Goal: Information Seeking & Learning: Learn about a topic

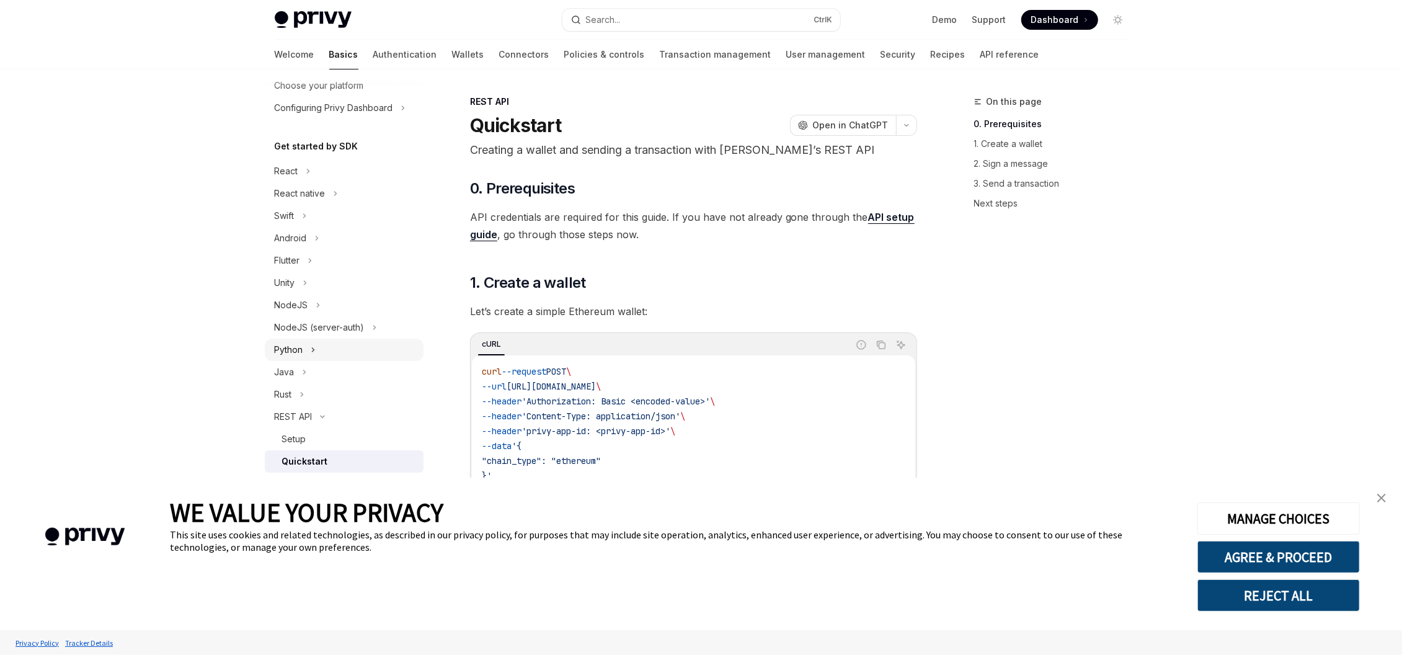
scroll to position [94, 0]
click at [291, 333] on div "Python" at bounding box center [289, 336] width 29 height 15
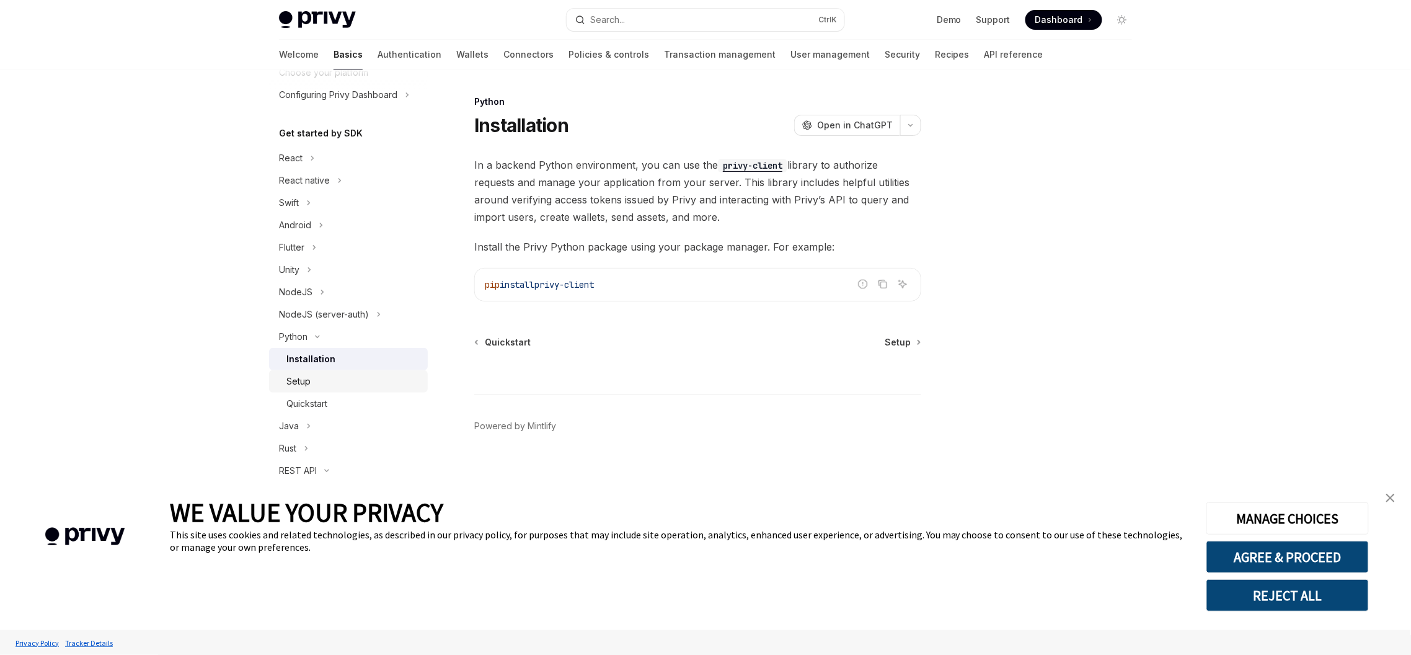
click at [331, 379] on div "Setup" at bounding box center [353, 381] width 134 height 15
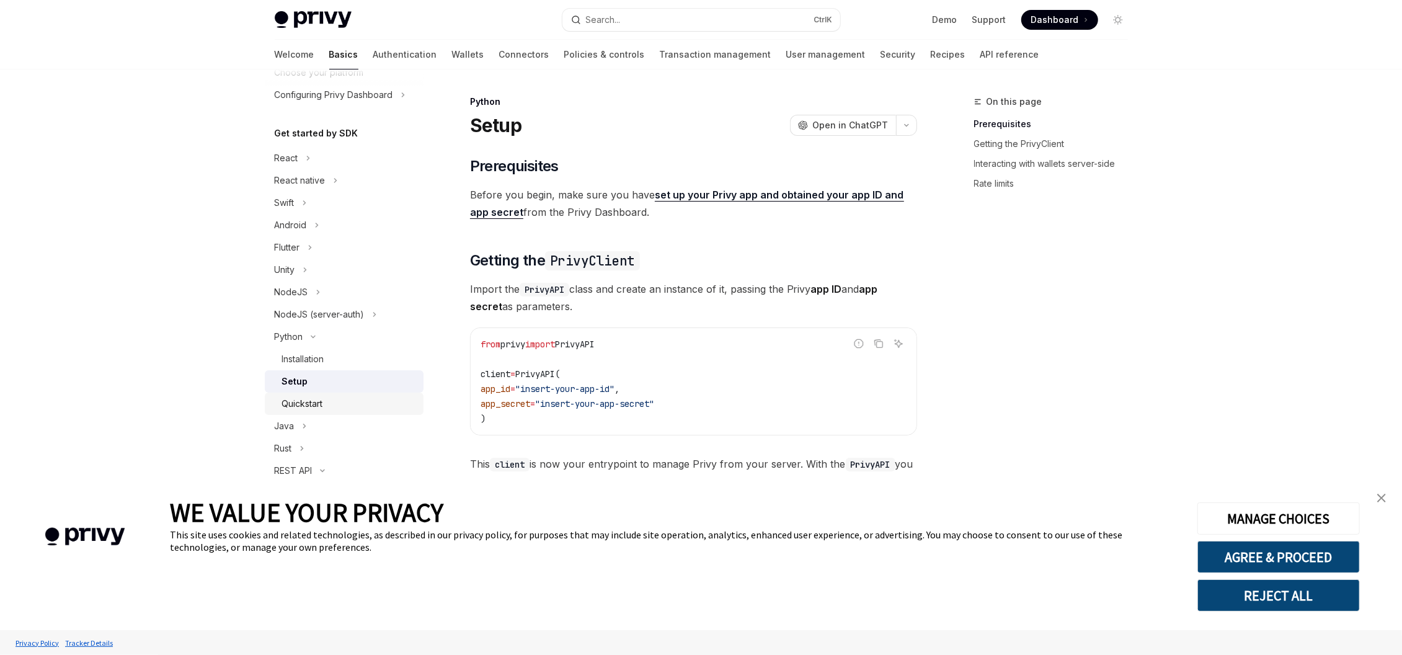
click at [324, 409] on div "Quickstart" at bounding box center [349, 403] width 134 height 15
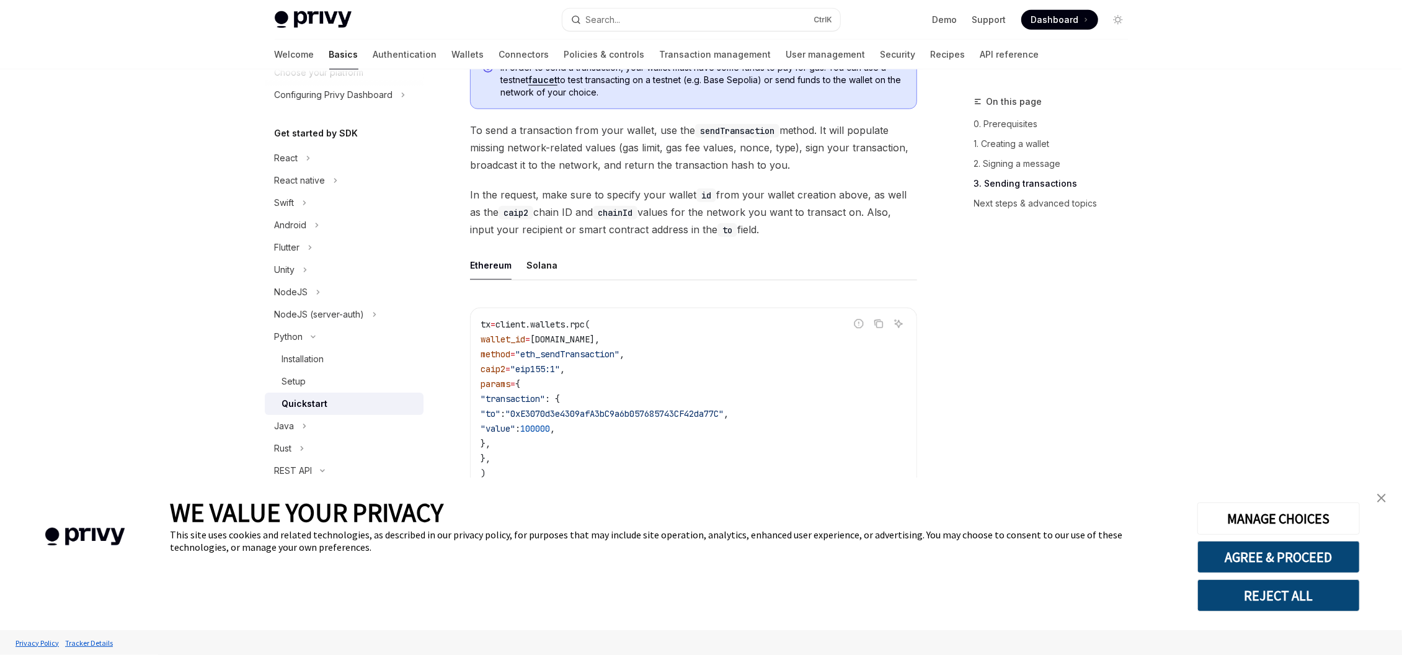
scroll to position [893, 0]
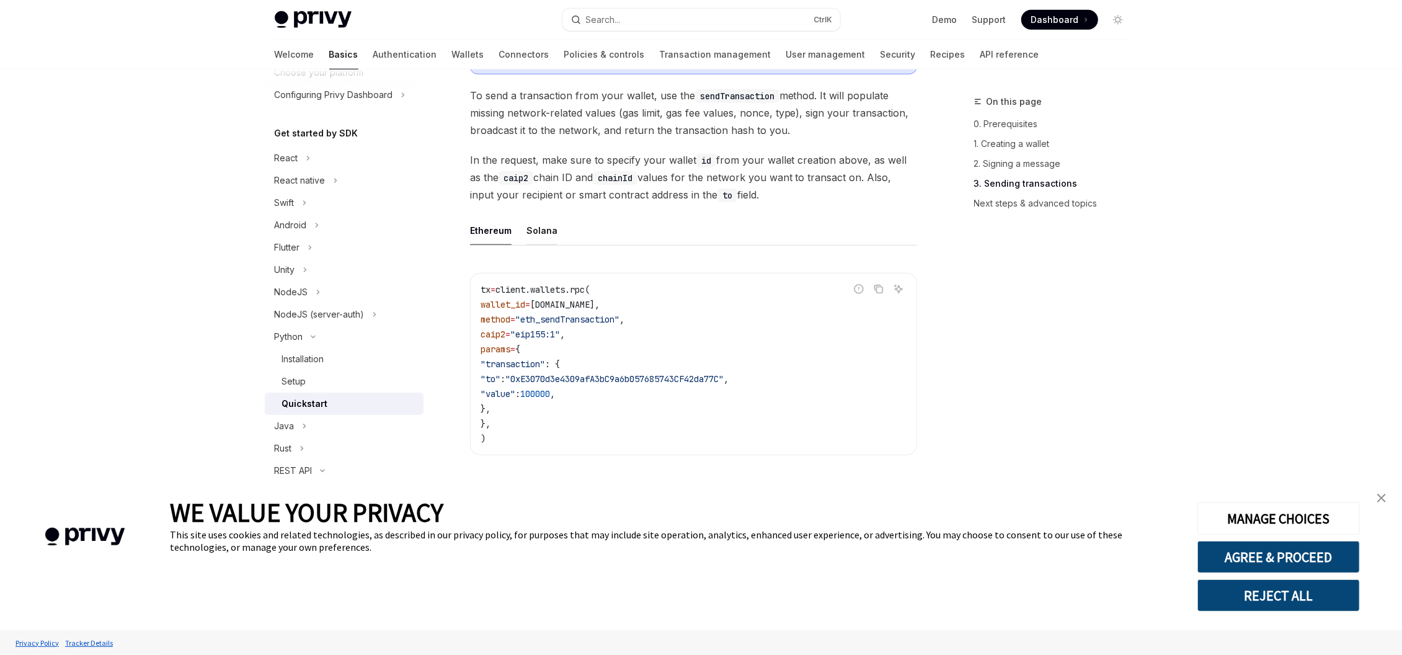
click at [538, 236] on div "Solana" at bounding box center [541, 230] width 31 height 29
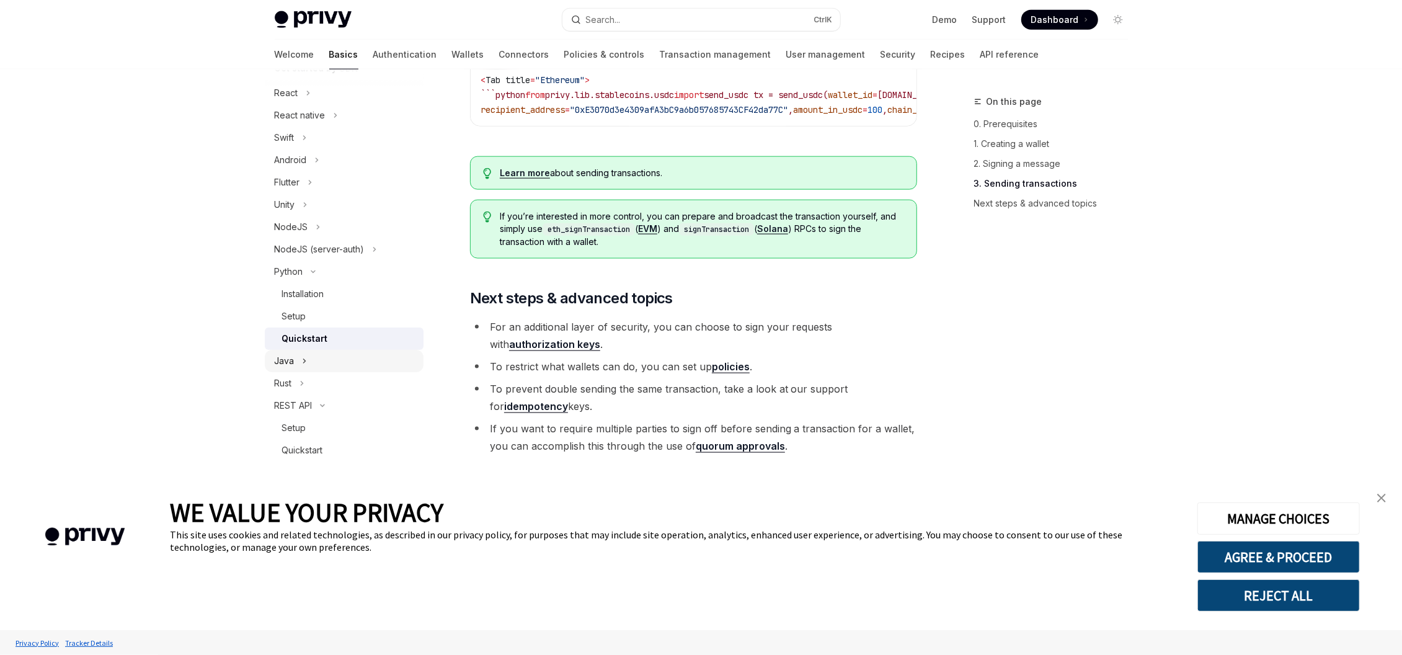
scroll to position [161, 0]
click at [311, 426] on div "Setup" at bounding box center [349, 426] width 134 height 15
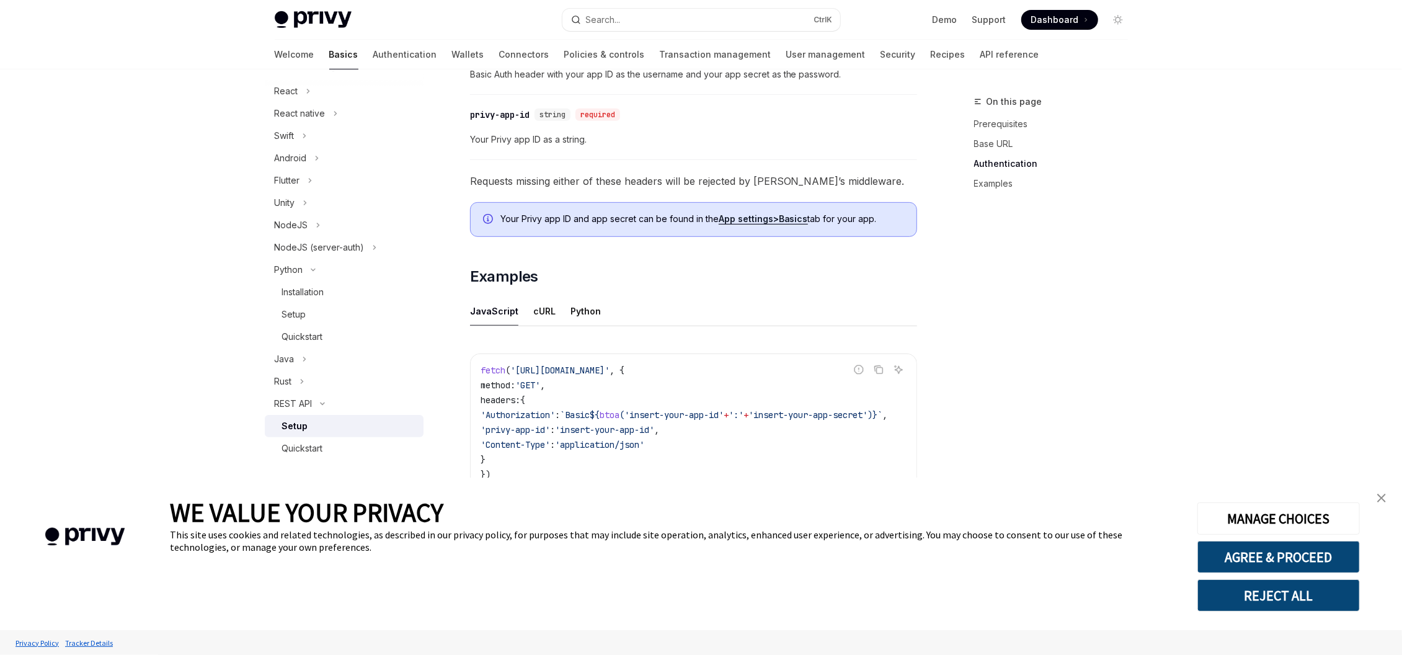
scroll to position [544, 0]
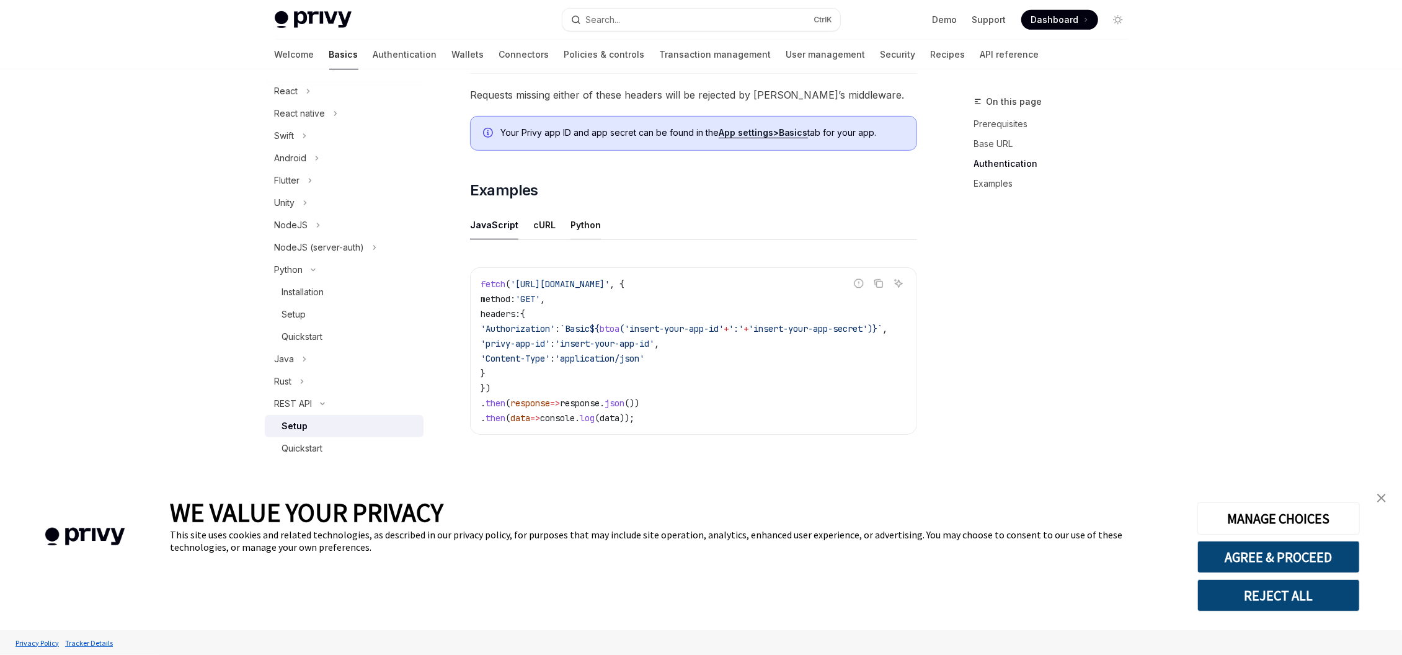
click at [572, 219] on div "Python" at bounding box center [585, 224] width 30 height 29
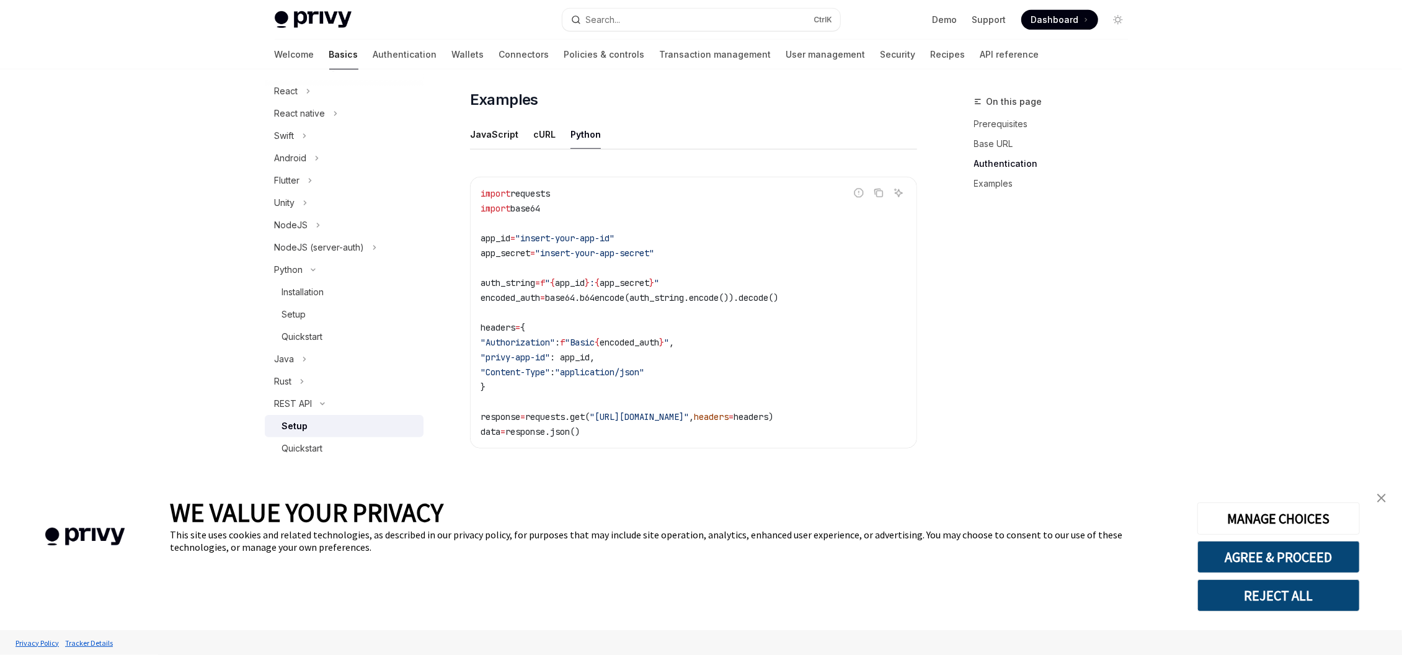
scroll to position [643, 0]
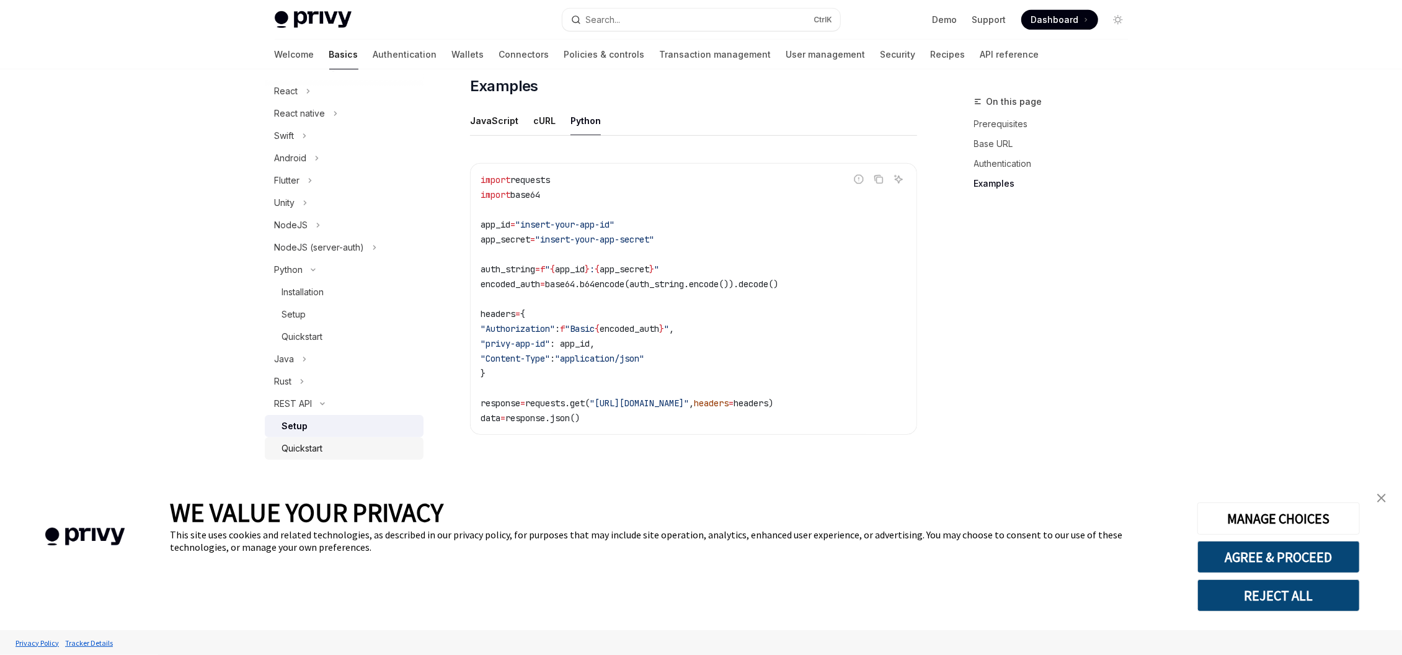
click at [321, 442] on div "Quickstart" at bounding box center [302, 448] width 41 height 15
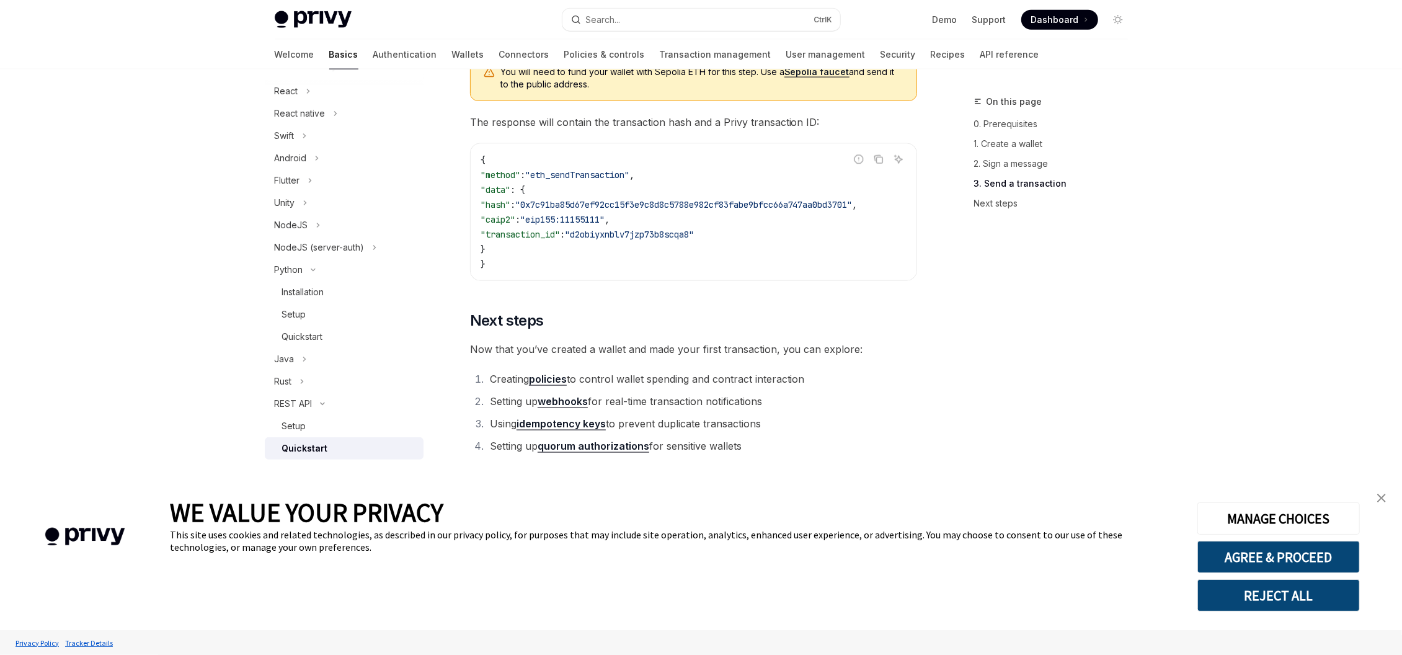
scroll to position [1552, 0]
click at [320, 401] on icon "Toggle REST API section" at bounding box center [322, 403] width 15 height 5
click at [295, 443] on div "REST API" at bounding box center [294, 448] width 38 height 15
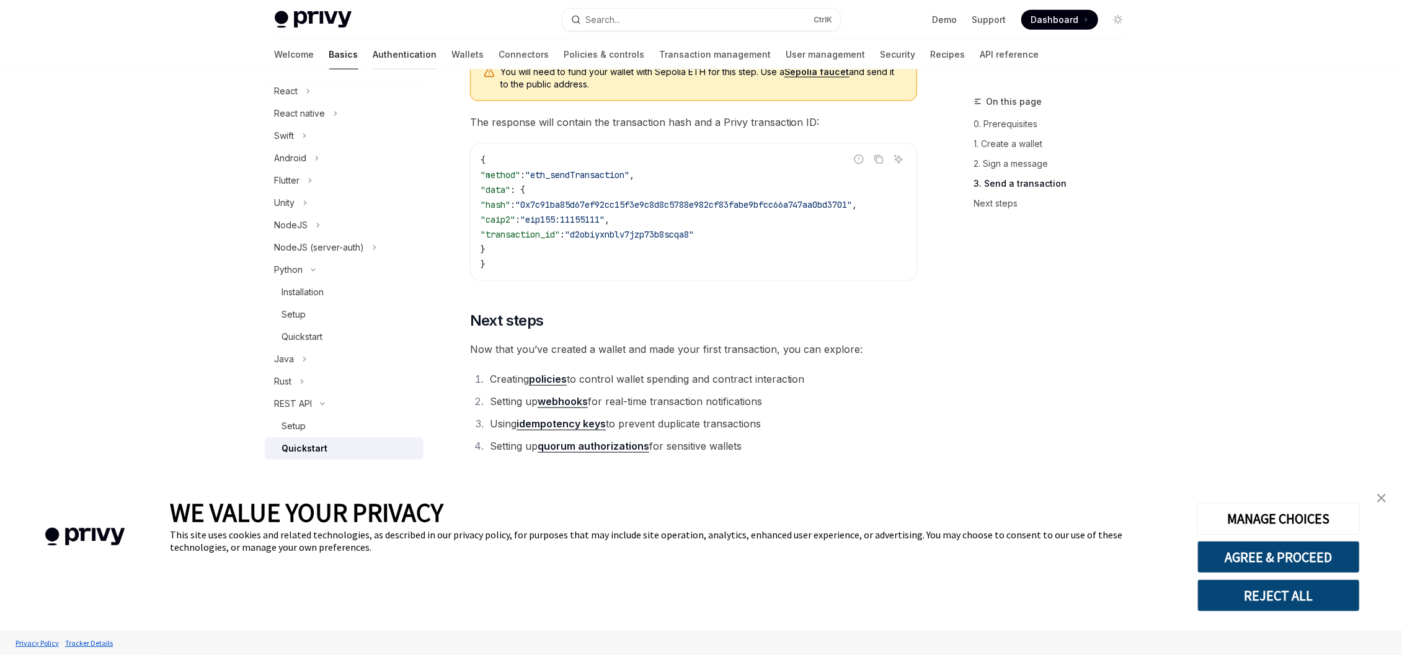
click at [373, 53] on link "Authentication" at bounding box center [405, 55] width 64 height 30
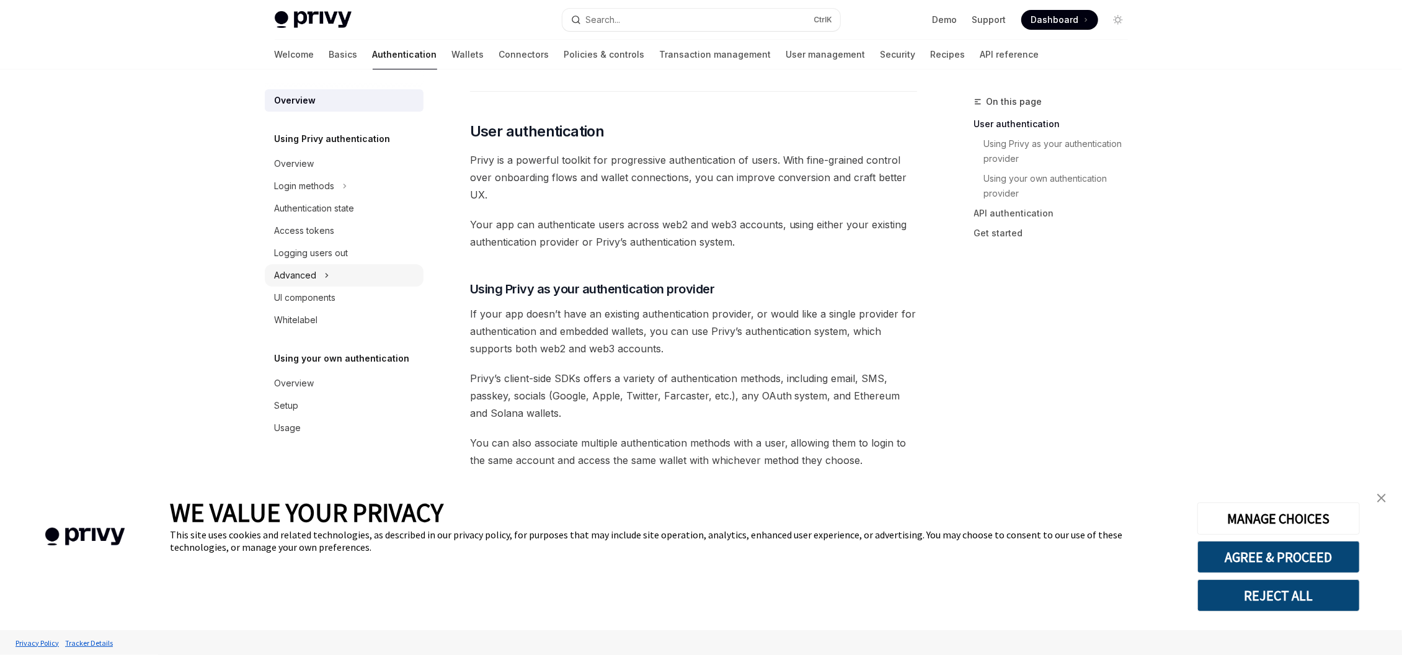
scroll to position [223, 0]
click at [332, 272] on button "Advanced" at bounding box center [344, 275] width 159 height 22
click at [452, 58] on link "Wallets" at bounding box center [468, 55] width 32 height 30
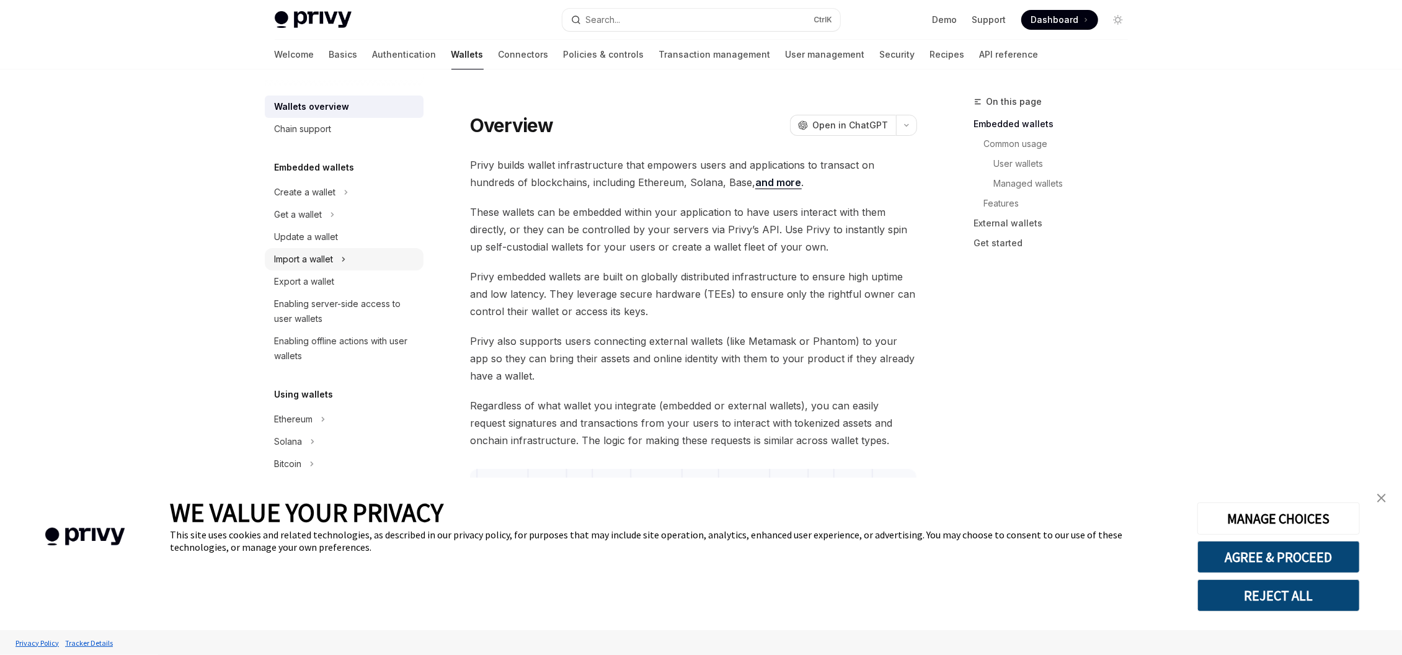
scroll to position [74, 0]
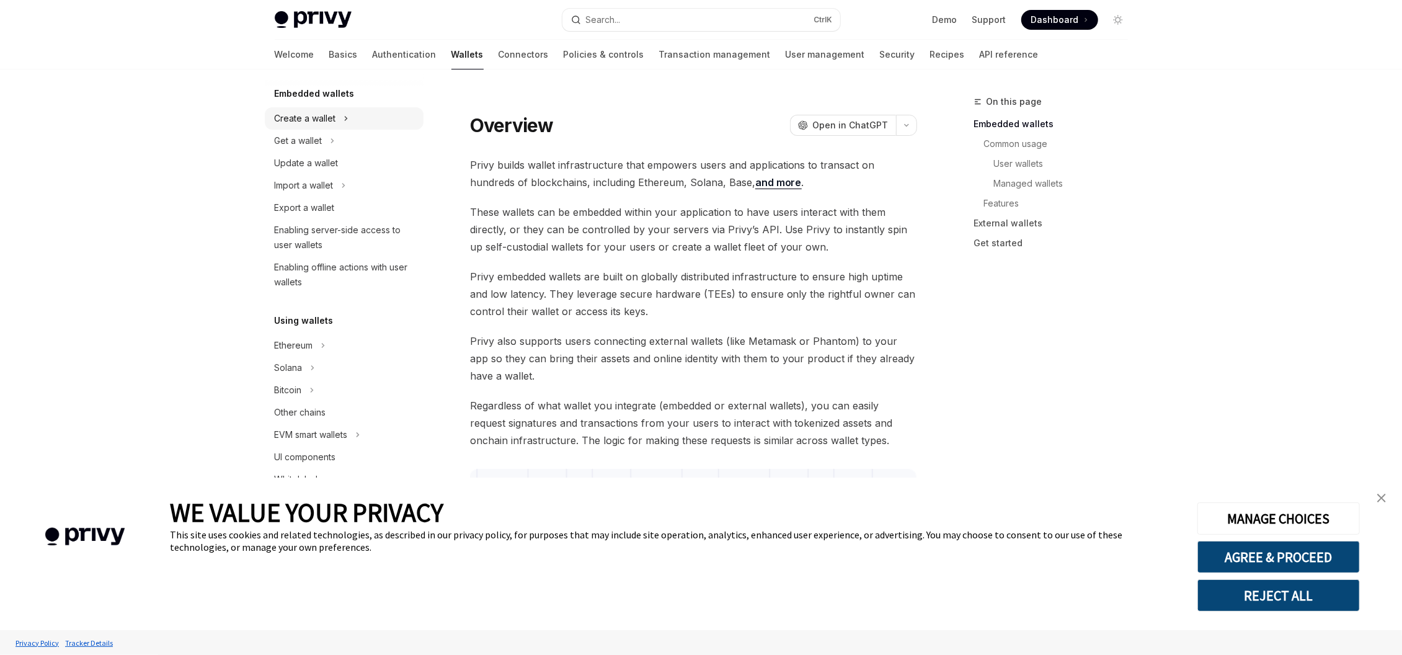
click at [335, 116] on button "Create a wallet" at bounding box center [344, 118] width 159 height 22
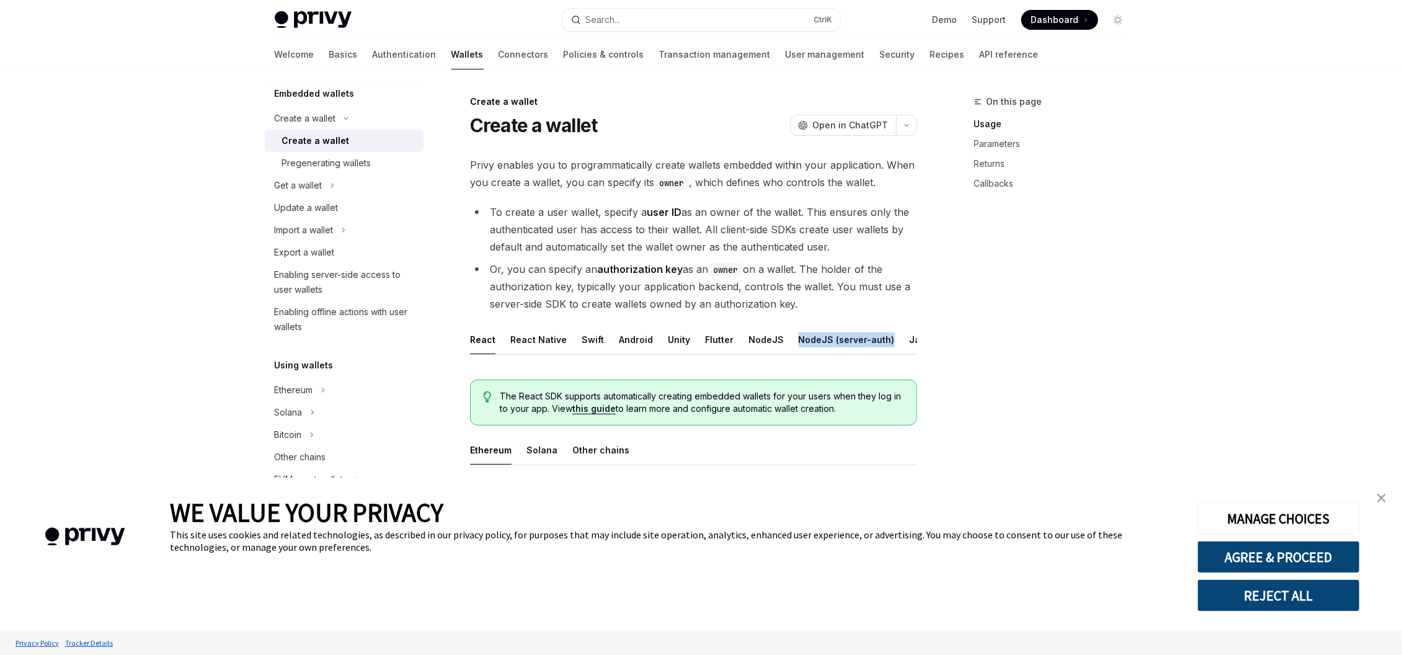
drag, startPoint x: 737, startPoint y: 351, endPoint x: 811, endPoint y: 357, distance: 74.0
click at [811, 355] on ul "React React Native Swift Android Unity Flutter NodeJS NodeJS (server-auth) Java…" at bounding box center [693, 340] width 447 height 30
click at [873, 339] on div "REST API" at bounding box center [881, 339] width 39 height 29
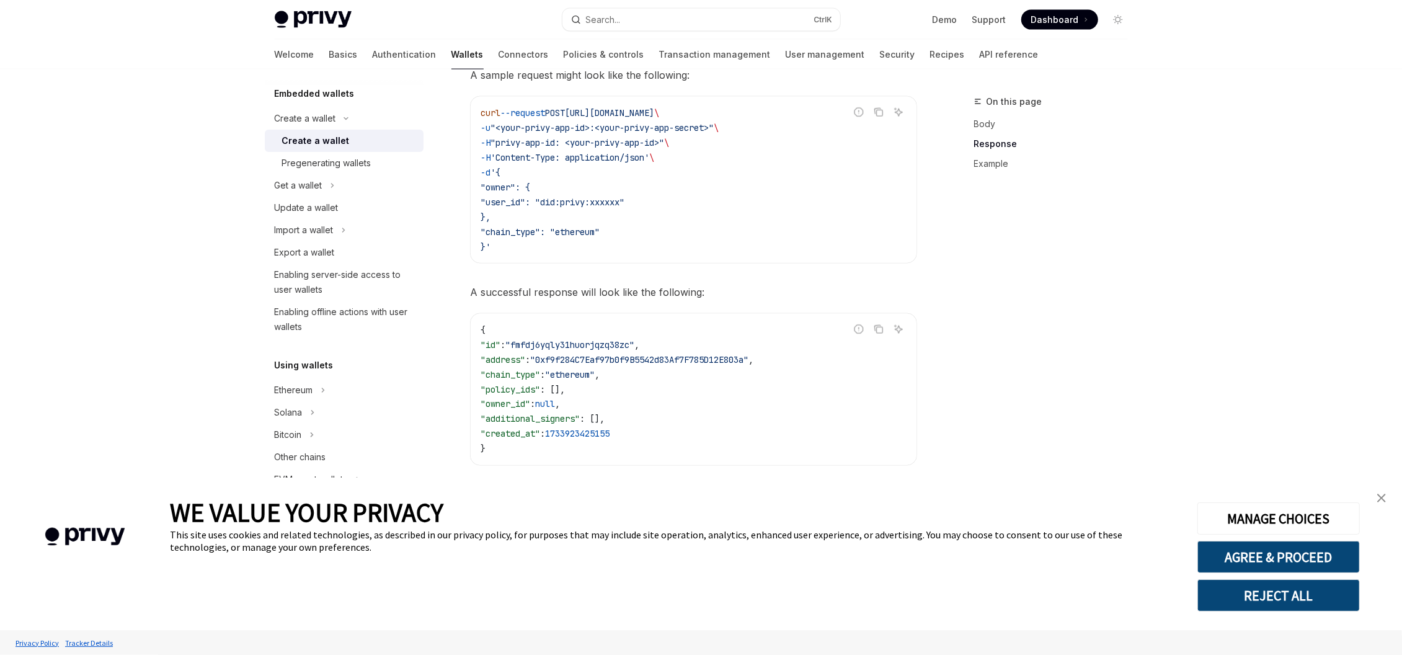
scroll to position [1744, 0]
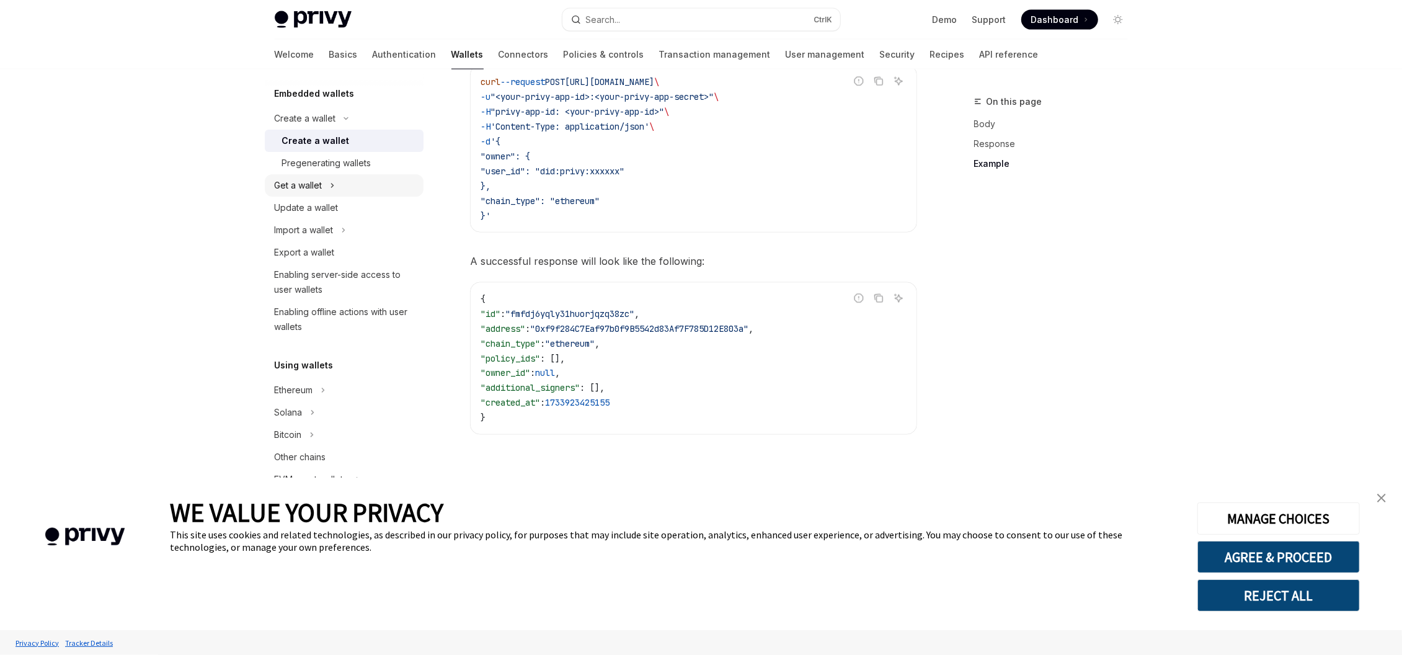
click at [332, 186] on icon "Toggle Get a wallet section" at bounding box center [332, 186] width 2 height 4
type textarea "*"
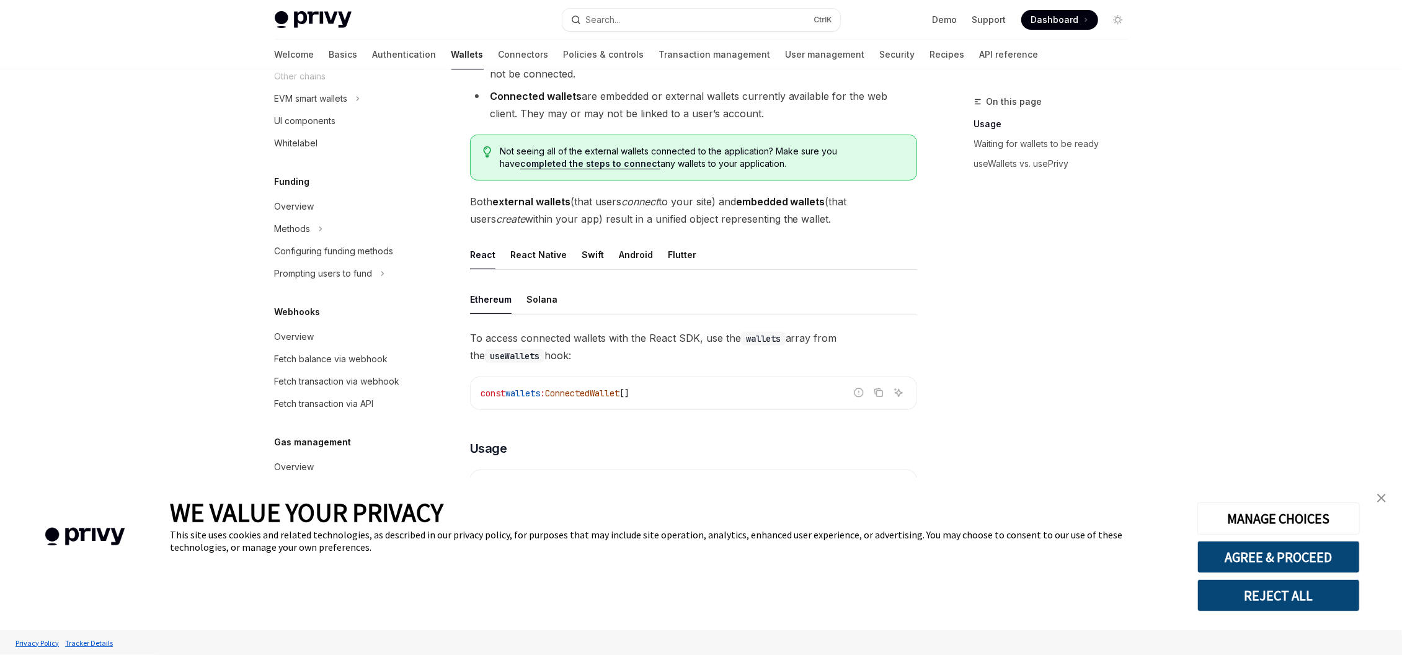
scroll to position [223, 0]
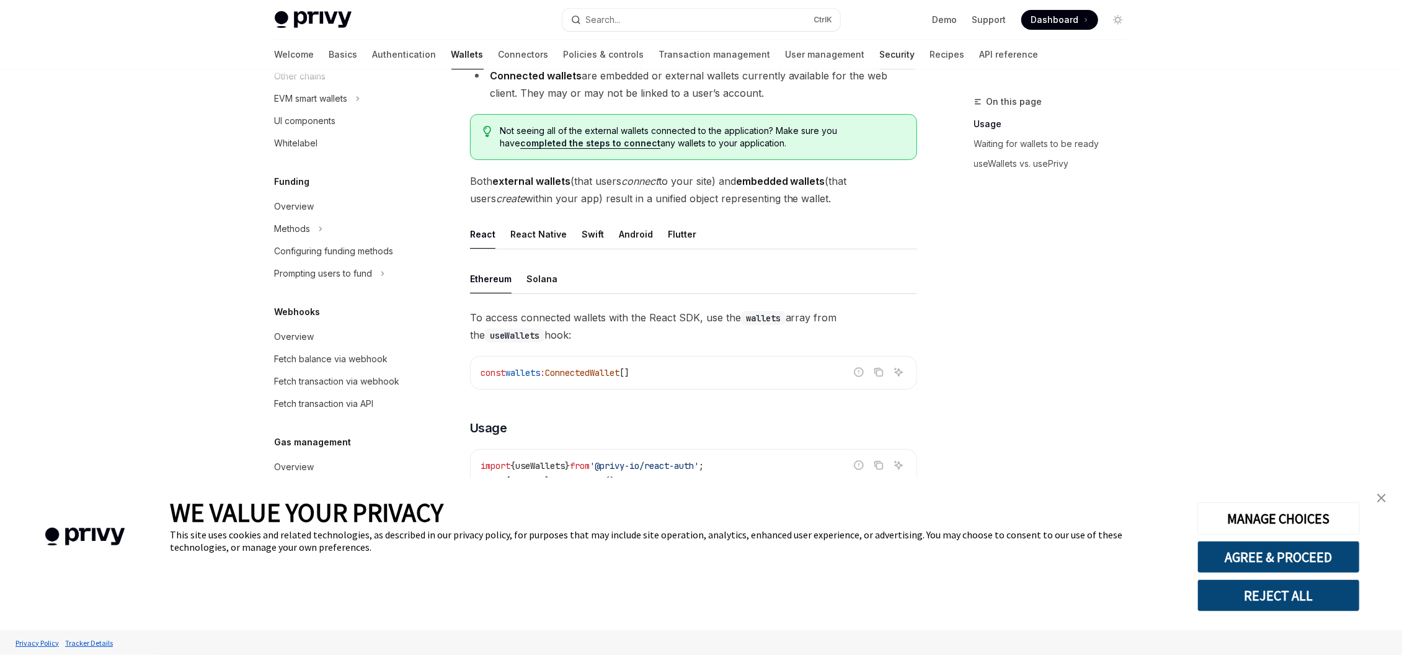
click at [880, 55] on link "Security" at bounding box center [897, 55] width 35 height 30
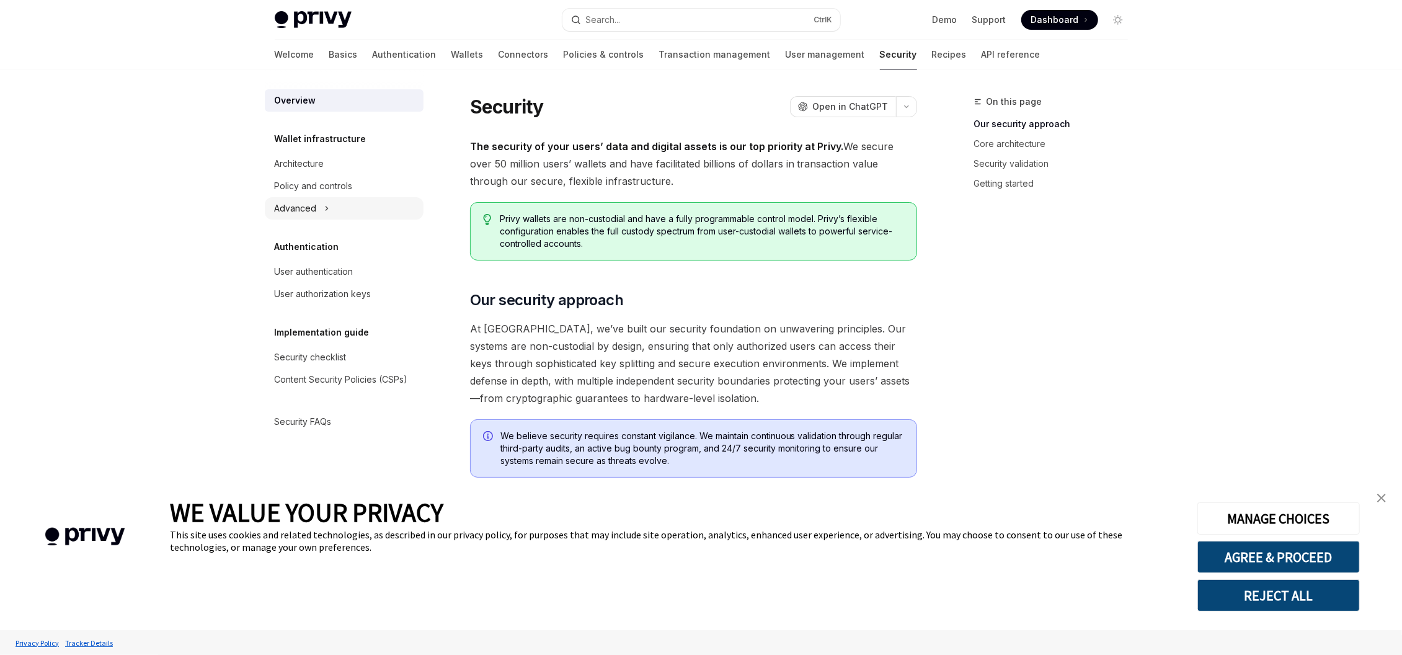
click at [339, 209] on button "Advanced" at bounding box center [344, 208] width 159 height 22
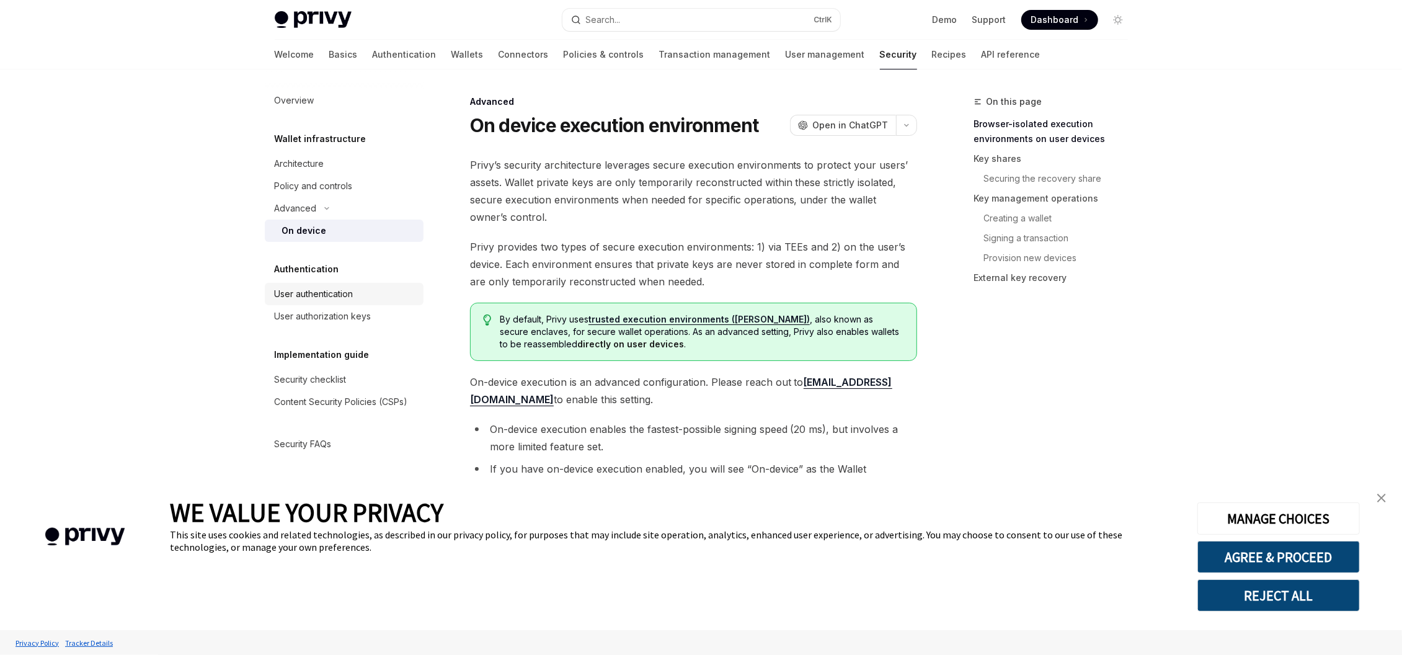
click at [386, 292] on div "User authentication" at bounding box center [345, 293] width 141 height 15
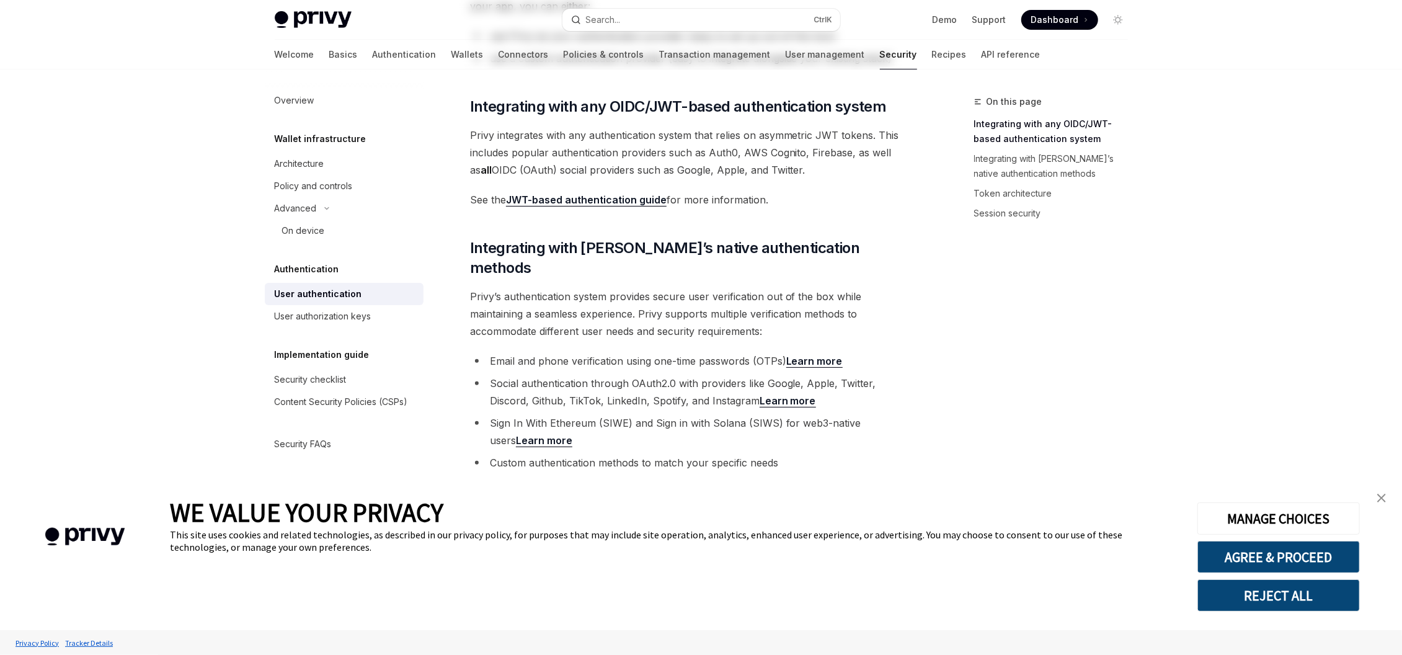
scroll to position [7, 0]
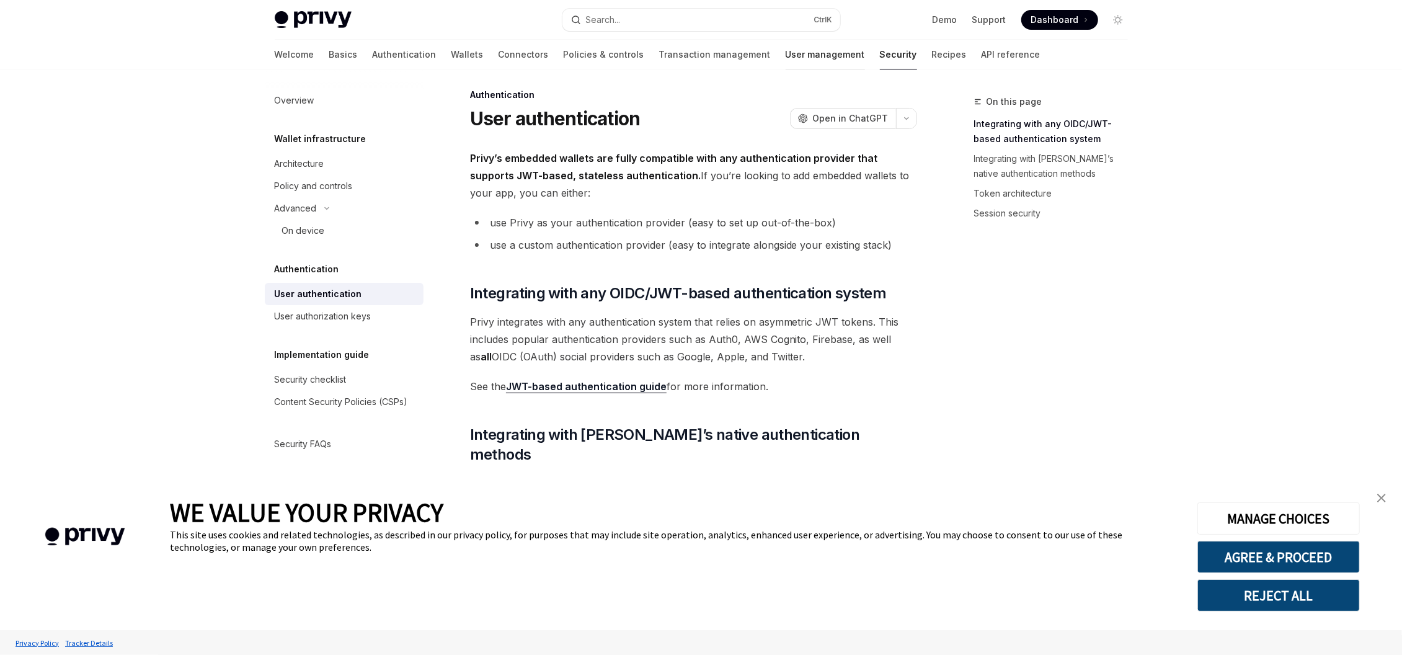
click at [786, 54] on link "User management" at bounding box center [825, 55] width 79 height 30
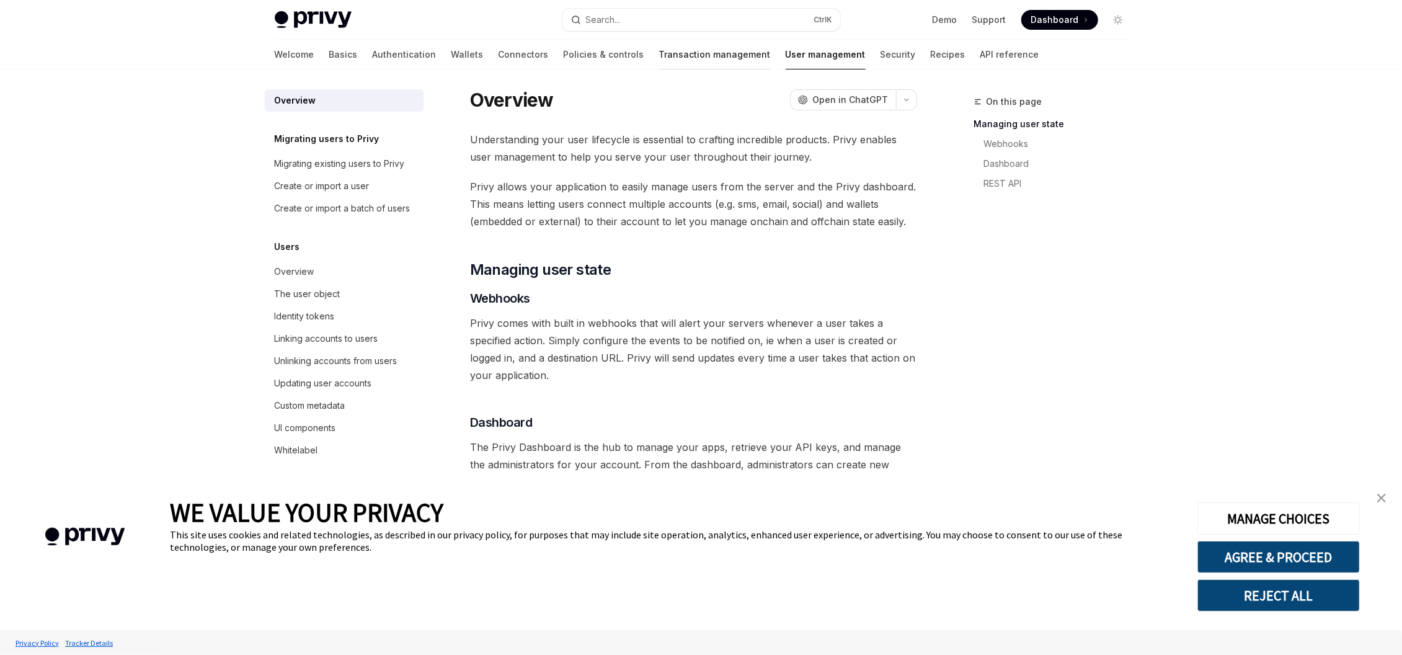
click at [666, 55] on link "Transaction management" at bounding box center [715, 55] width 112 height 30
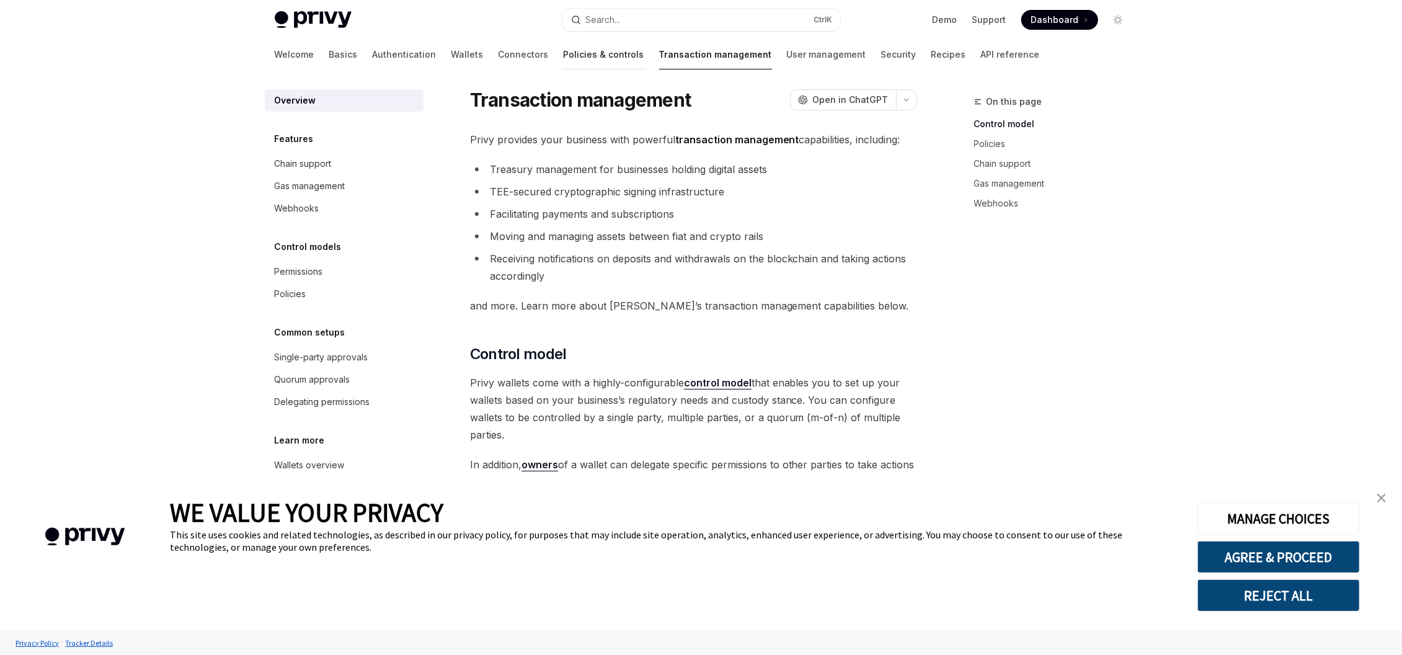
click at [564, 54] on link "Policies & controls" at bounding box center [604, 55] width 81 height 30
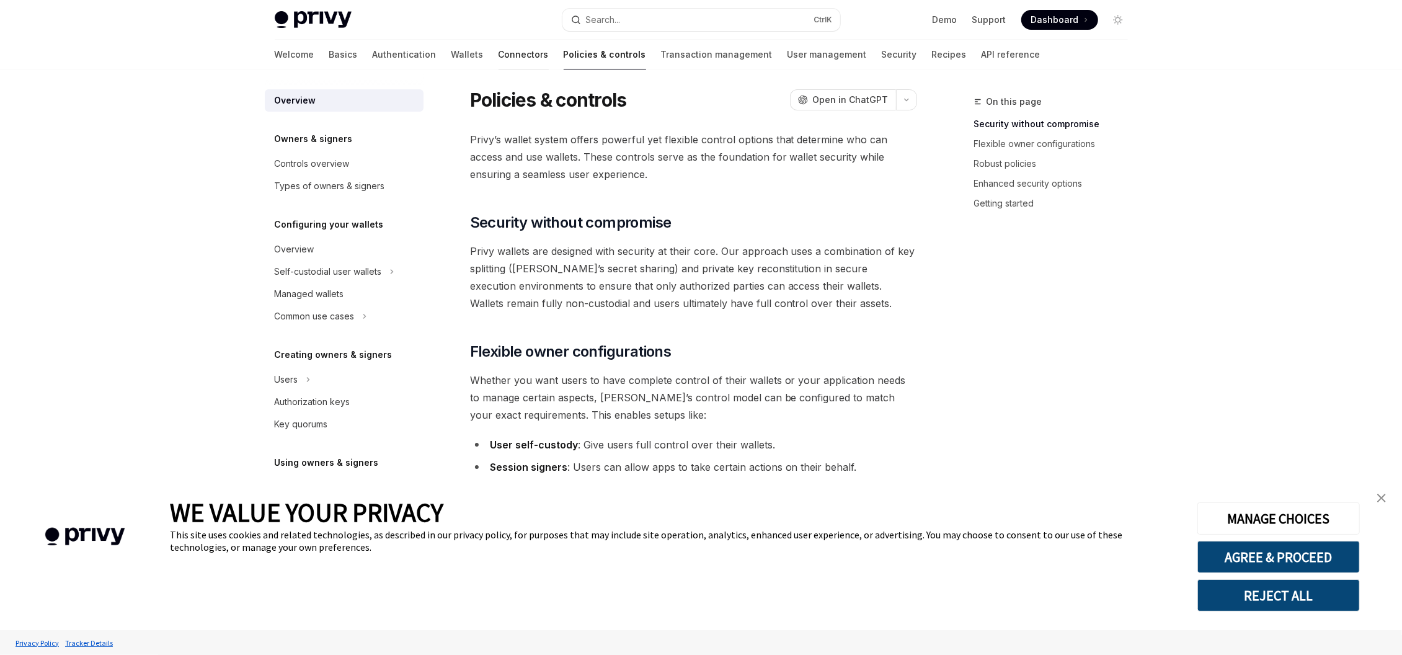
click at [499, 47] on link "Connectors" at bounding box center [524, 55] width 50 height 30
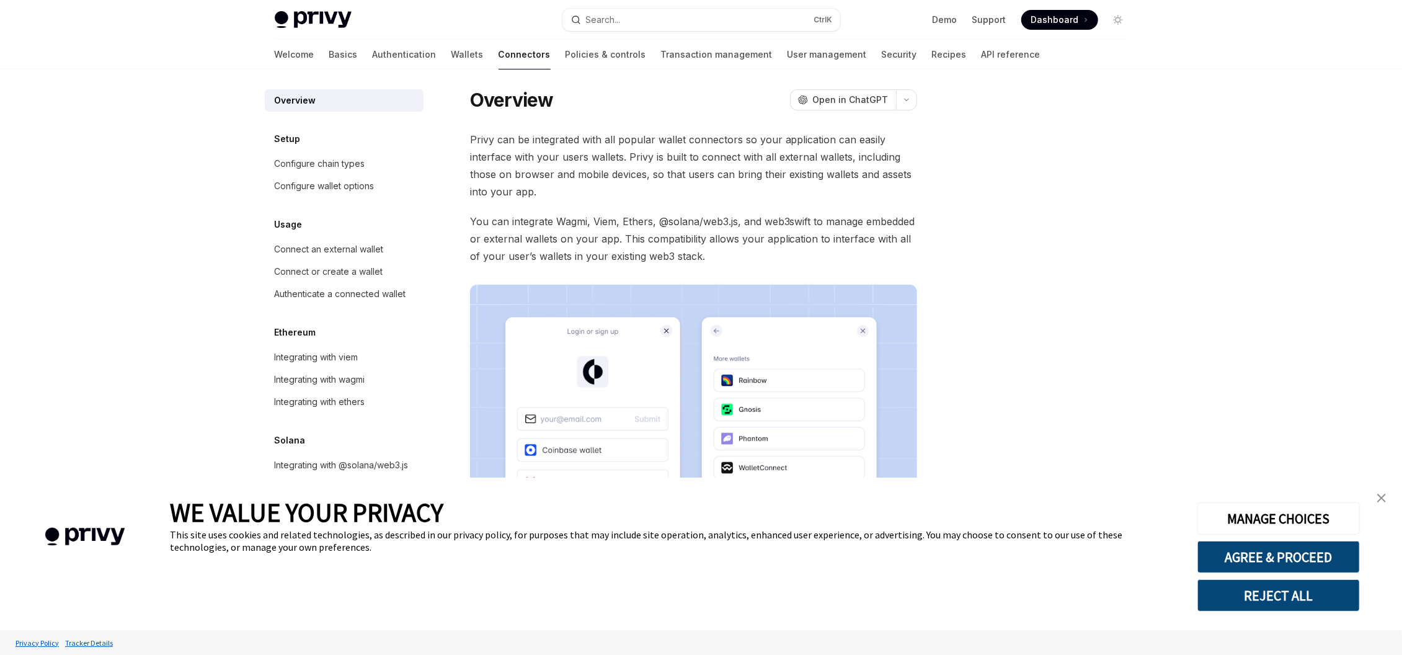
click at [407, 69] on div at bounding box center [344, 79] width 159 height 20
click at [451, 59] on link "Wallets" at bounding box center [467, 55] width 32 height 30
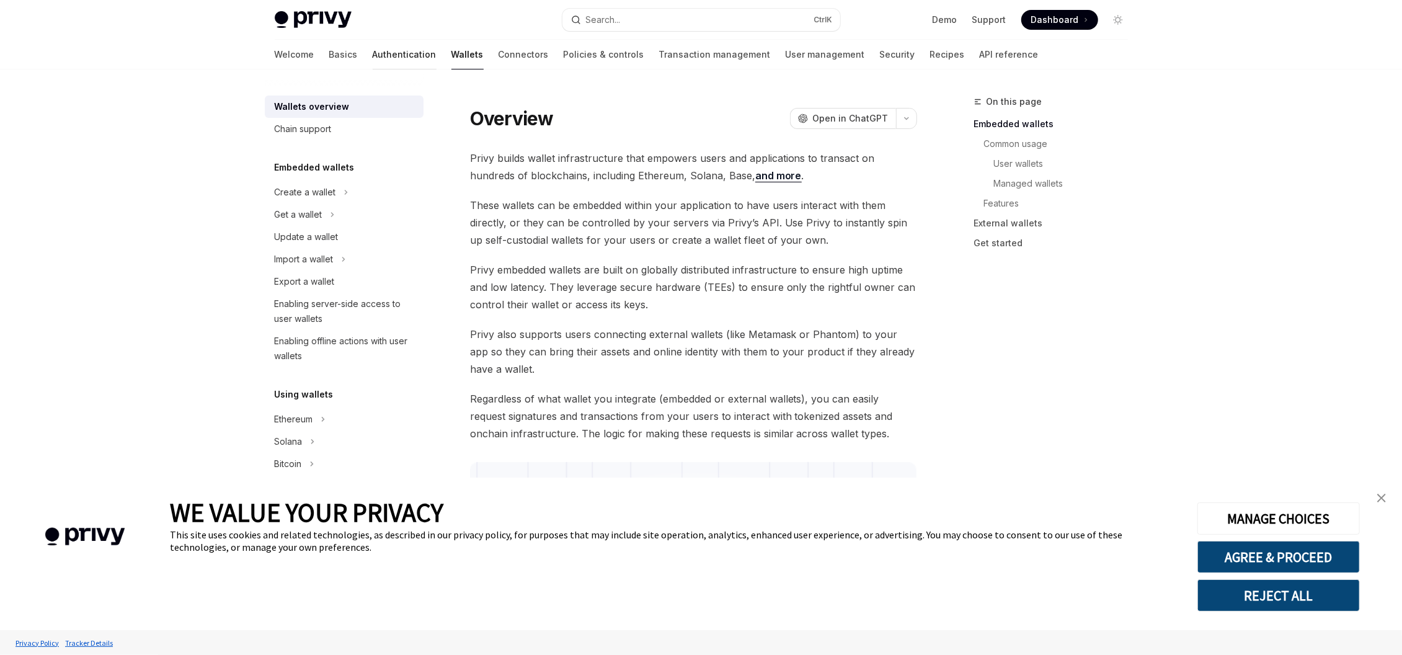
click at [373, 53] on link "Authentication" at bounding box center [405, 55] width 64 height 30
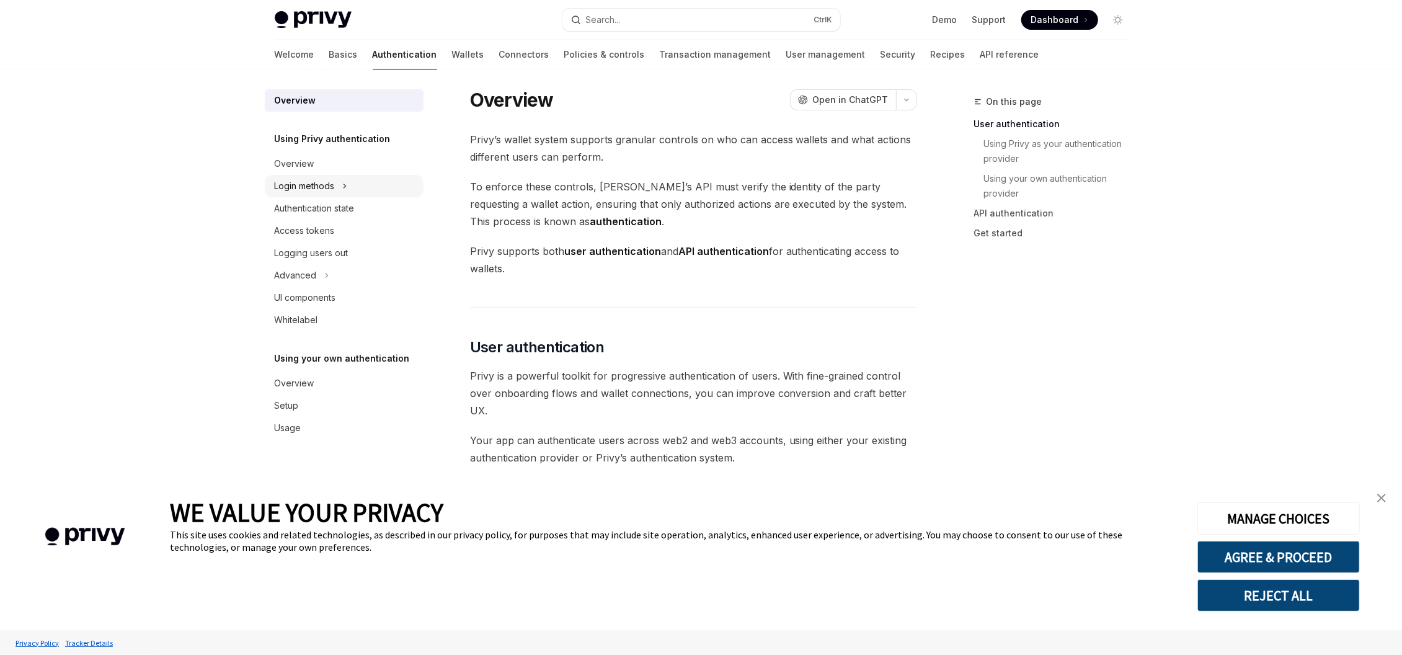
click at [352, 184] on button "Login methods" at bounding box center [344, 186] width 159 height 22
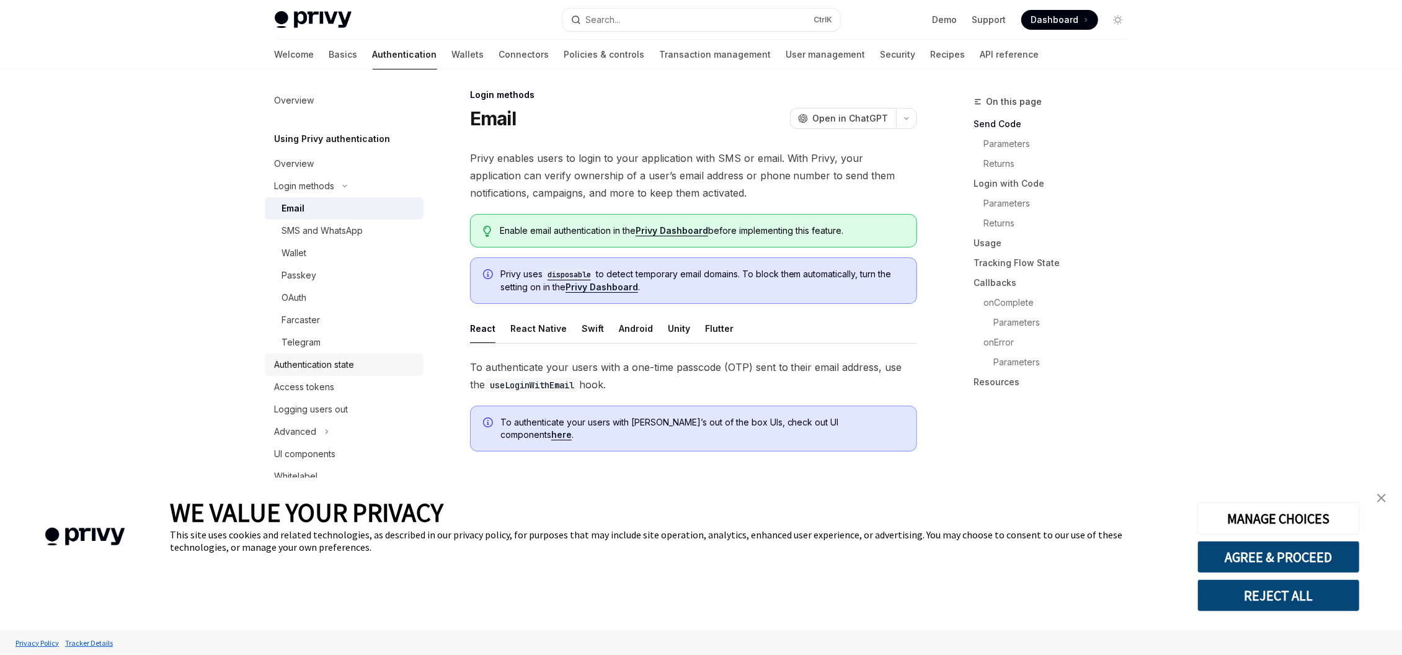
click at [348, 368] on div "Authentication state" at bounding box center [315, 364] width 80 height 15
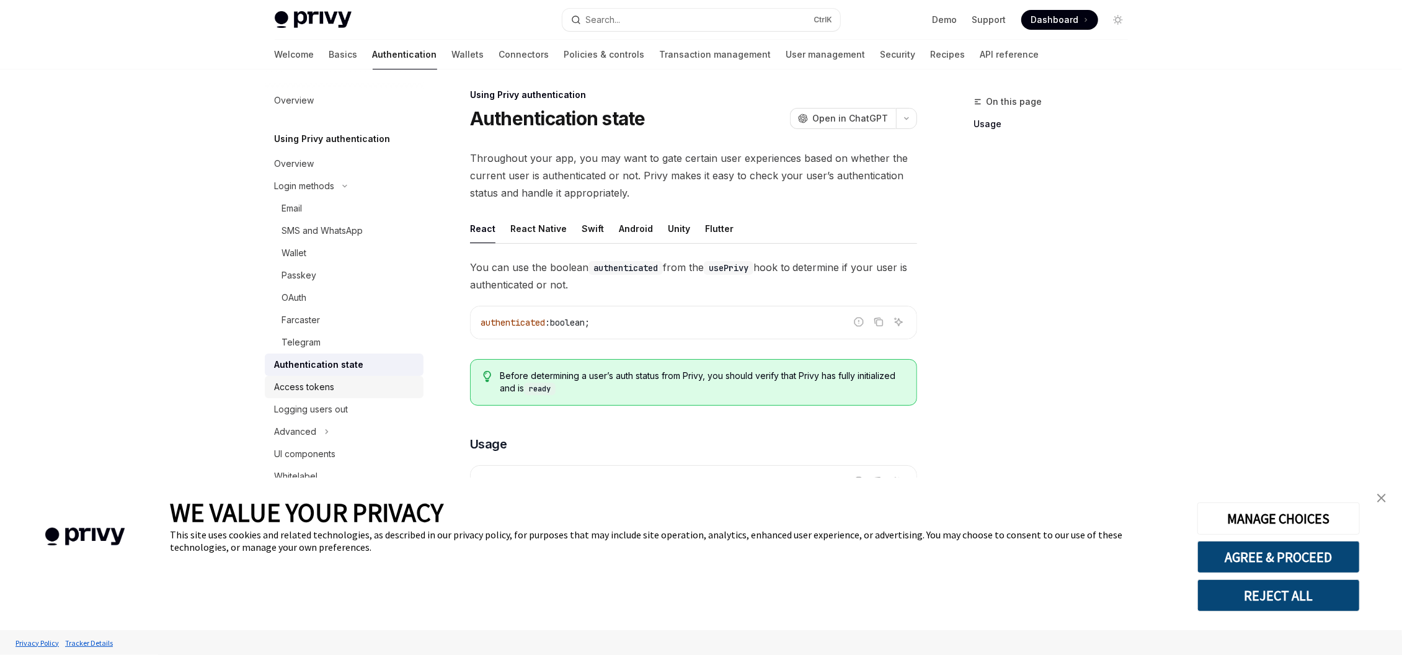
click at [340, 392] on div "Access tokens" at bounding box center [345, 386] width 141 height 15
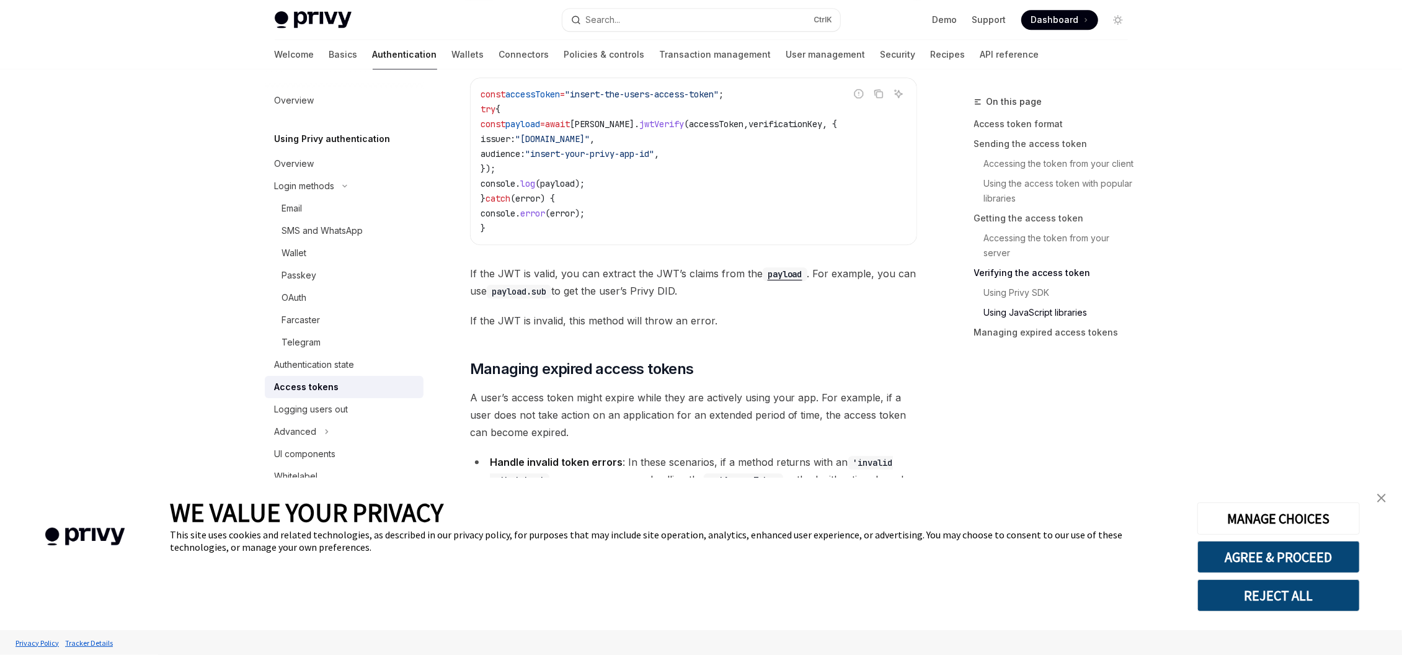
scroll to position [3275, 0]
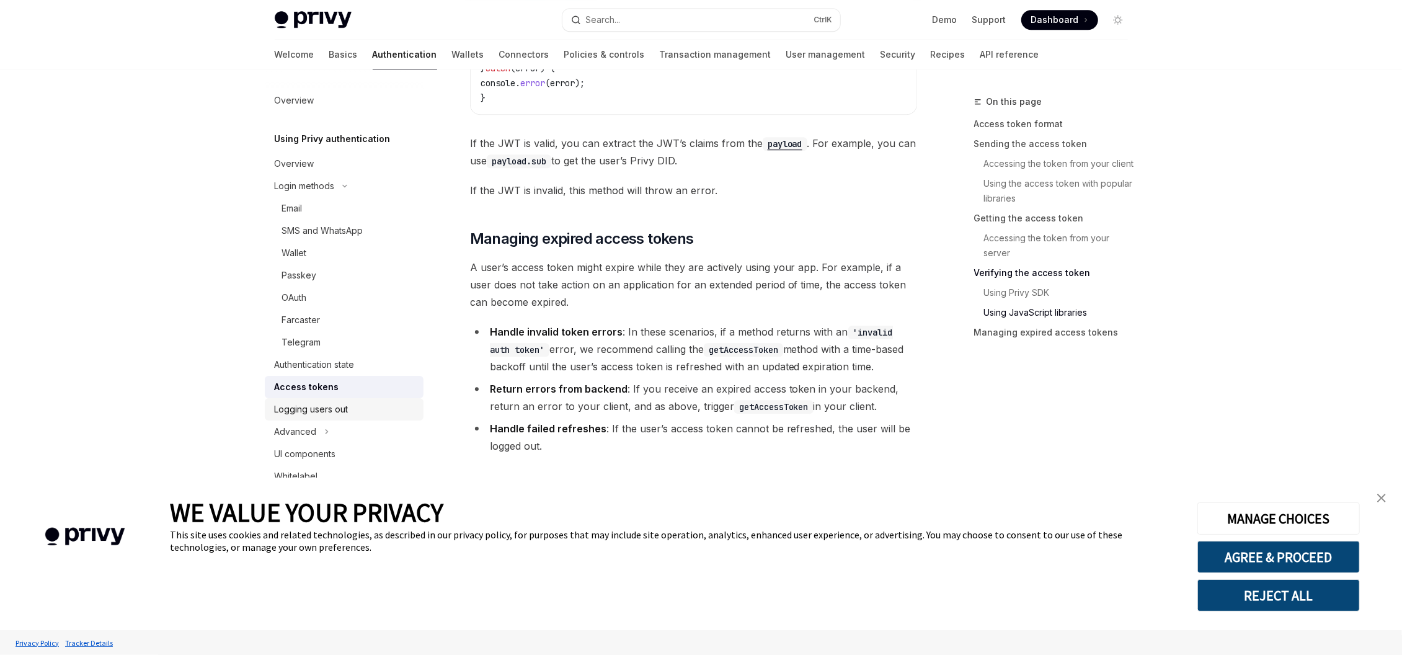
click at [315, 411] on div "Logging users out" at bounding box center [312, 409] width 74 height 15
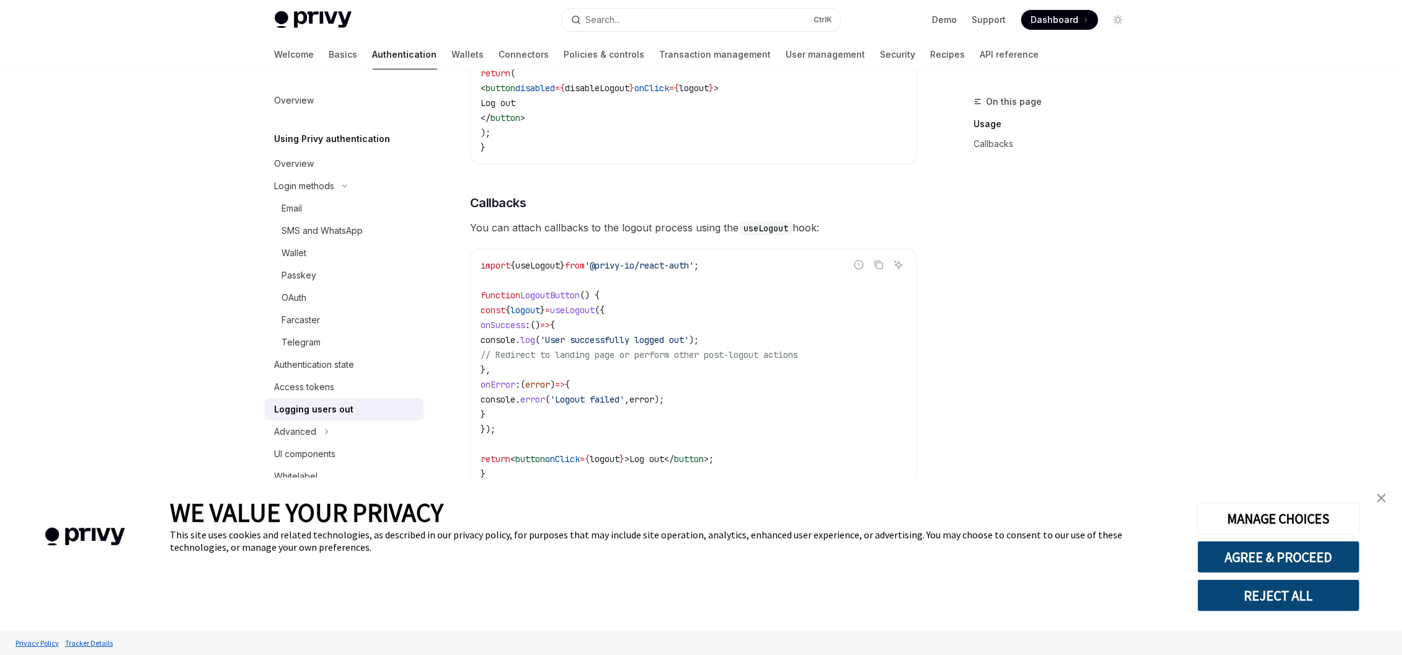
scroll to position [498, 0]
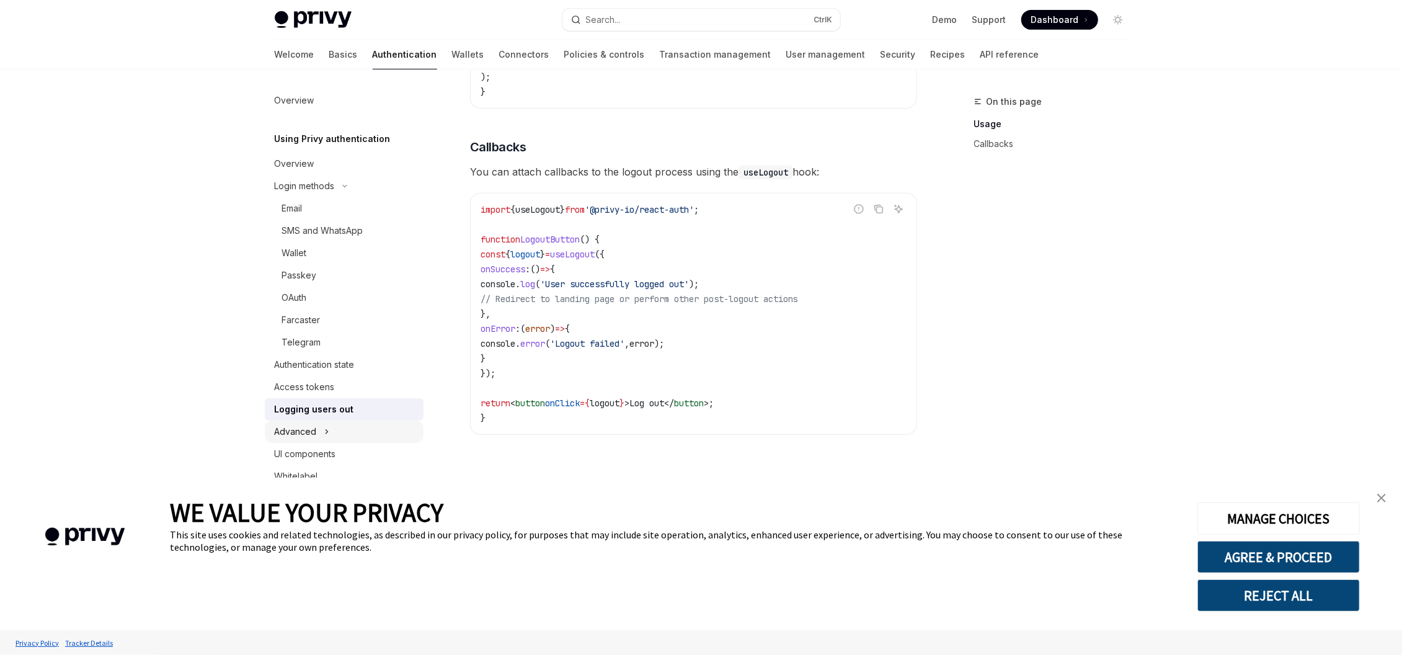
click at [324, 425] on icon "Toggle Advanced section" at bounding box center [326, 431] width 5 height 15
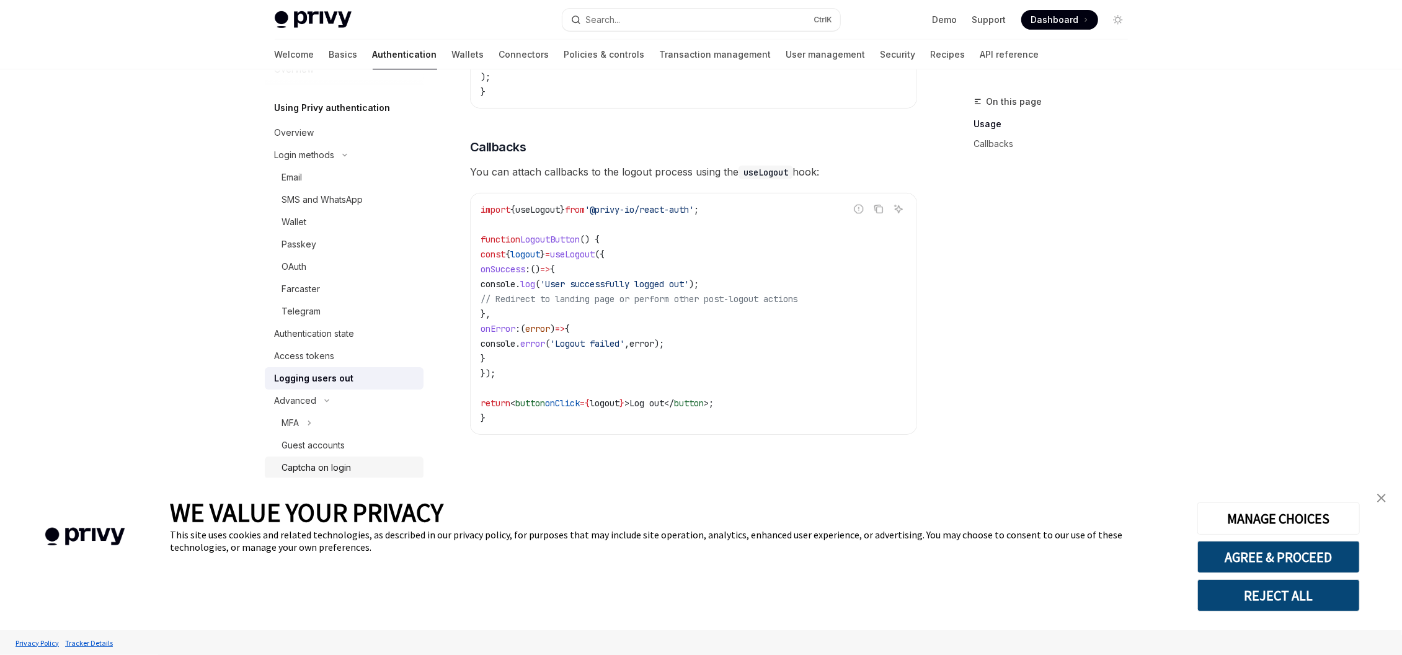
click at [342, 472] on div "Captcha on login" at bounding box center [316, 467] width 69 height 15
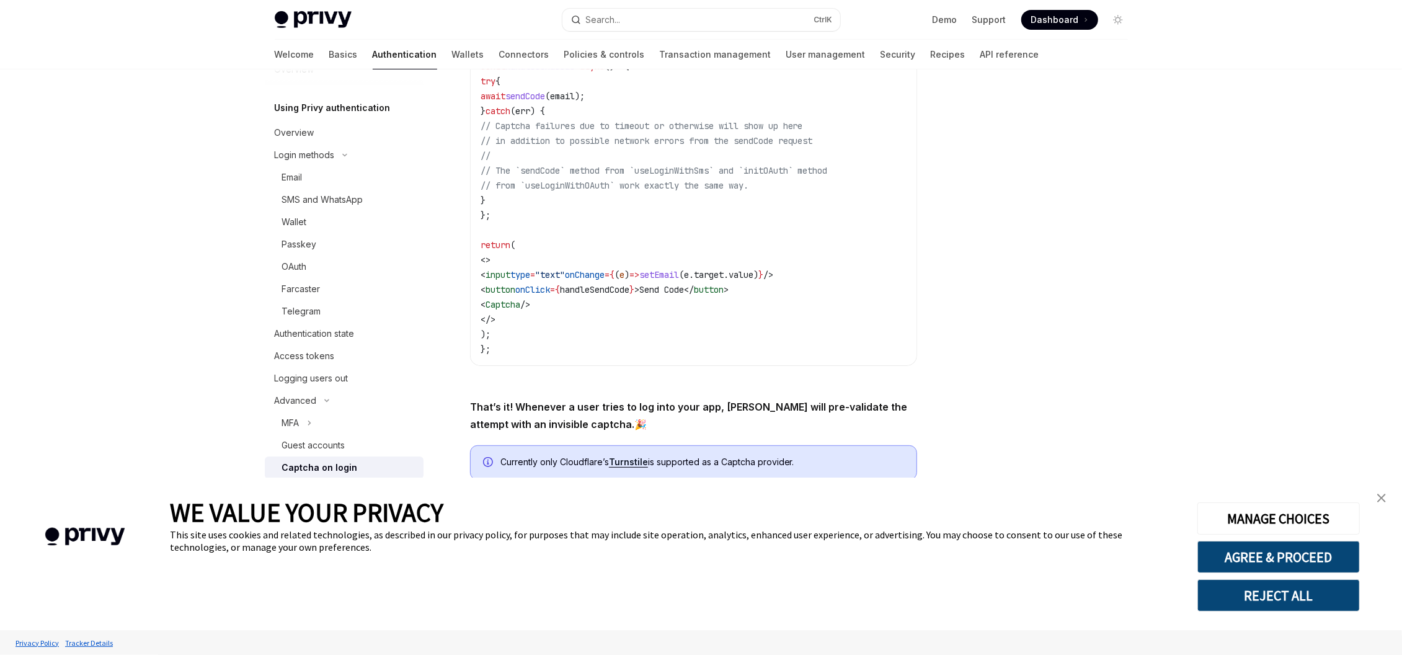
scroll to position [402, 0]
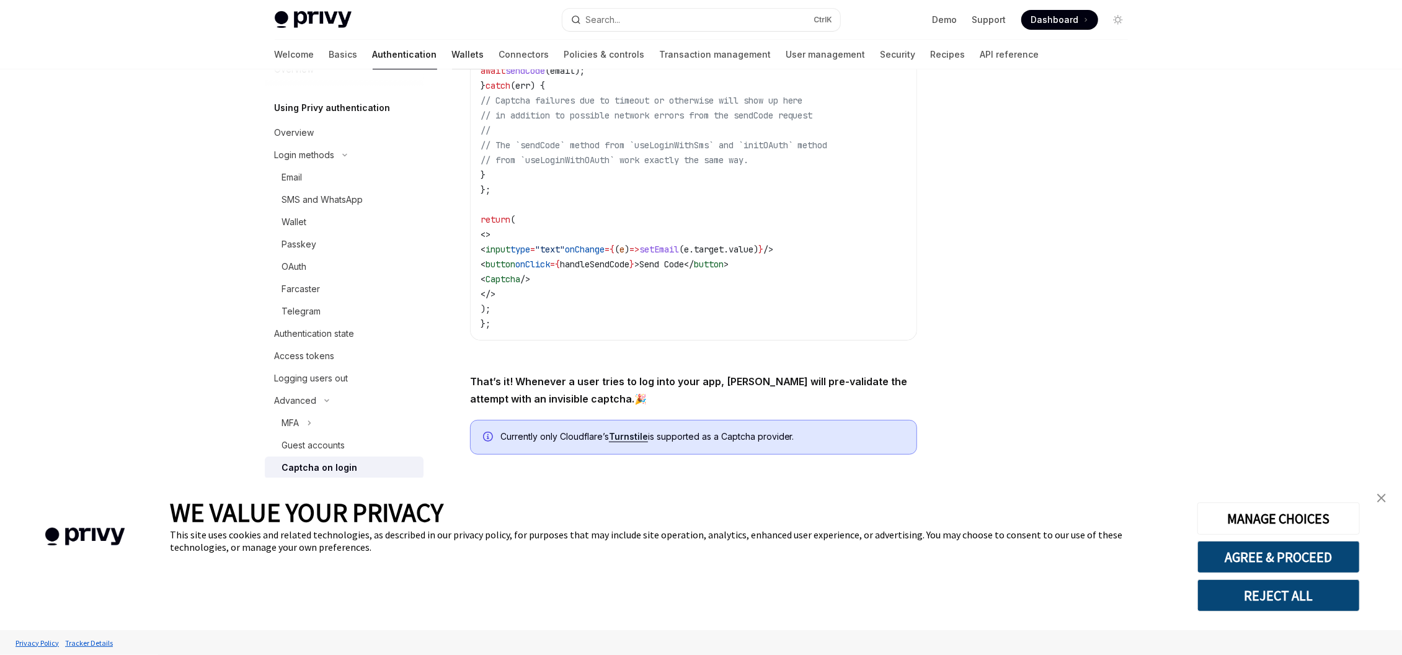
click at [452, 55] on link "Wallets" at bounding box center [468, 55] width 32 height 30
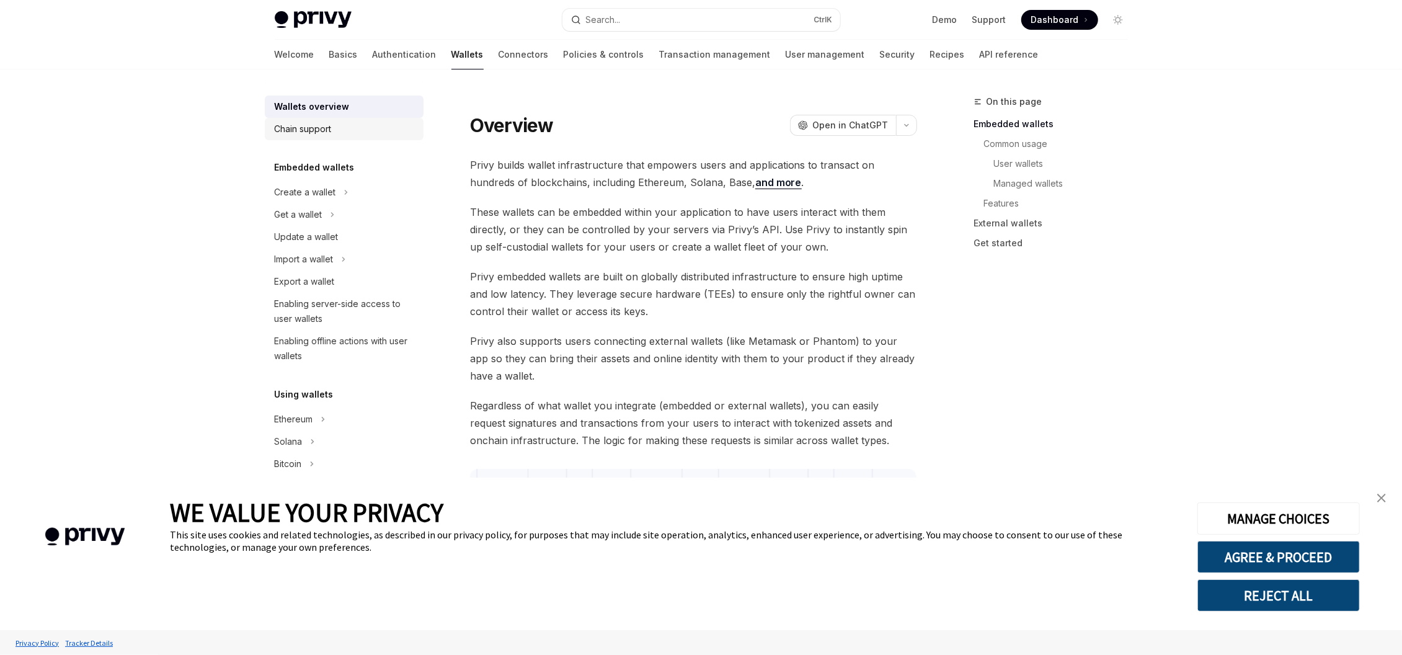
click at [336, 126] on div "Chain support" at bounding box center [345, 129] width 141 height 15
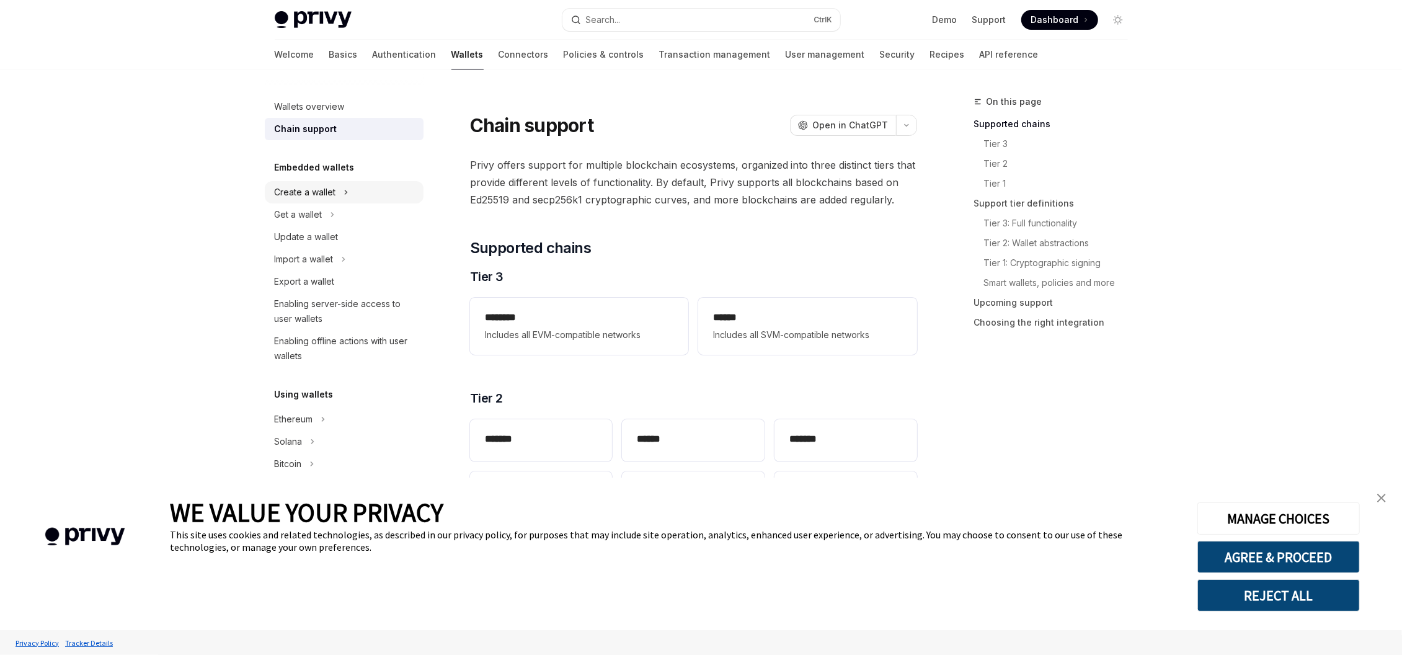
click at [332, 192] on div "Create a wallet" at bounding box center [305, 192] width 61 height 15
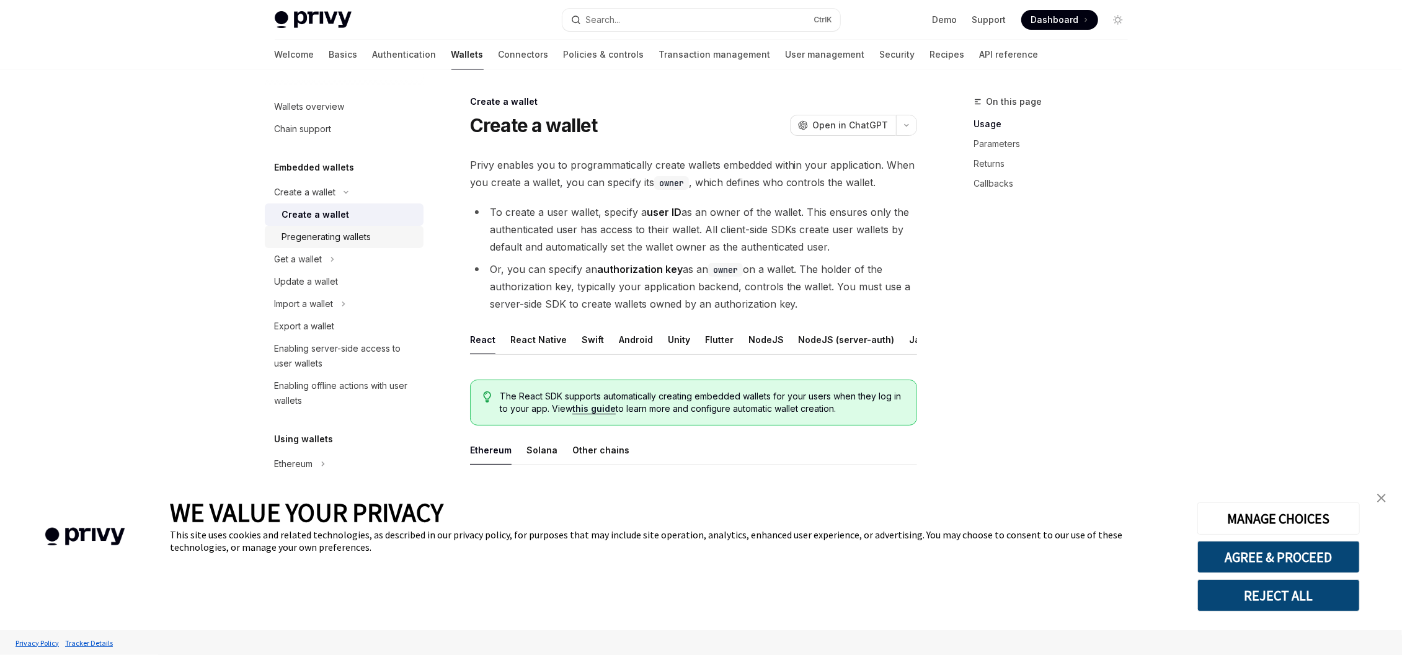
click at [347, 241] on div "Pregenerating wallets" at bounding box center [326, 236] width 89 height 15
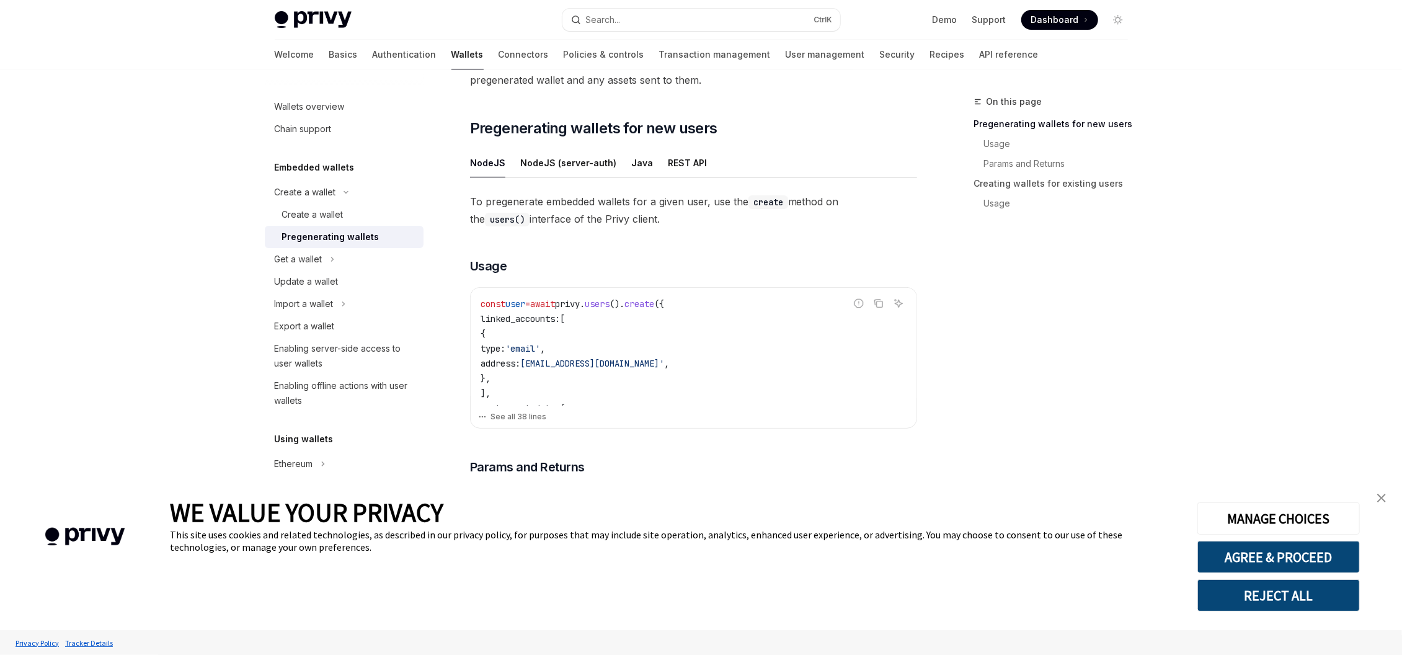
scroll to position [223, 0]
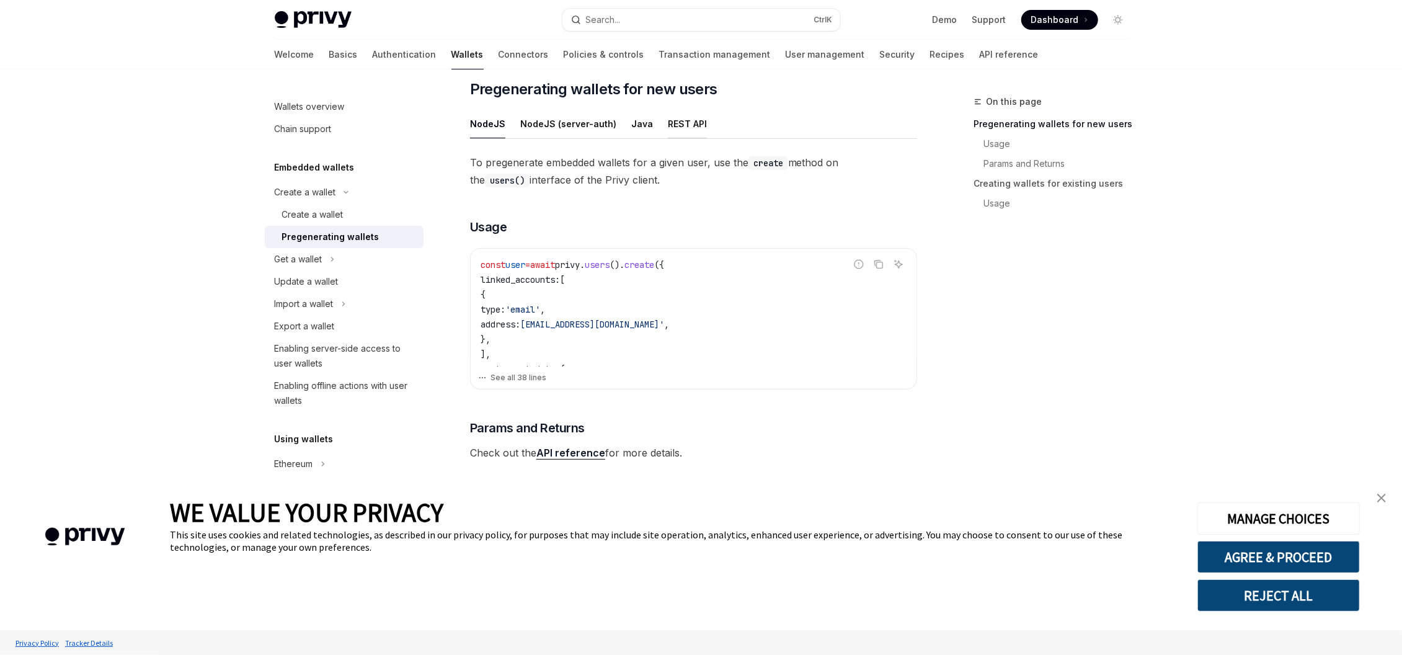
click at [671, 117] on div "REST API" at bounding box center [687, 123] width 39 height 29
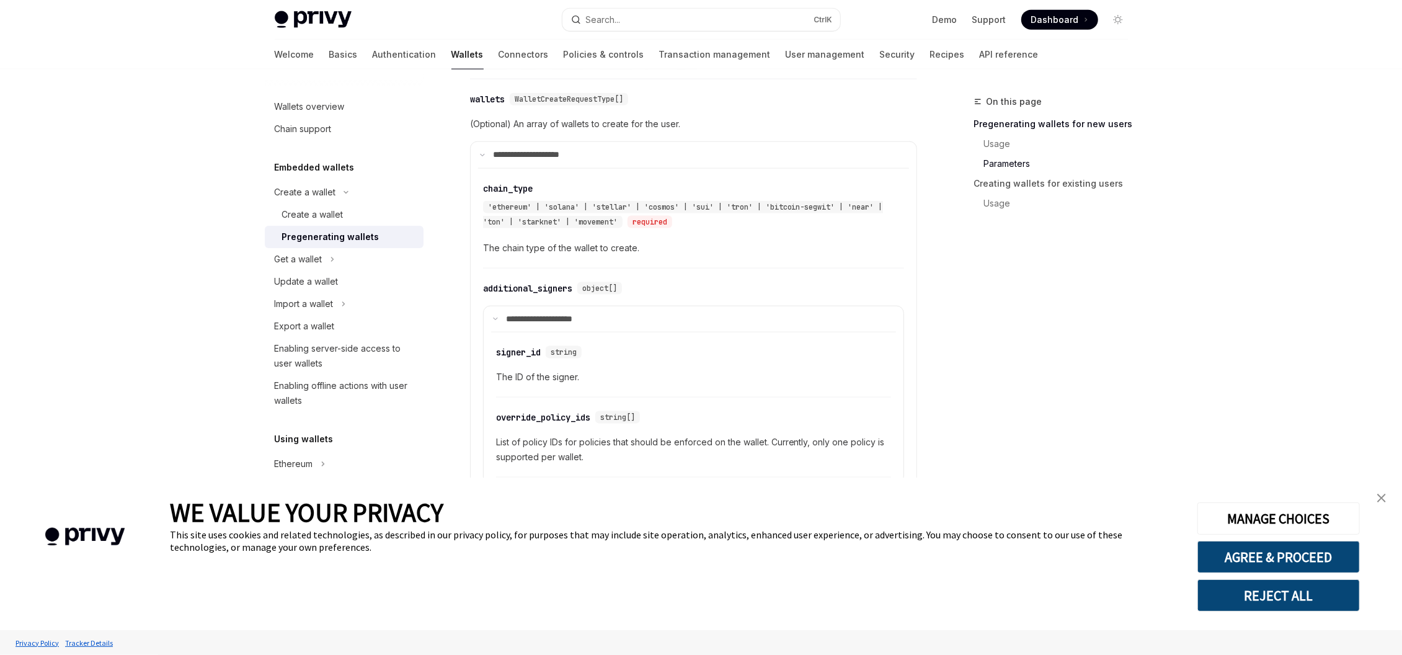
scroll to position [1786, 0]
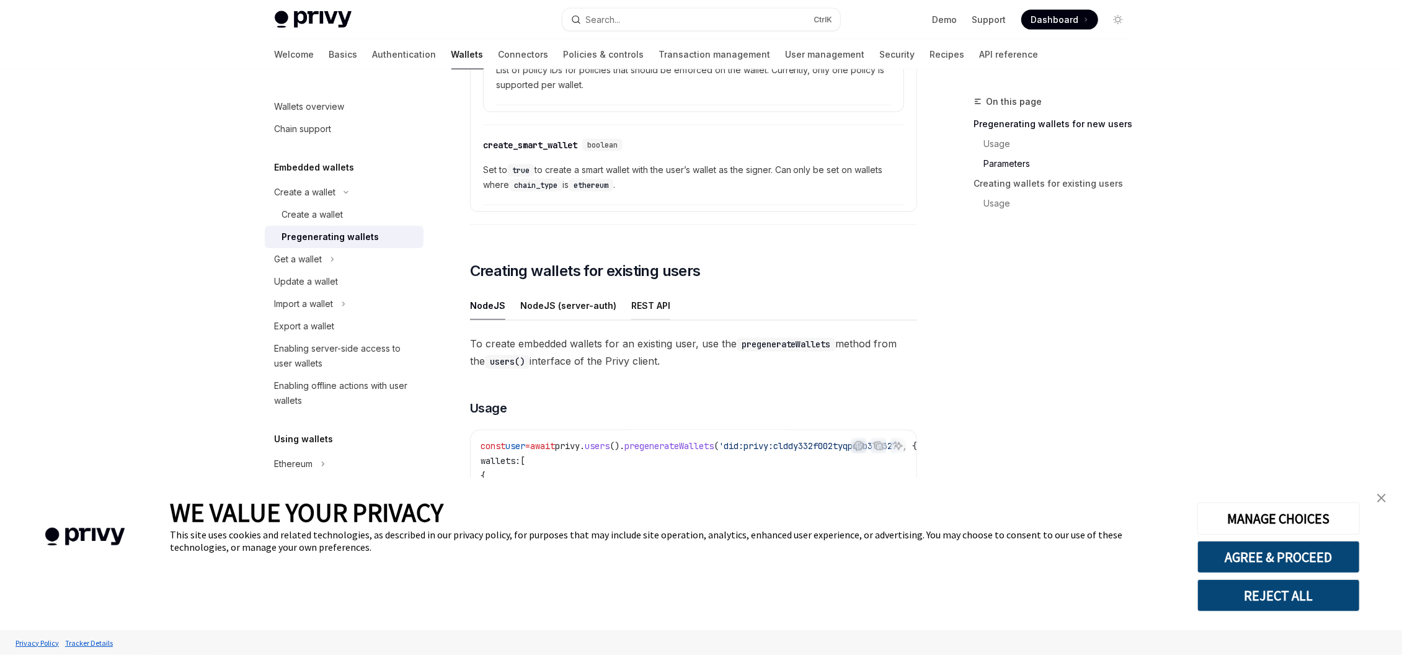
click at [652, 308] on div "REST API" at bounding box center [650, 305] width 39 height 29
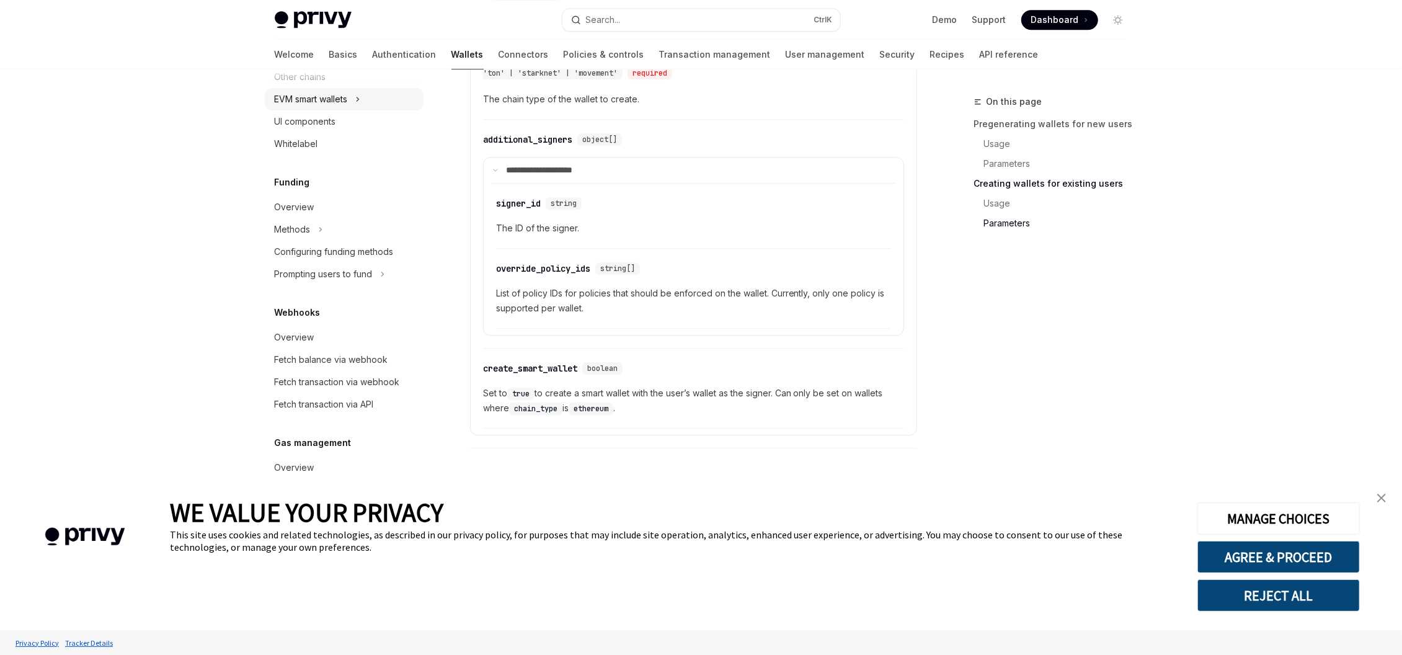
scroll to position [454, 0]
click at [373, 46] on link "Authentication" at bounding box center [405, 55] width 64 height 30
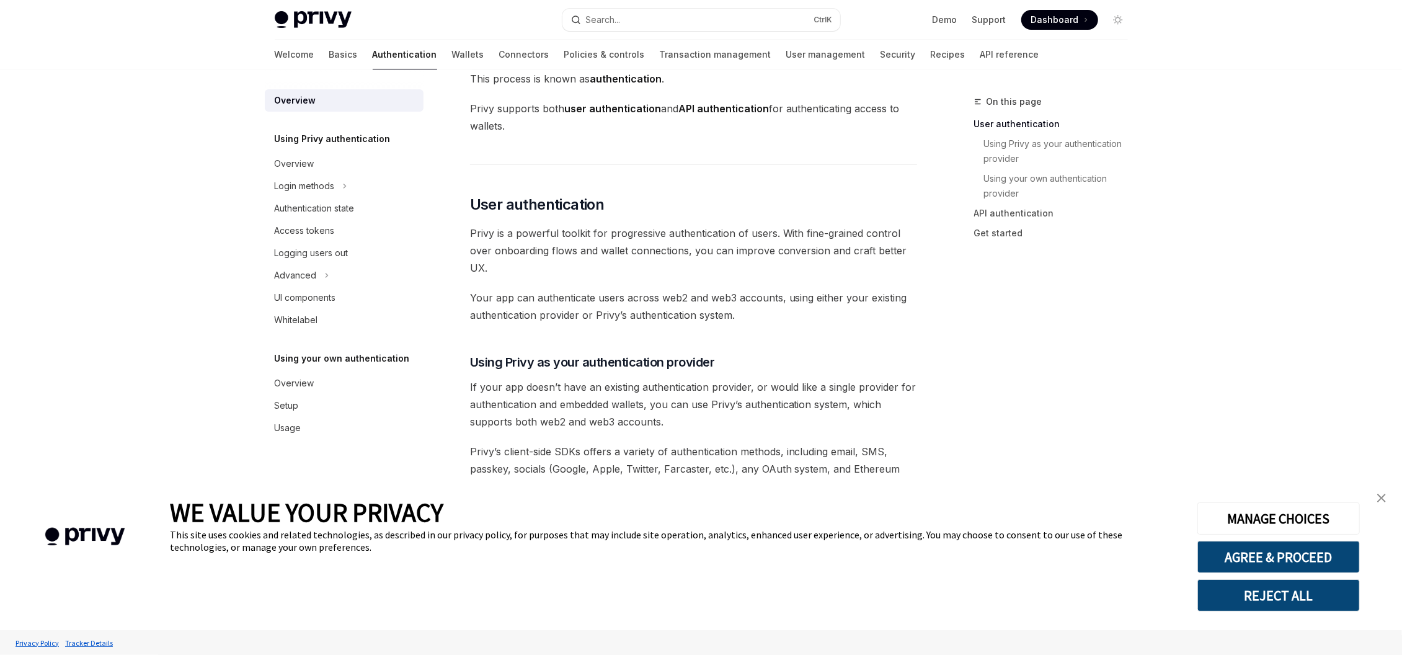
scroll to position [149, 0]
click at [329, 58] on link "Basics" at bounding box center [343, 55] width 29 height 30
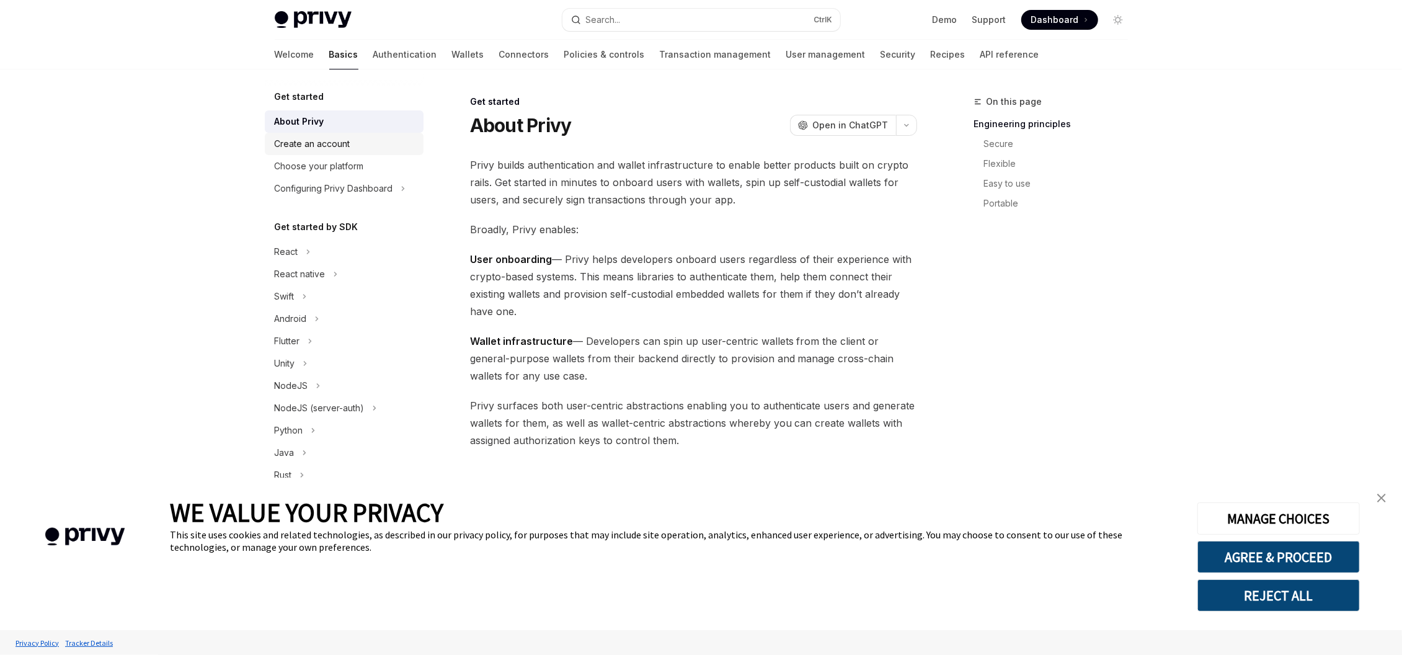
click at [347, 150] on div "Create an account" at bounding box center [313, 143] width 76 height 15
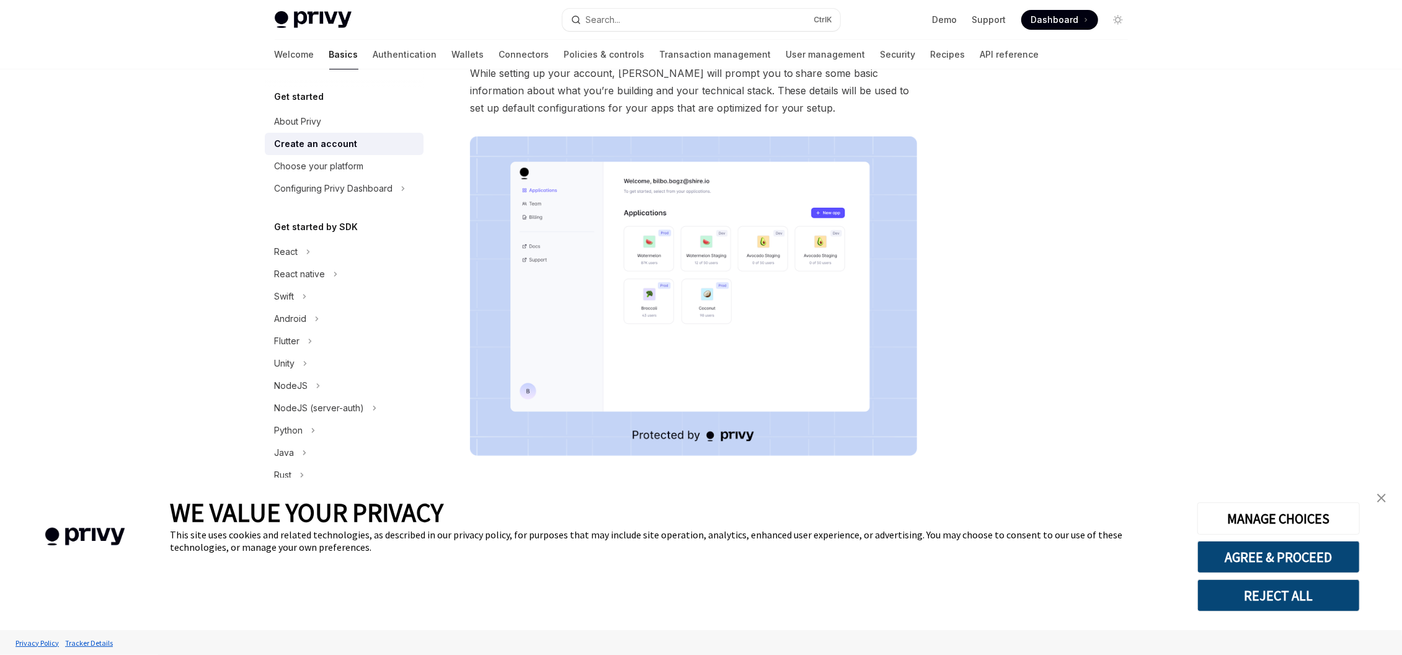
scroll to position [140, 0]
click at [320, 430] on button "Python" at bounding box center [344, 430] width 159 height 22
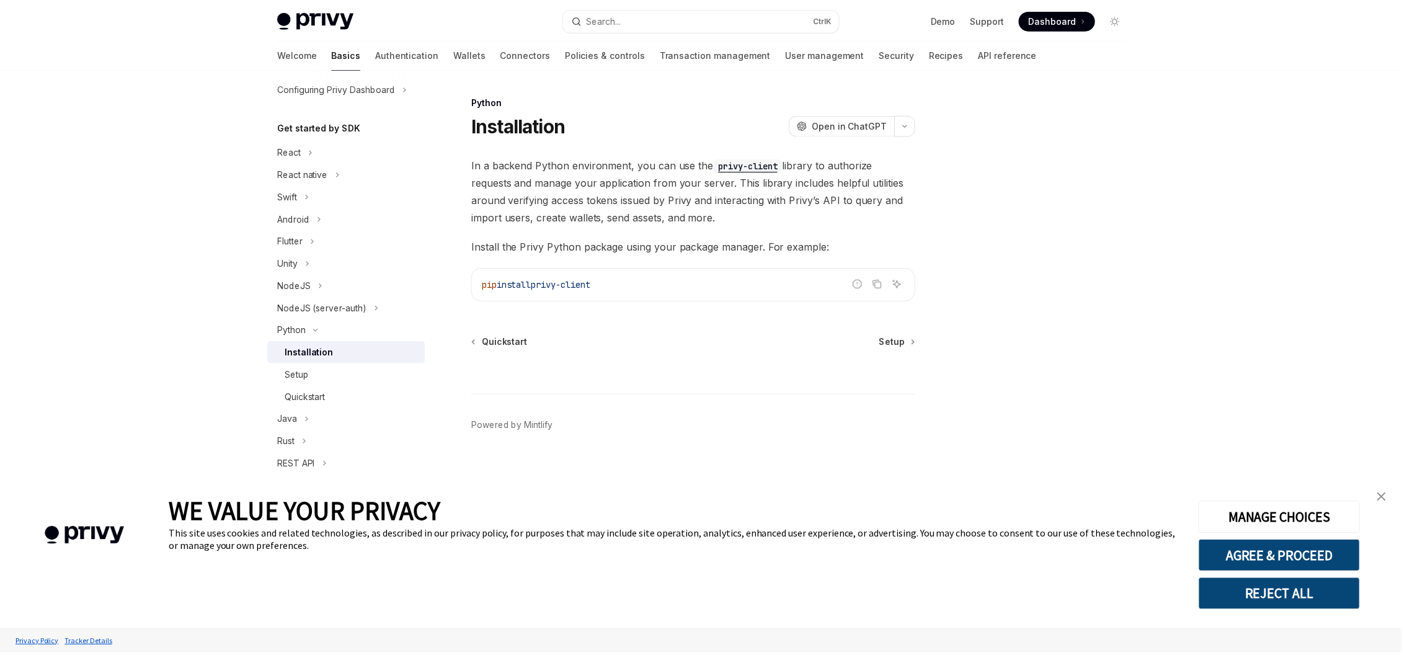
scroll to position [116, 0]
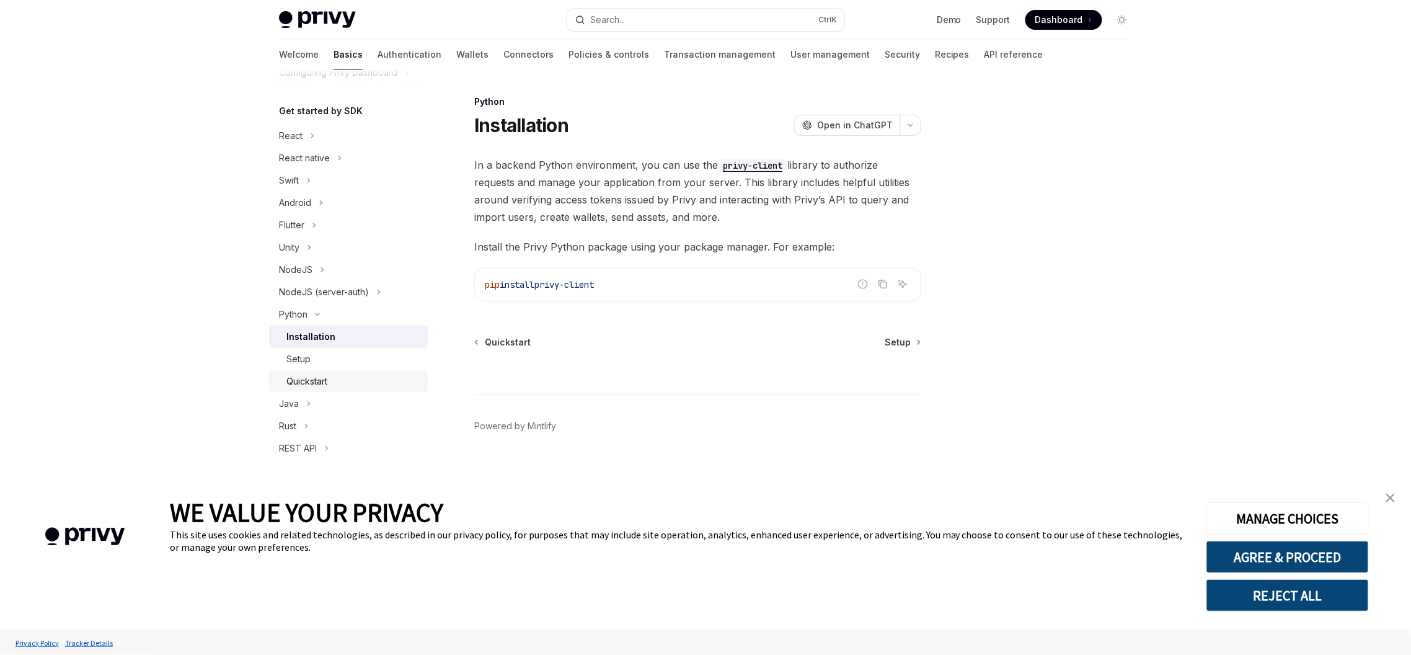
click at [324, 384] on div "Quickstart" at bounding box center [306, 381] width 41 height 15
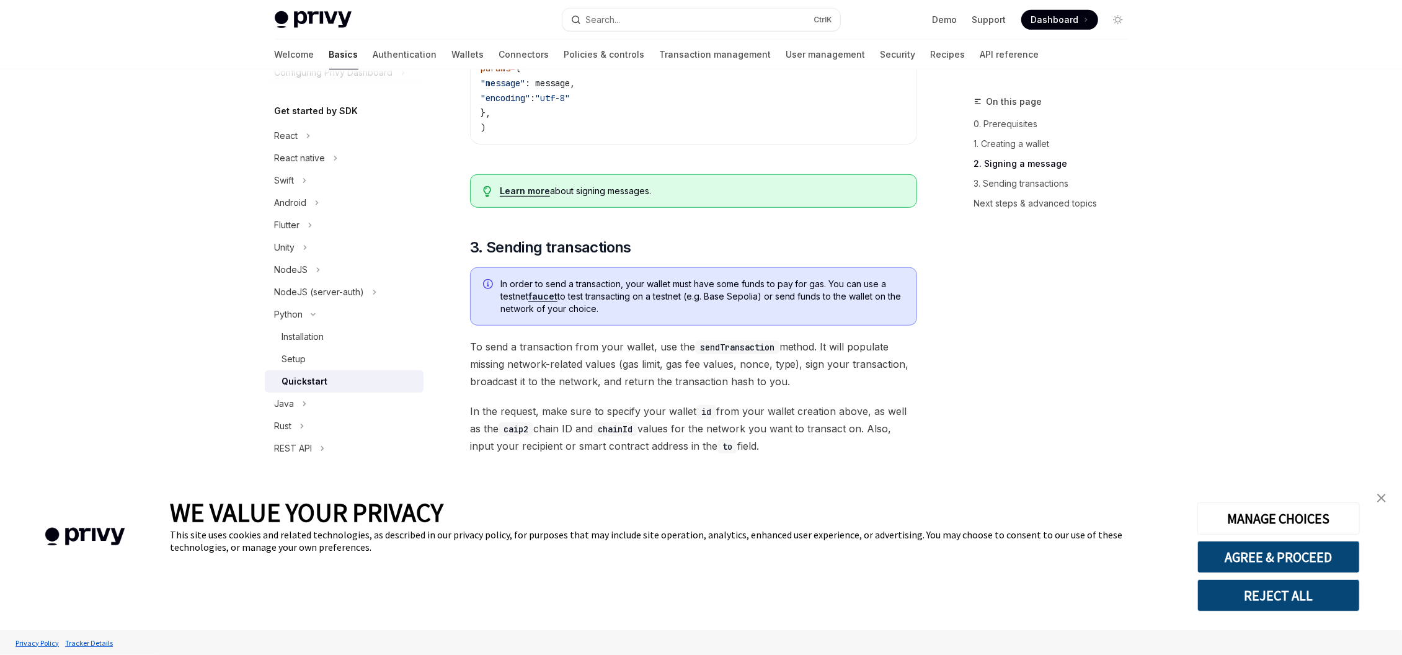
scroll to position [669, 0]
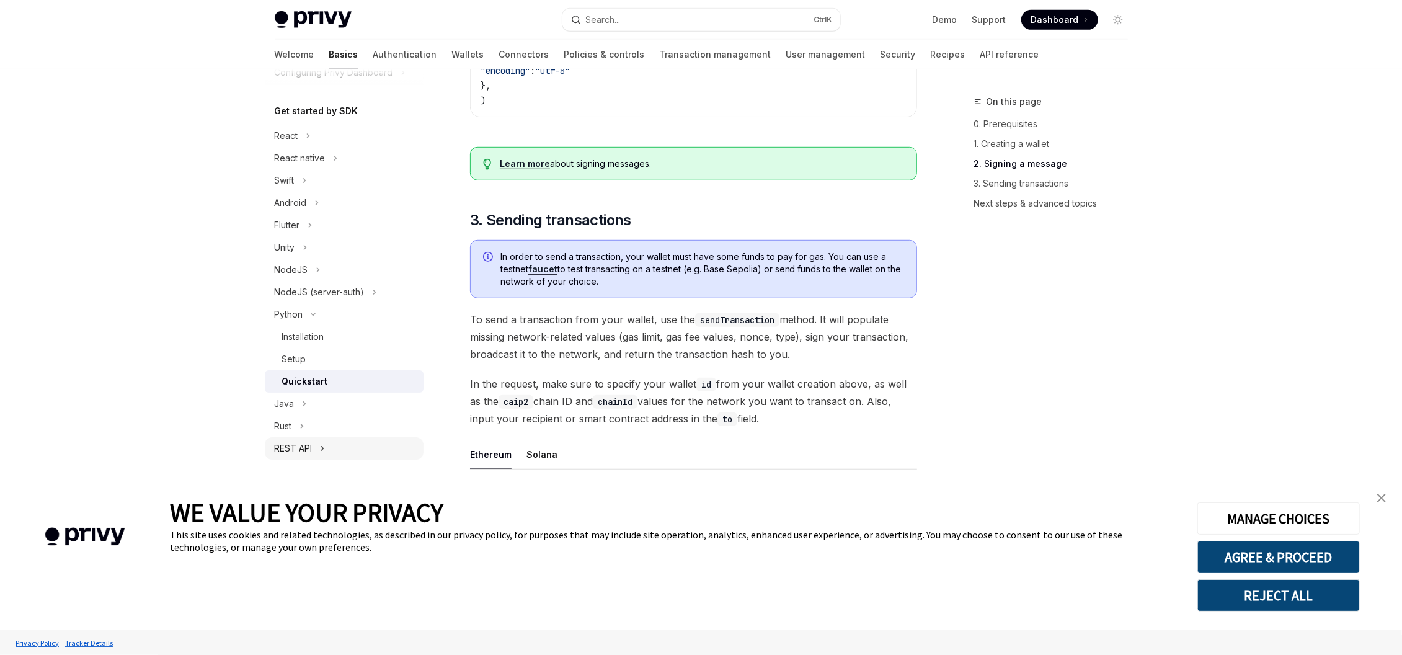
click at [323, 443] on icon "Toggle REST API section" at bounding box center [322, 448] width 5 height 15
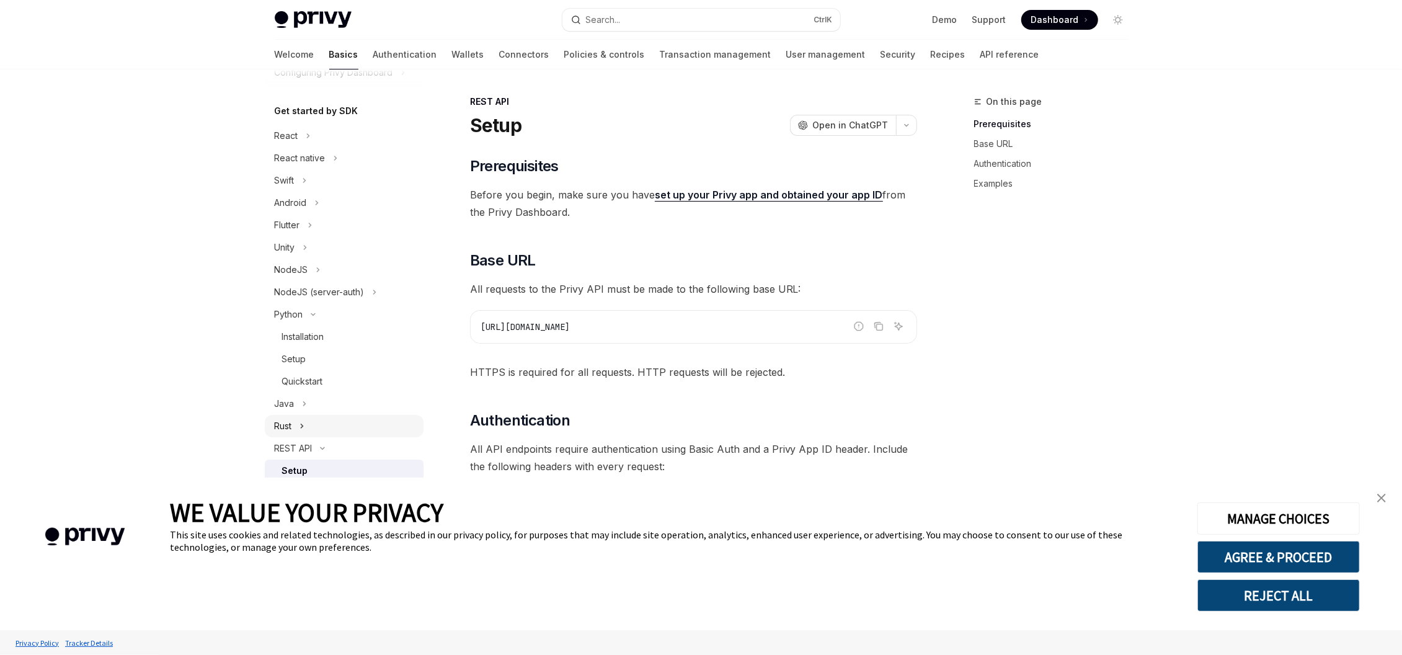
scroll to position [161, 0]
click at [318, 451] on div "Quickstart" at bounding box center [302, 448] width 41 height 15
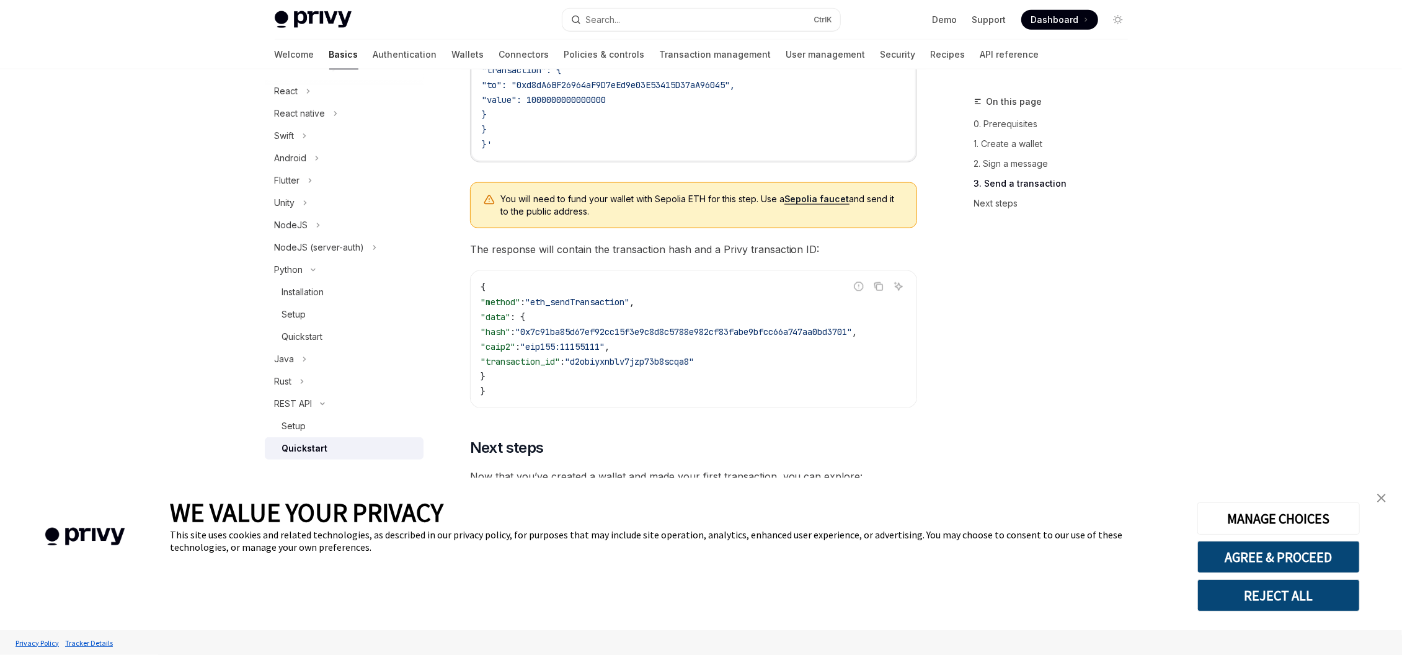
scroll to position [1552, 0]
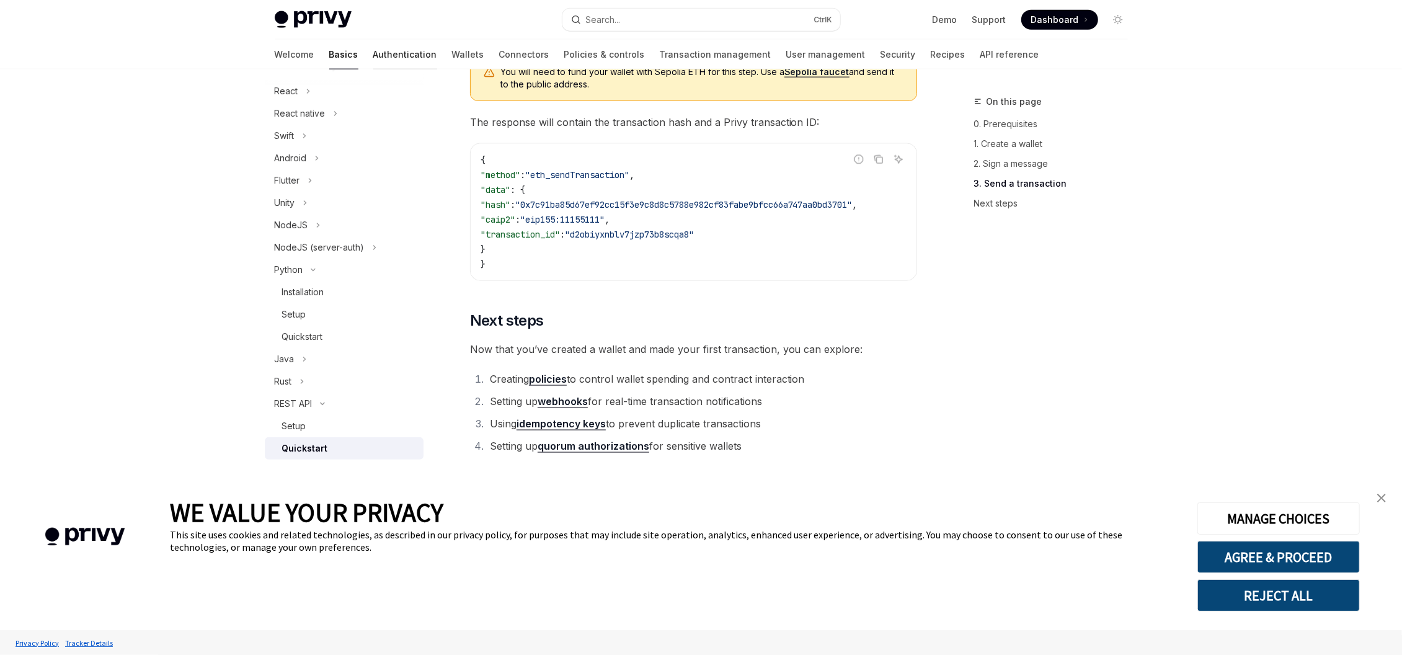
click at [373, 55] on link "Authentication" at bounding box center [405, 55] width 64 height 30
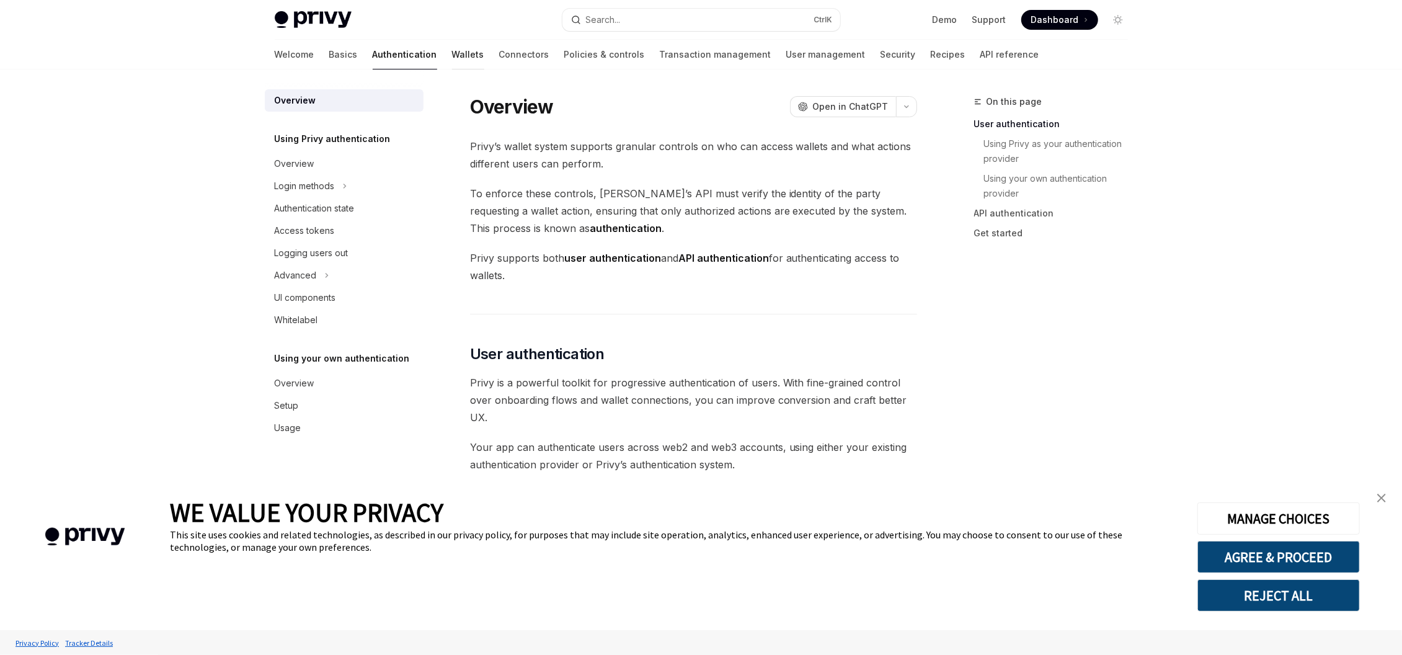
click at [452, 58] on link "Wallets" at bounding box center [468, 55] width 32 height 30
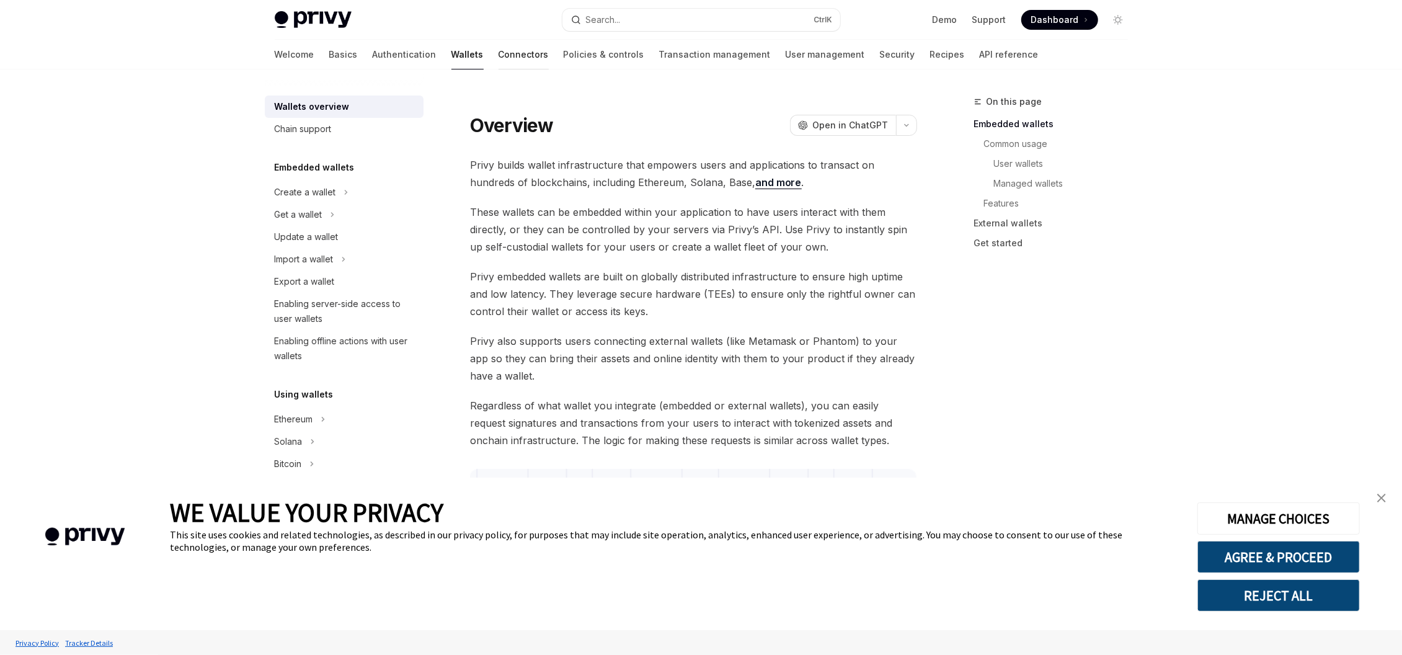
click at [499, 58] on link "Connectors" at bounding box center [524, 55] width 50 height 30
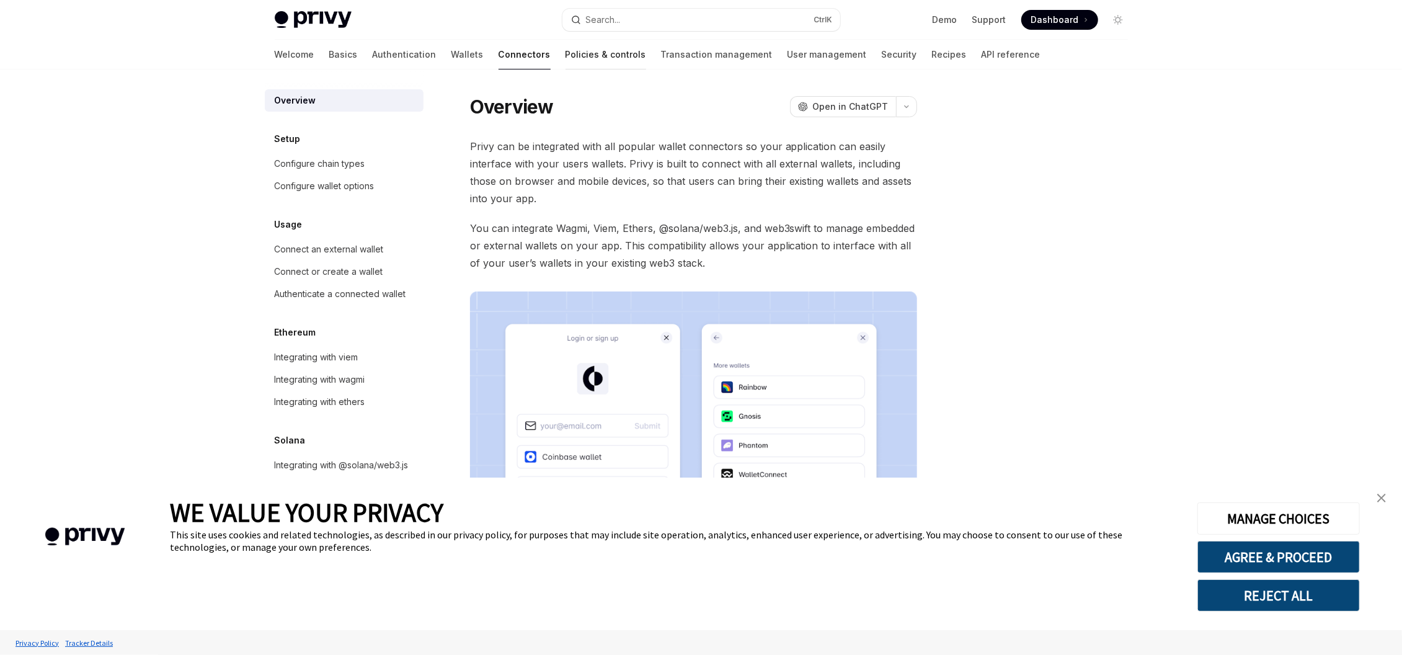
click at [565, 55] on link "Policies & controls" at bounding box center [605, 55] width 81 height 30
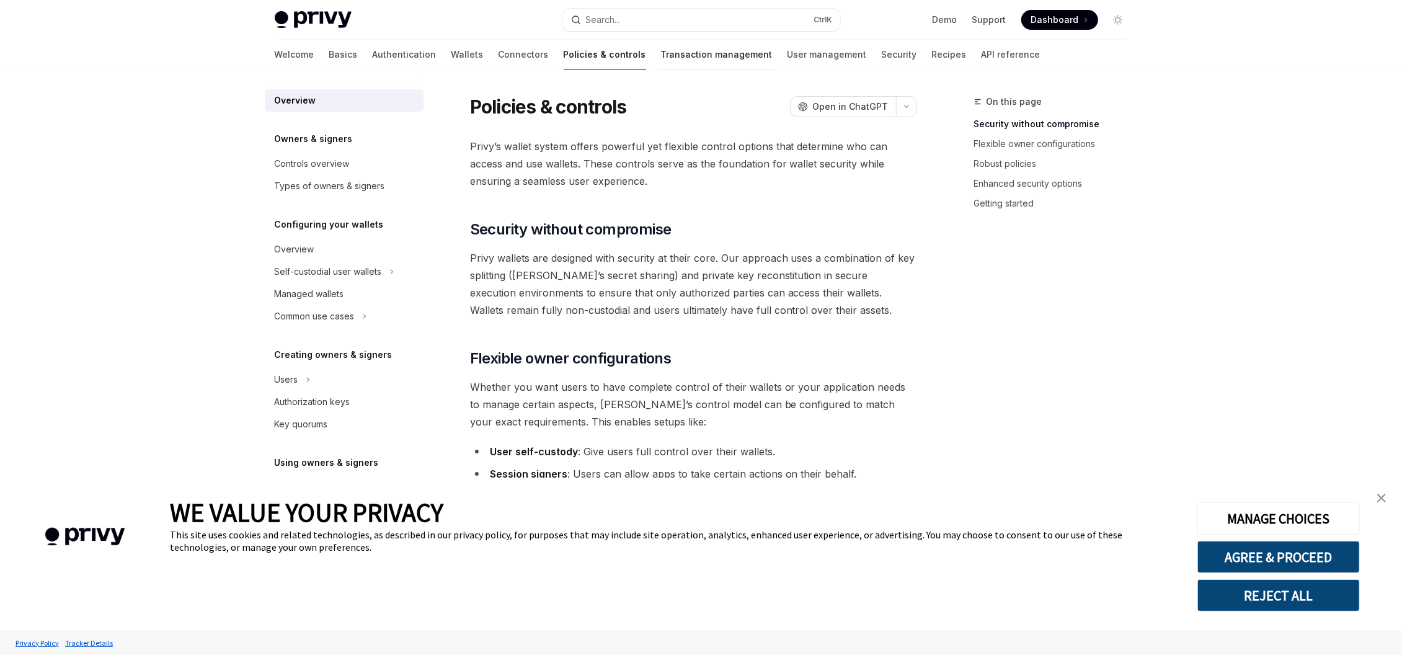
click at [661, 61] on link "Transaction management" at bounding box center [717, 55] width 112 height 30
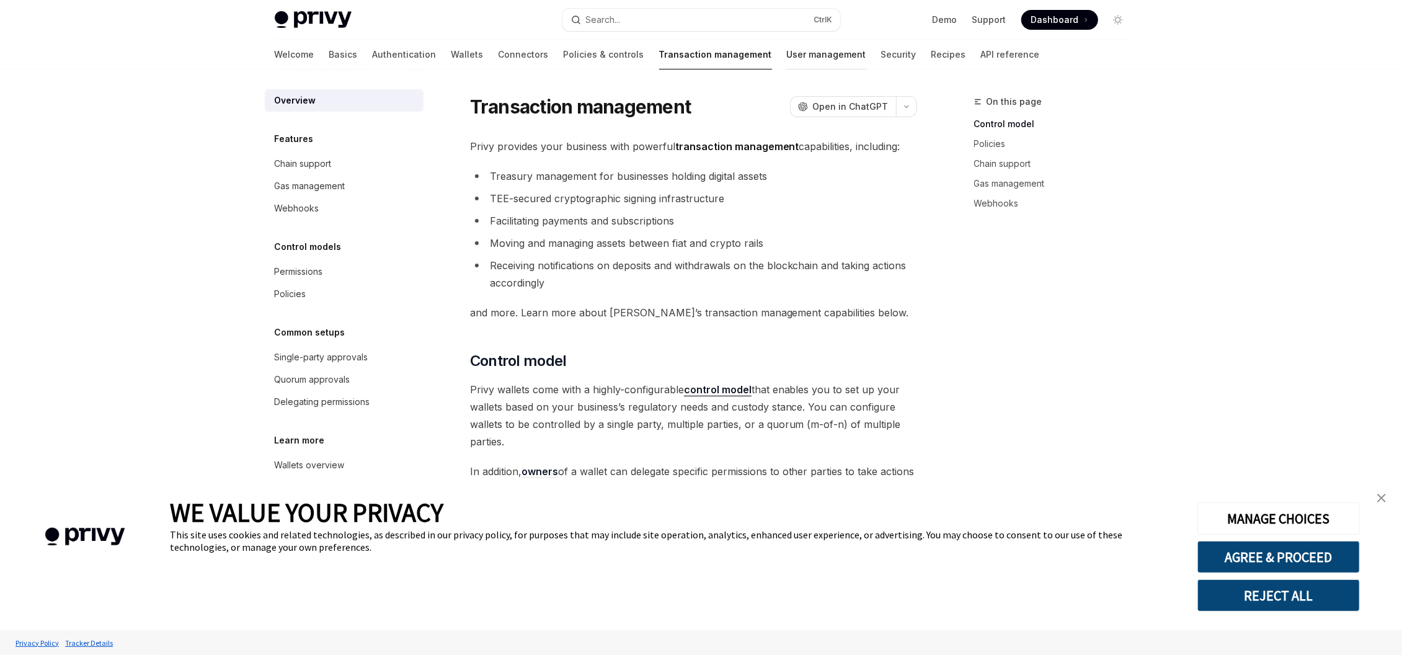
click at [787, 59] on link "User management" at bounding box center [826, 55] width 79 height 30
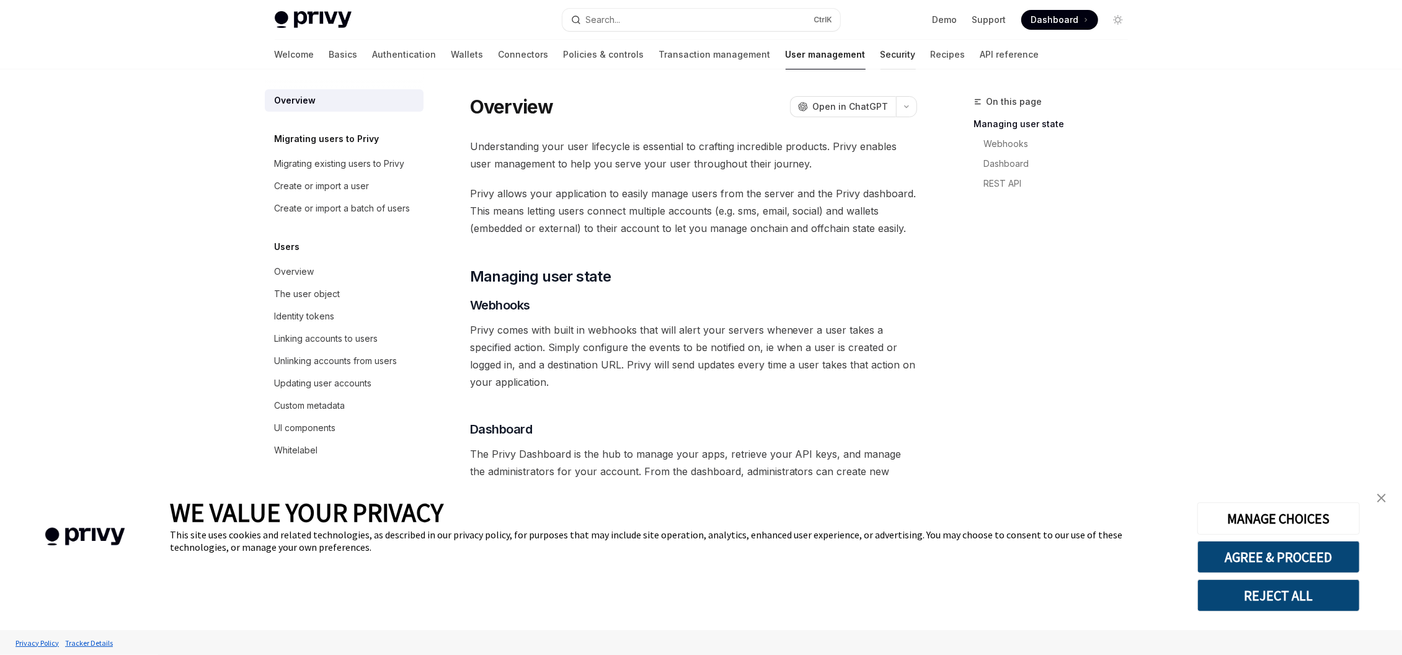
click at [880, 57] on link "Security" at bounding box center [897, 55] width 35 height 30
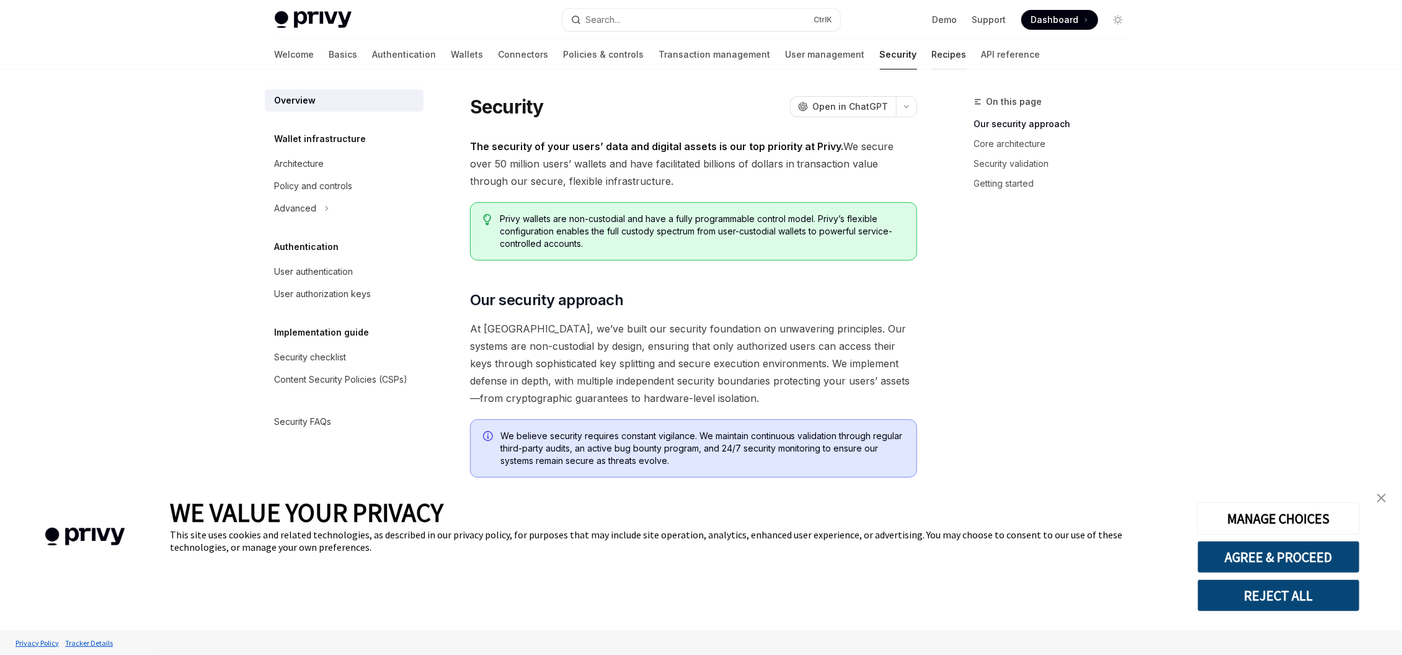
click at [932, 55] on link "Recipes" at bounding box center [949, 55] width 35 height 30
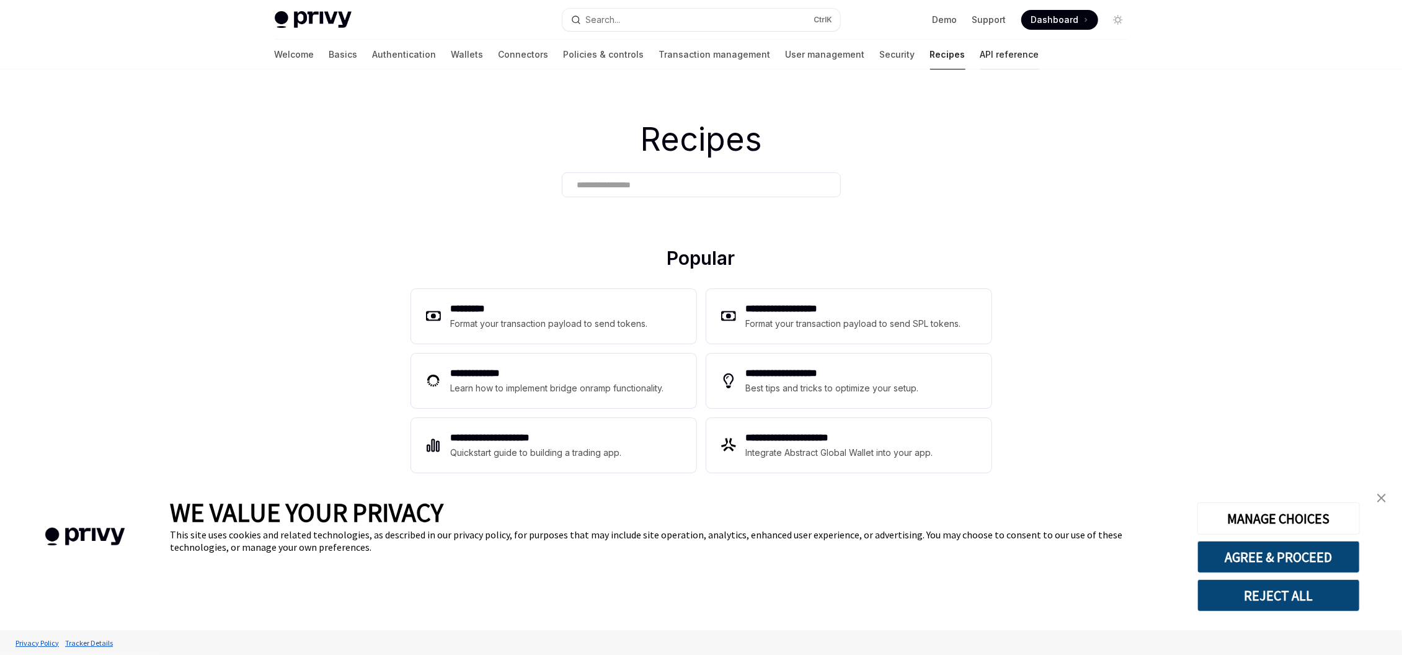
click at [980, 58] on link "API reference" at bounding box center [1009, 55] width 59 height 30
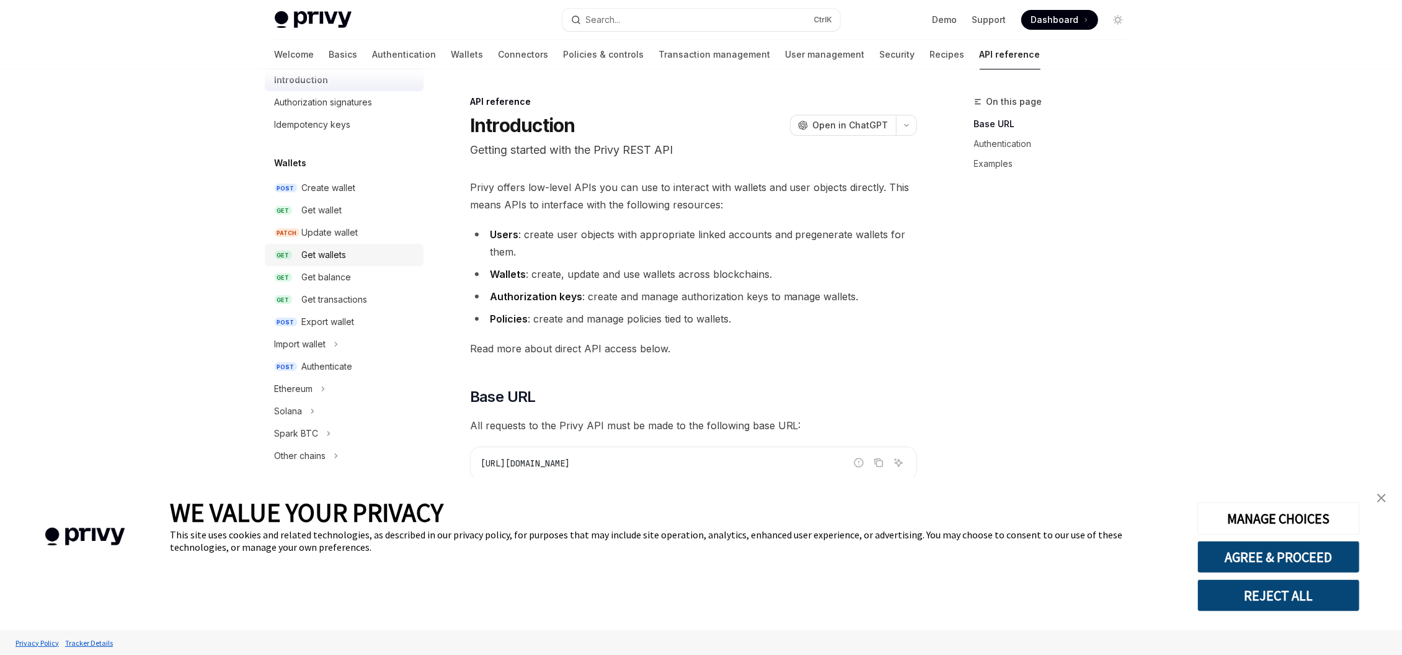
scroll to position [74, 0]
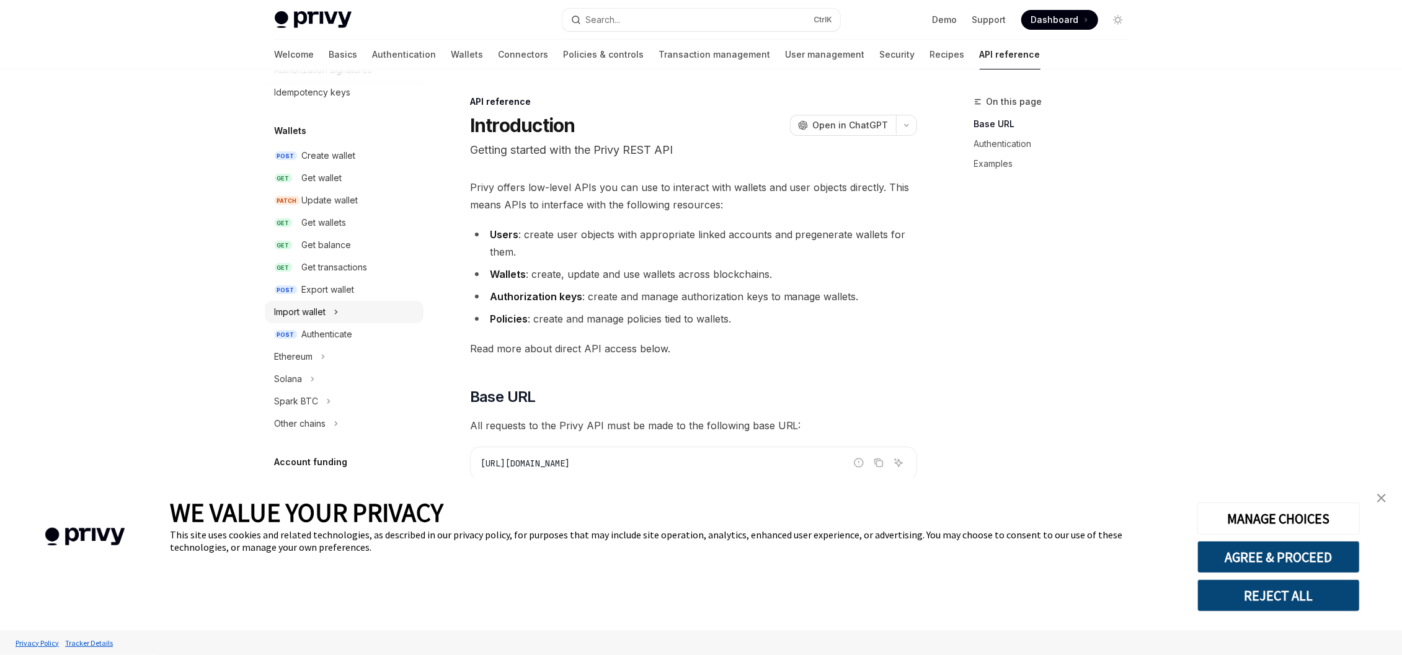
click at [347, 309] on button "Import wallet" at bounding box center [344, 312] width 159 height 22
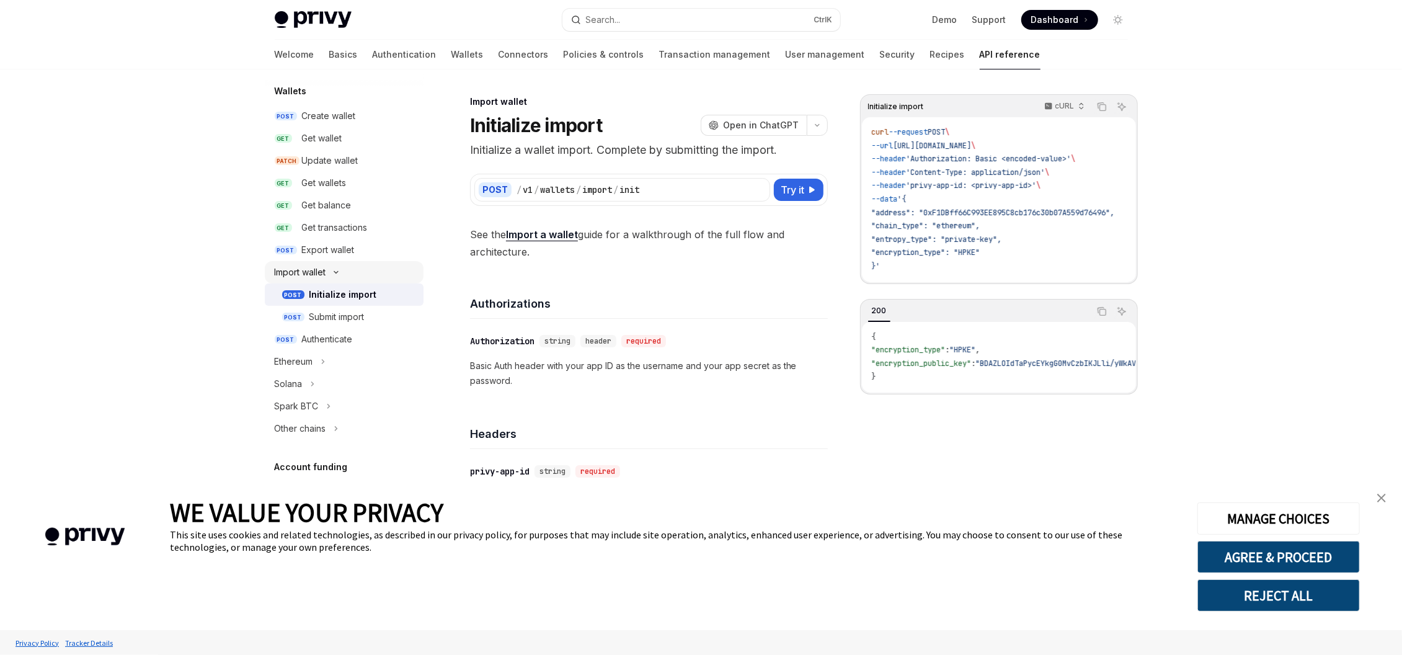
scroll to position [149, 0]
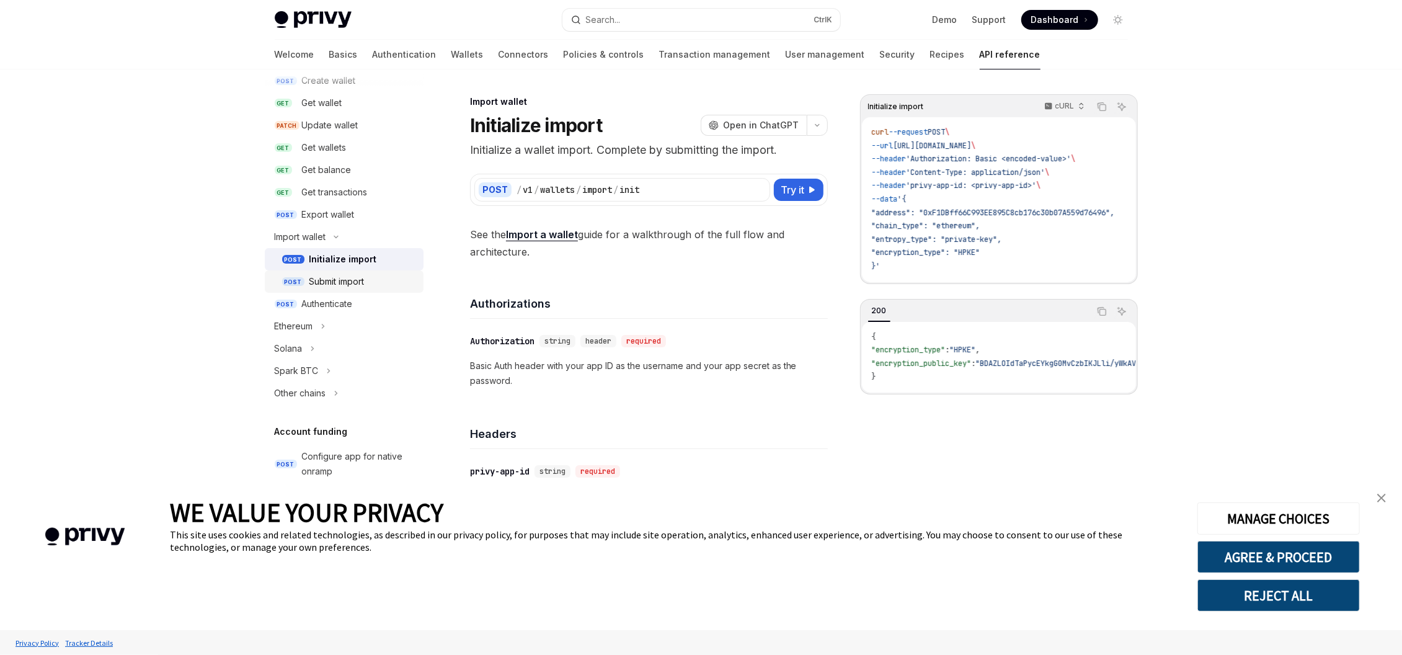
click at [362, 272] on link "POST Submit import" at bounding box center [344, 281] width 159 height 22
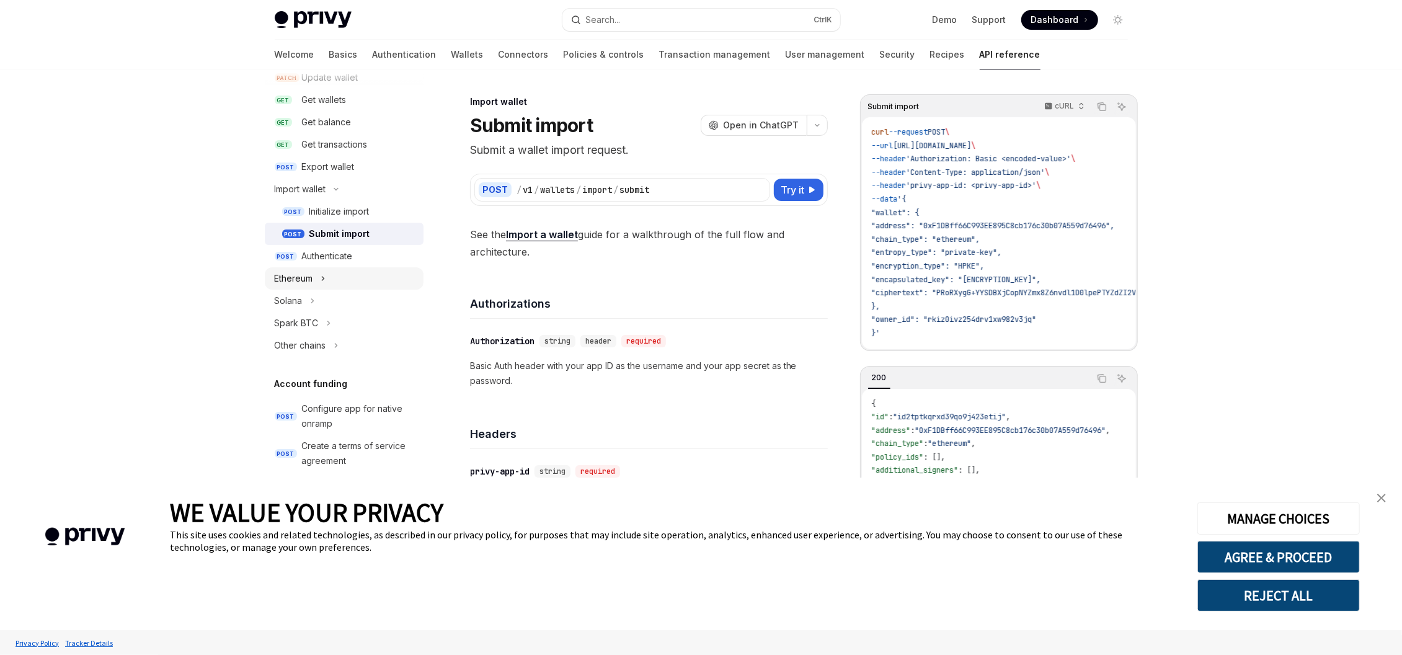
scroll to position [223, 0]
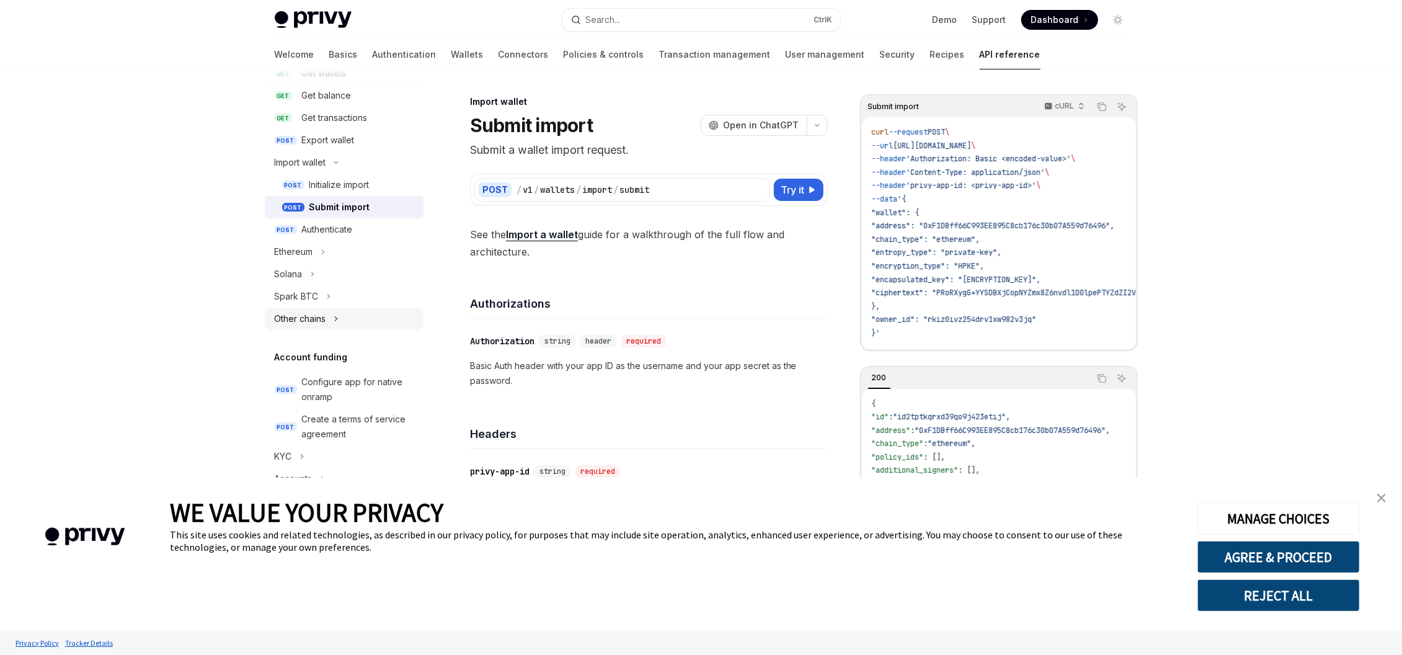
click at [347, 313] on button "Other chains" at bounding box center [344, 319] width 159 height 22
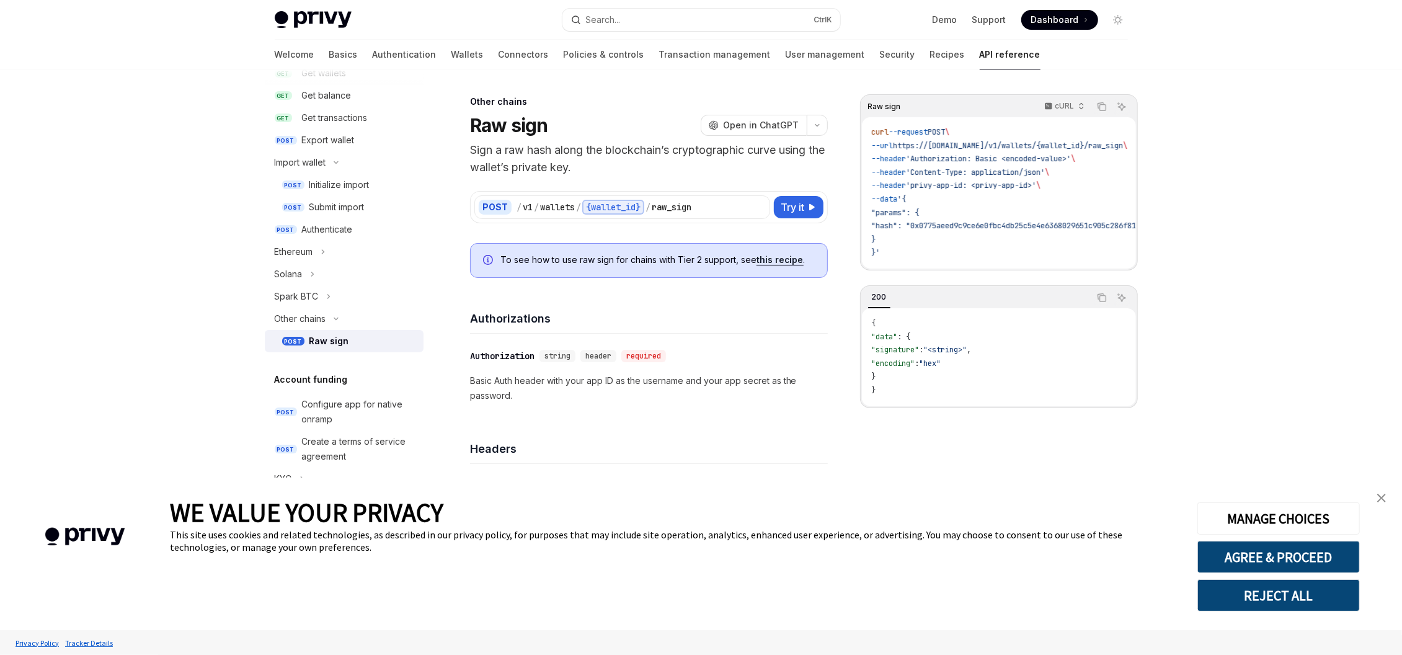
click at [351, 344] on div "Raw sign" at bounding box center [362, 341] width 107 height 15
type textarea "*"
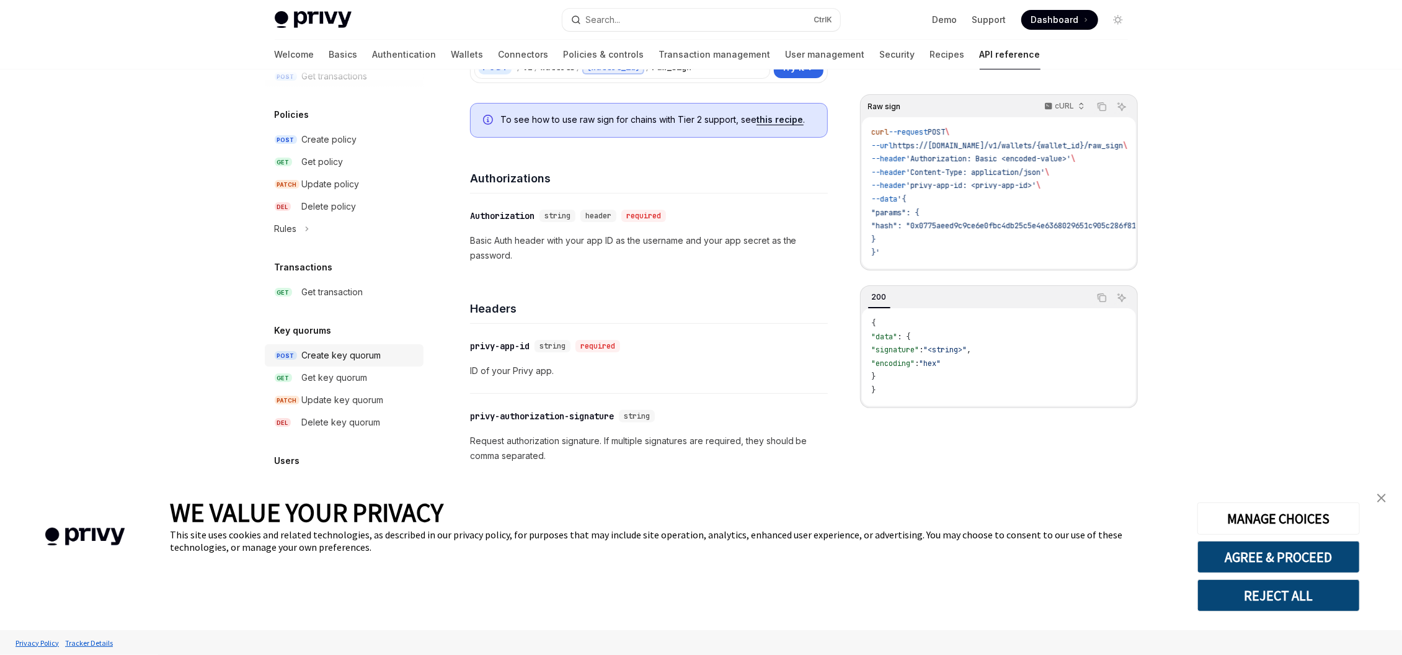
scroll to position [149, 0]
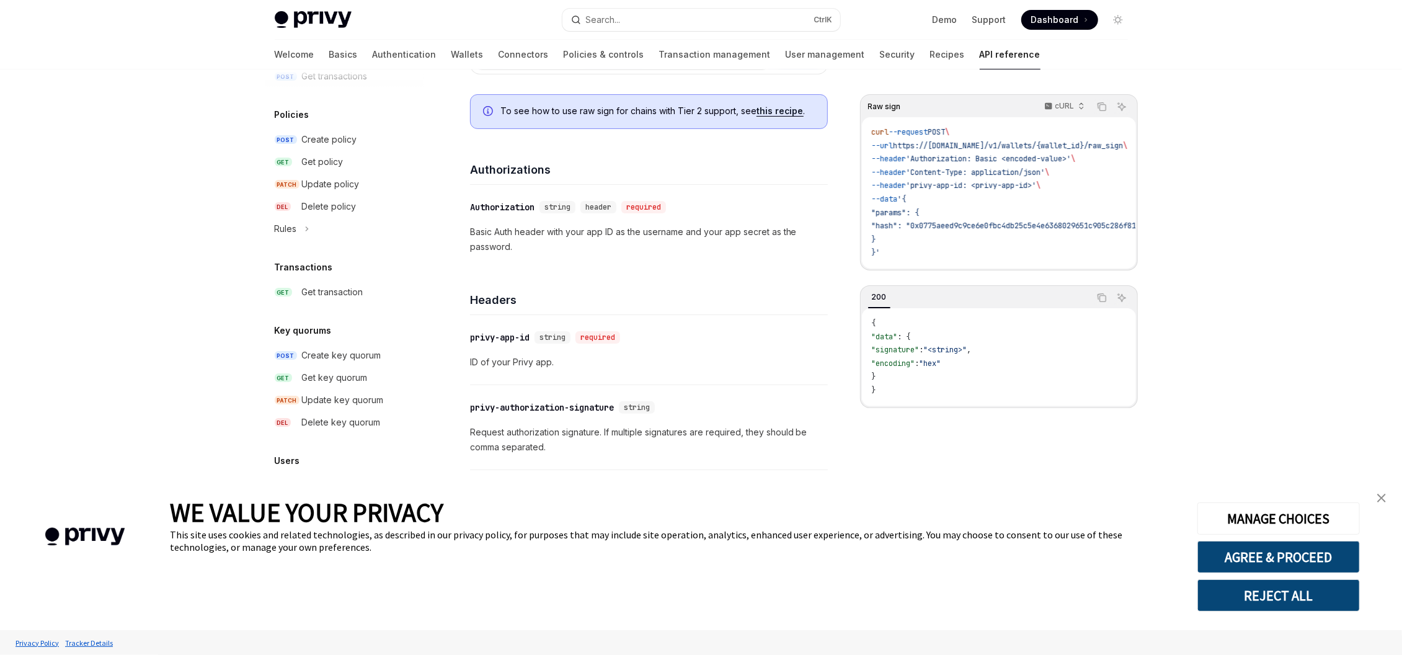
click at [296, 456] on h5 "Users" at bounding box center [287, 460] width 25 height 15
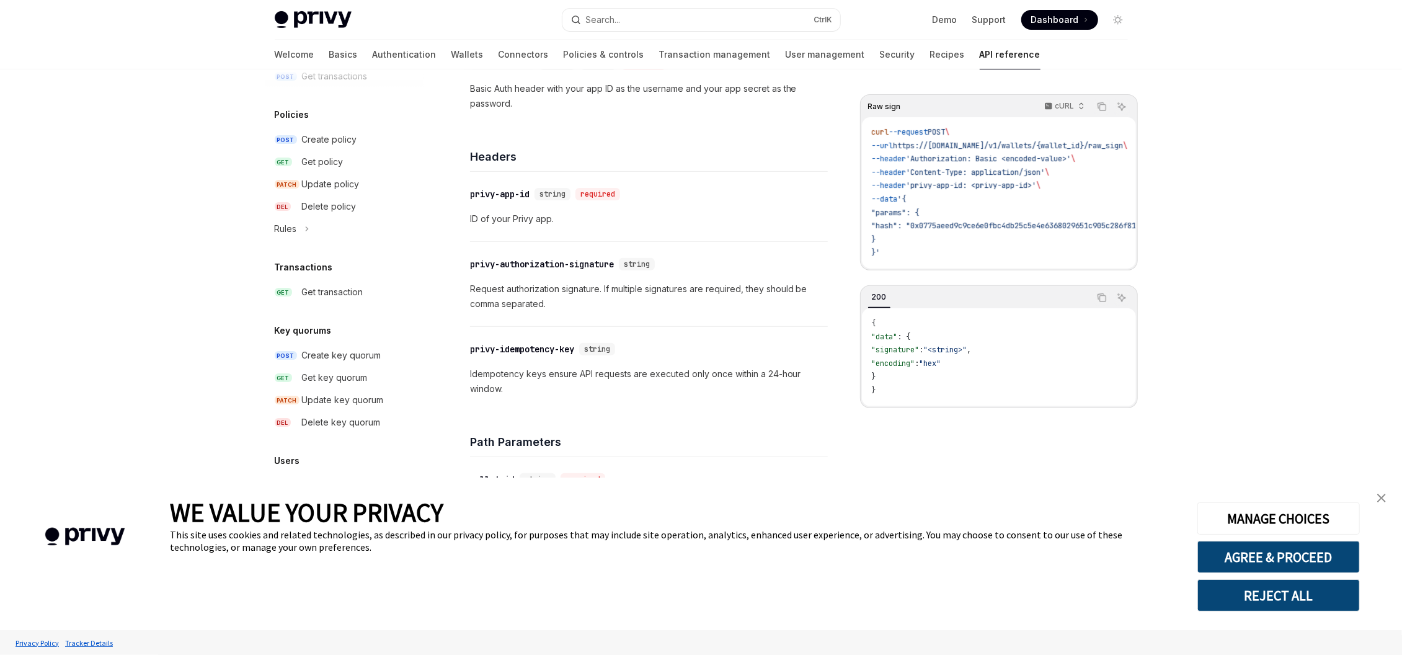
scroll to position [298, 0]
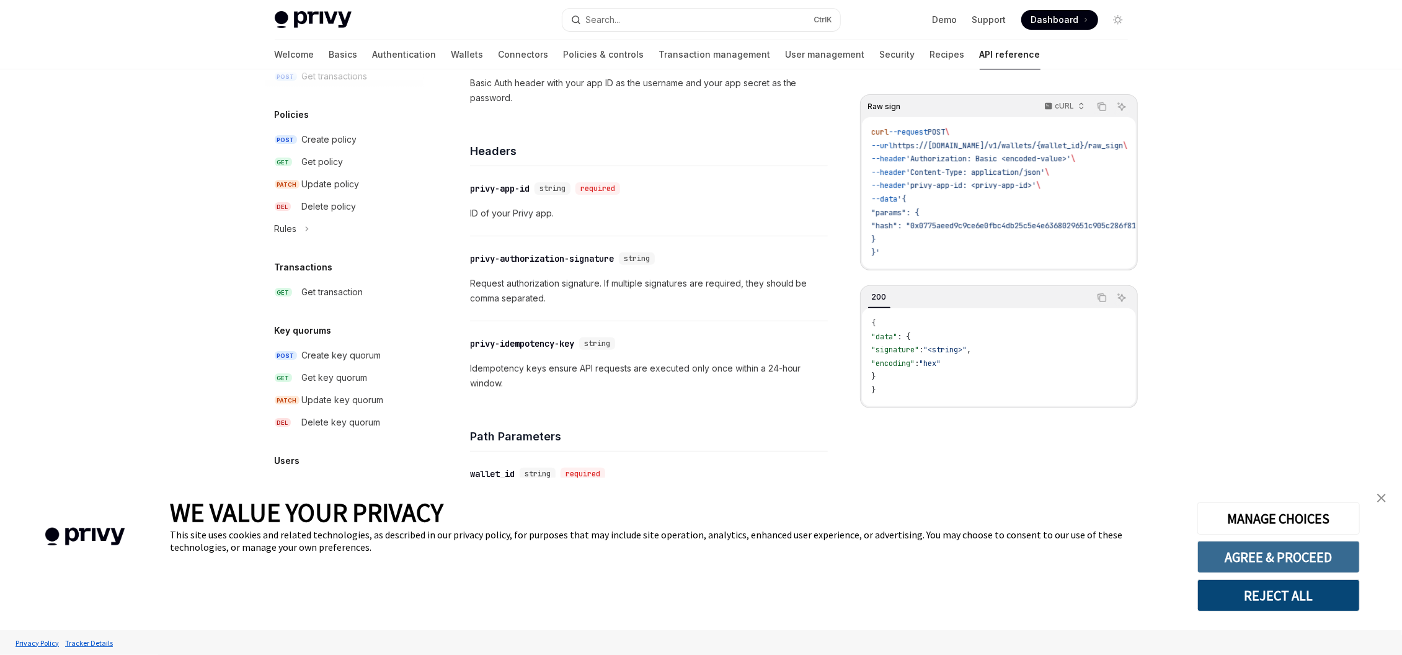
click at [1322, 561] on button "AGREE & PROCEED" at bounding box center [1278, 557] width 162 height 32
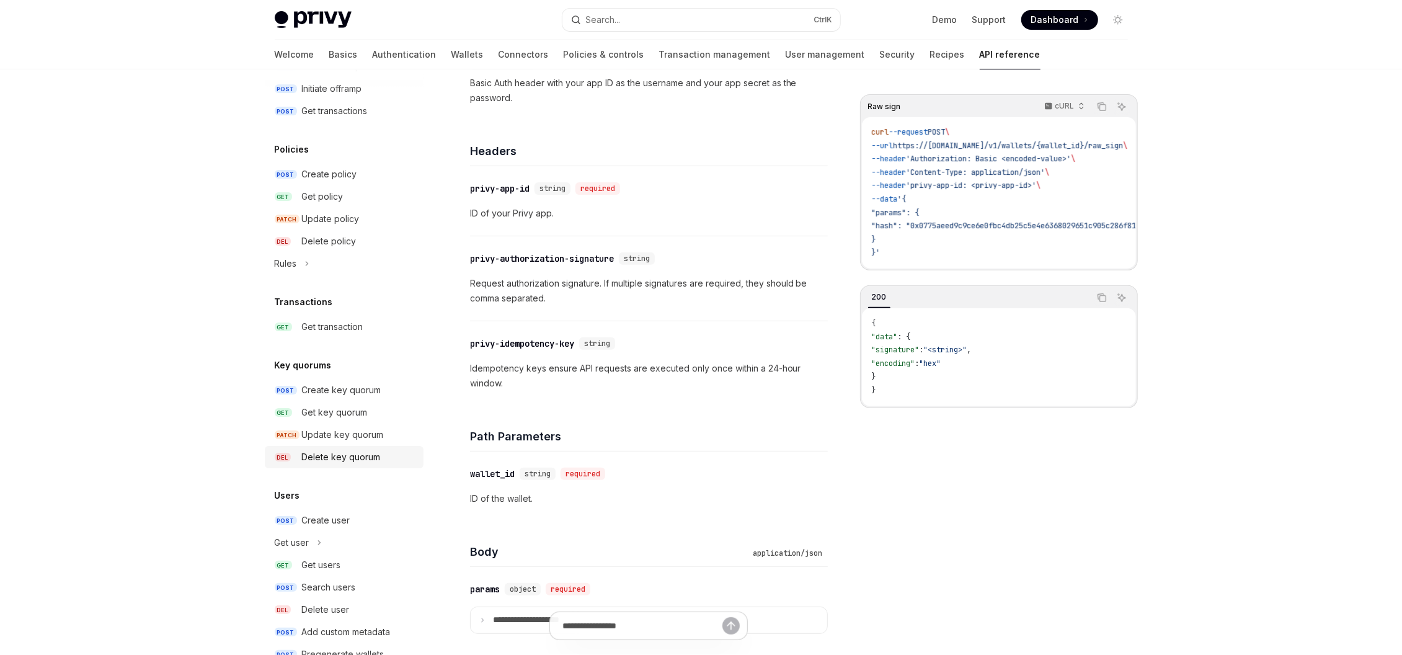
scroll to position [670, 0]
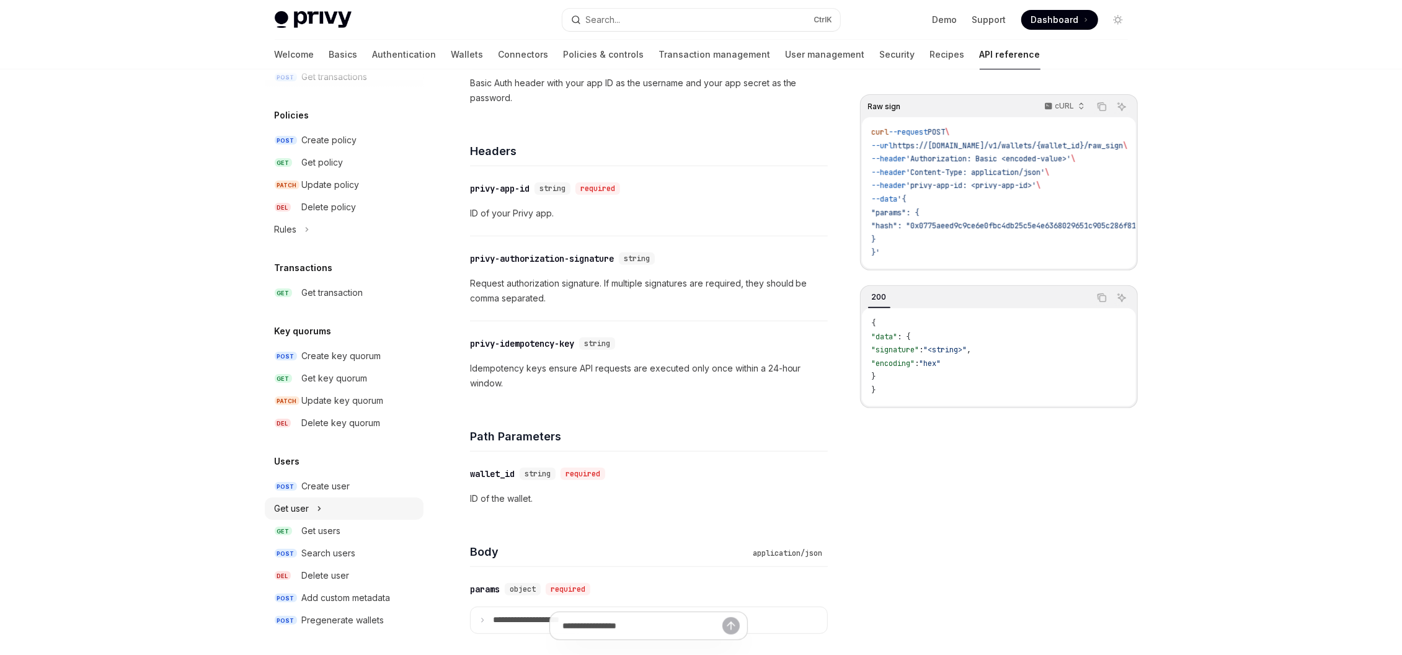
click at [314, 511] on button "Get user" at bounding box center [344, 508] width 159 height 22
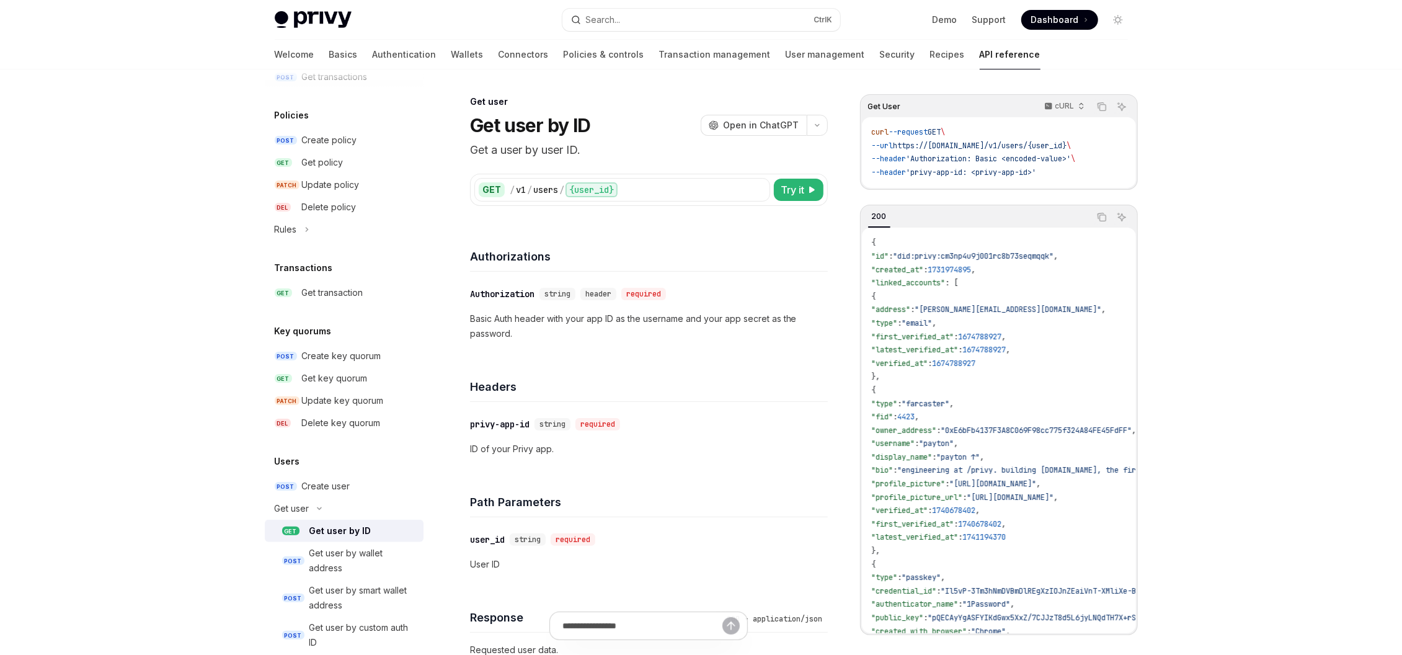
click at [363, 533] on div "Get user by ID" at bounding box center [340, 530] width 62 height 15
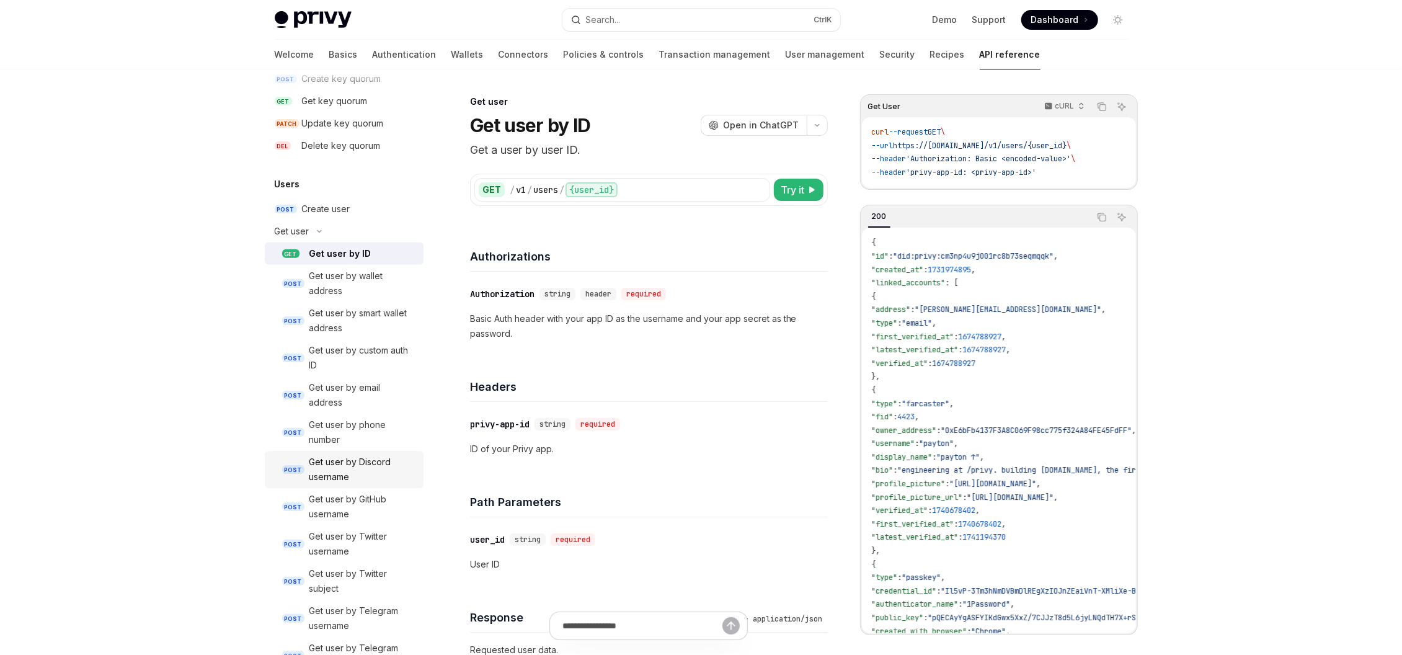
scroll to position [916, 0]
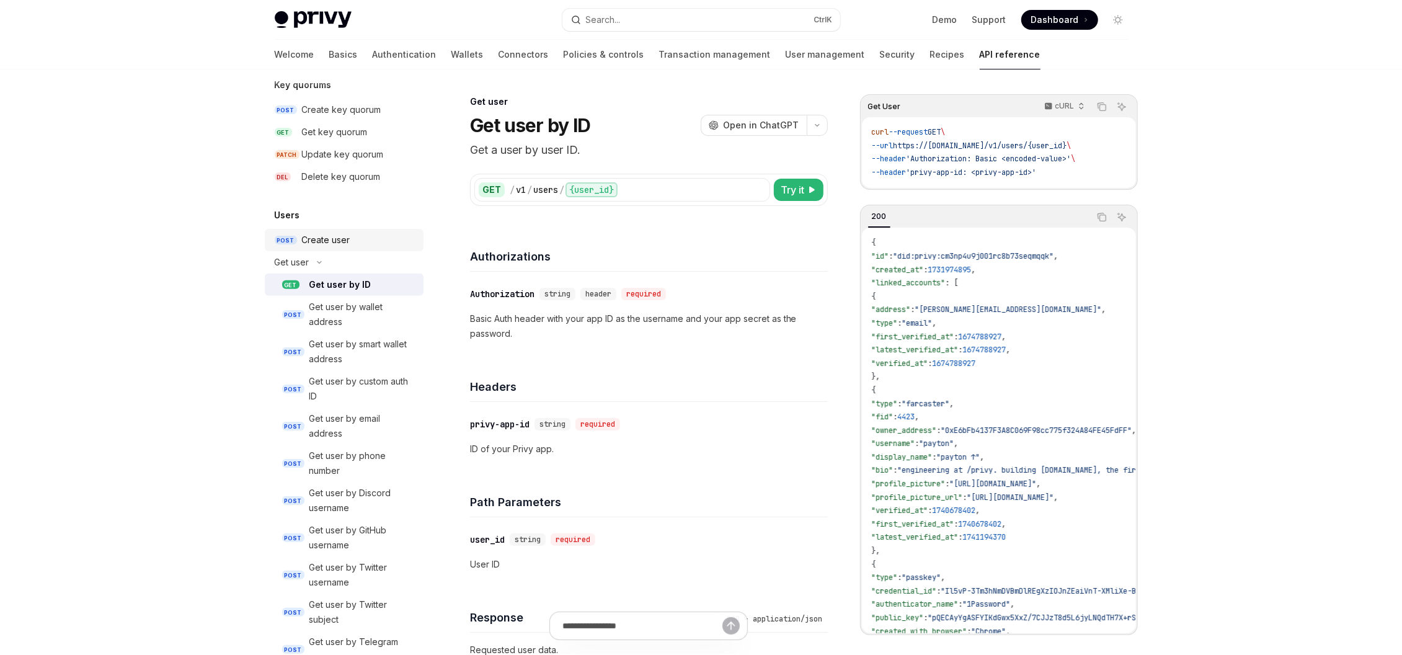
click at [339, 243] on div "Create user" at bounding box center [326, 240] width 48 height 15
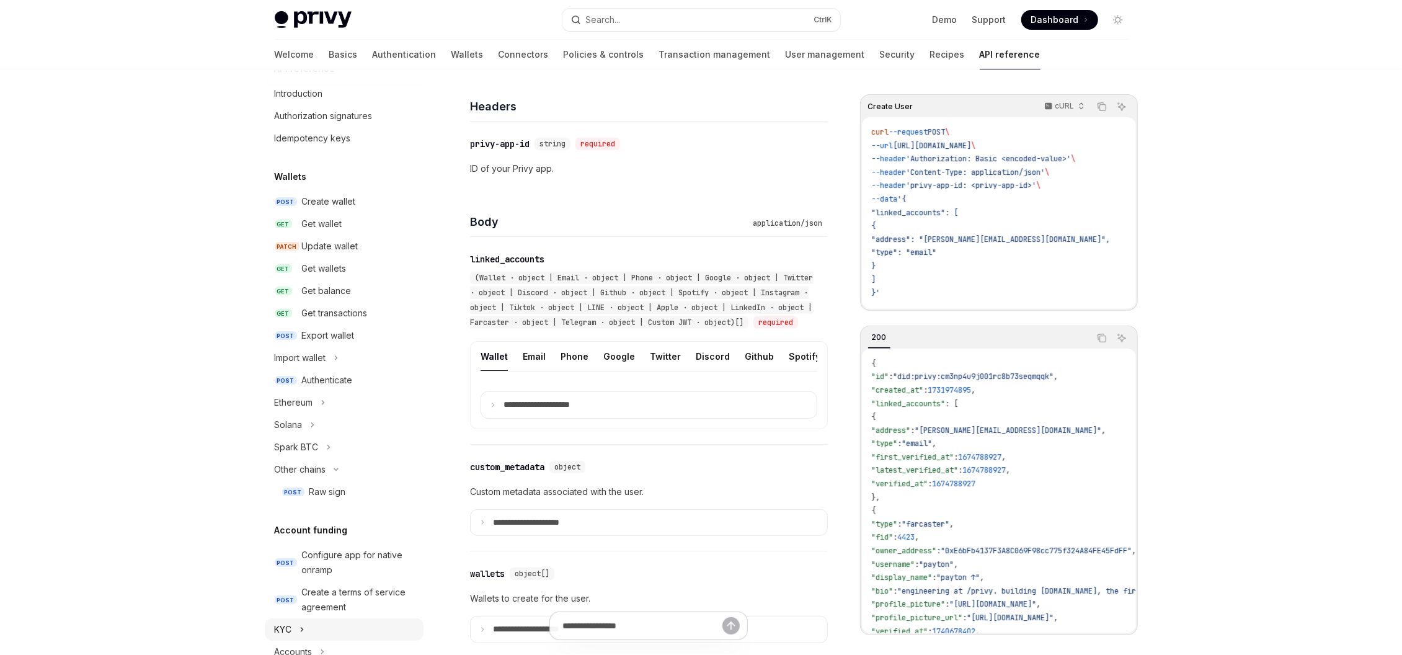
scroll to position [22, 0]
click at [348, 207] on div "Create wallet" at bounding box center [329, 207] width 54 height 15
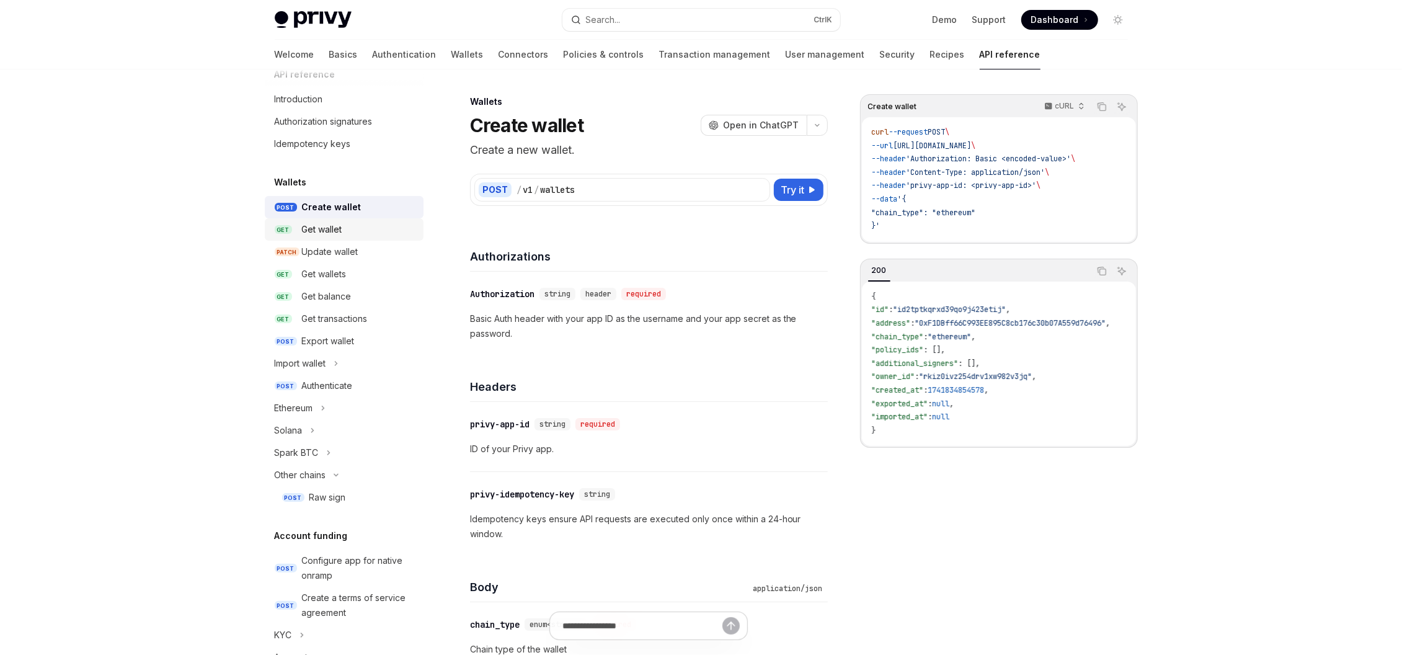
click at [339, 224] on div "Get wallet" at bounding box center [322, 229] width 40 height 15
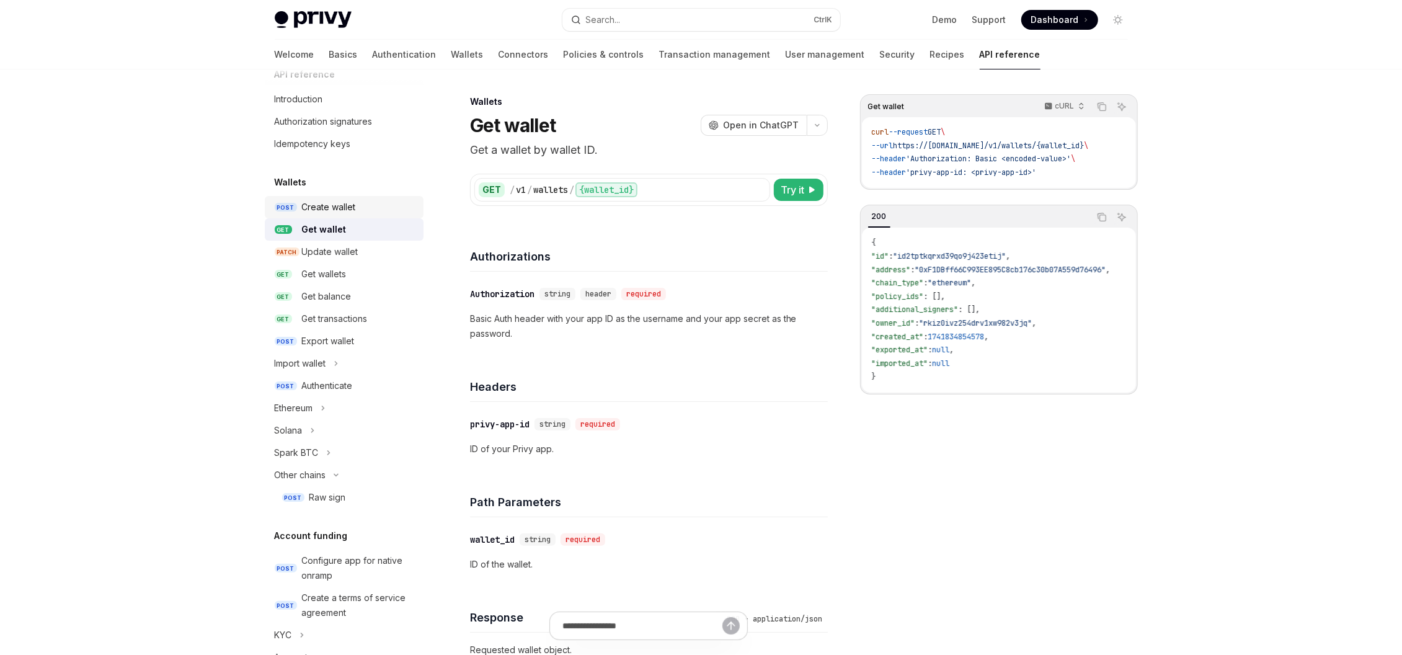
click at [345, 212] on div "Create wallet" at bounding box center [329, 207] width 54 height 15
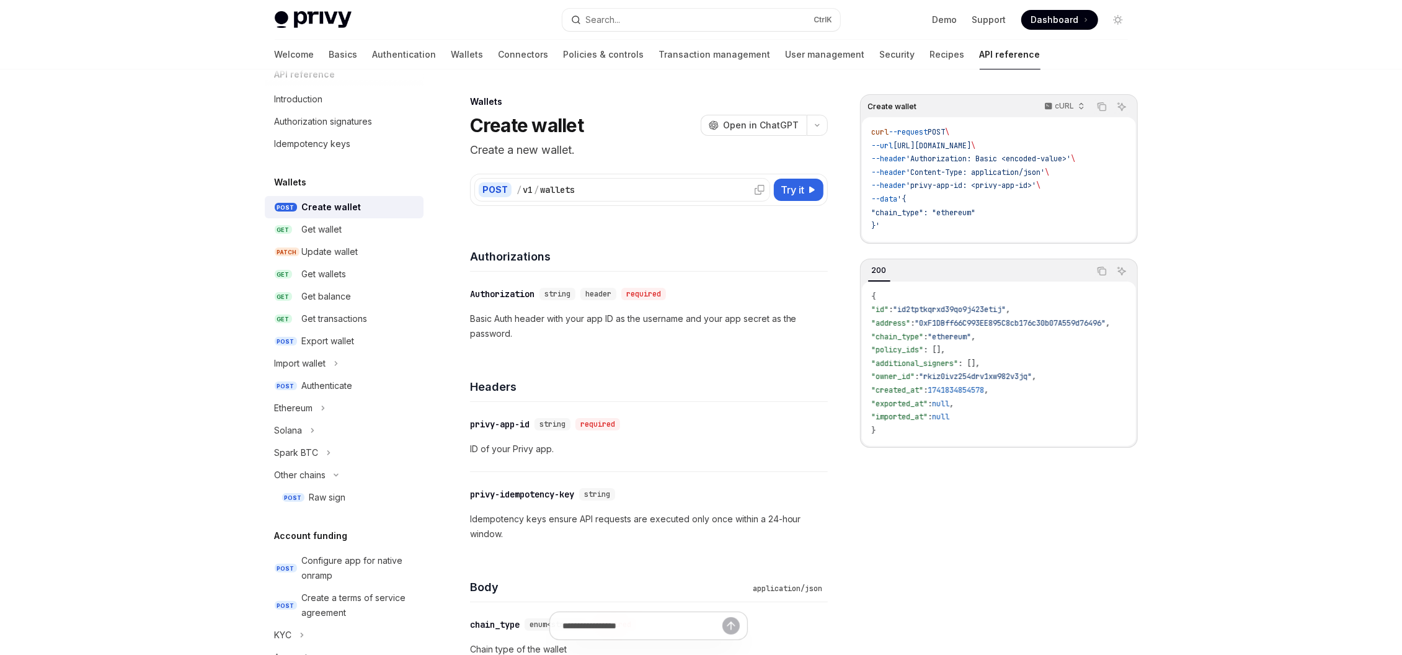
click at [641, 193] on div "/ v1 / wallets" at bounding box center [641, 190] width 249 height 12
click at [640, 193] on div "/ v1 / wallets" at bounding box center [641, 190] width 249 height 12
click at [360, 236] on link "GET Get wallet" at bounding box center [344, 229] width 159 height 22
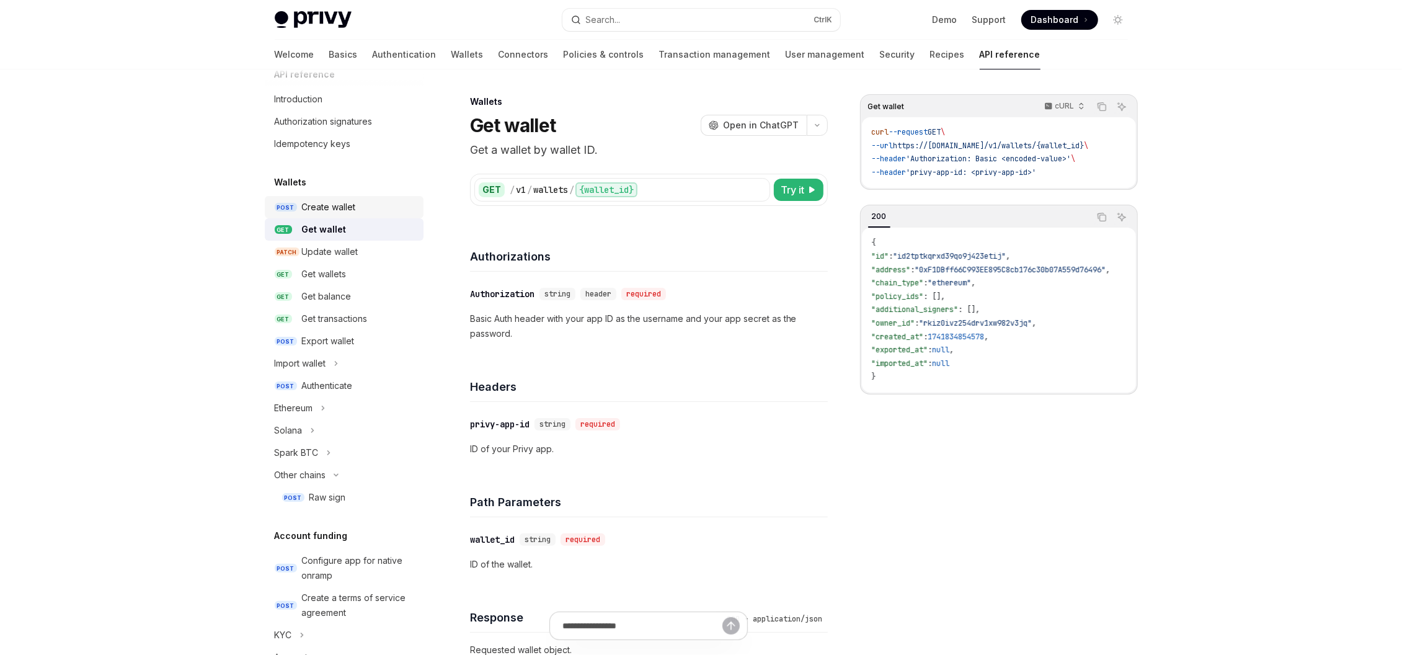
click at [346, 212] on div "Create wallet" at bounding box center [329, 207] width 54 height 15
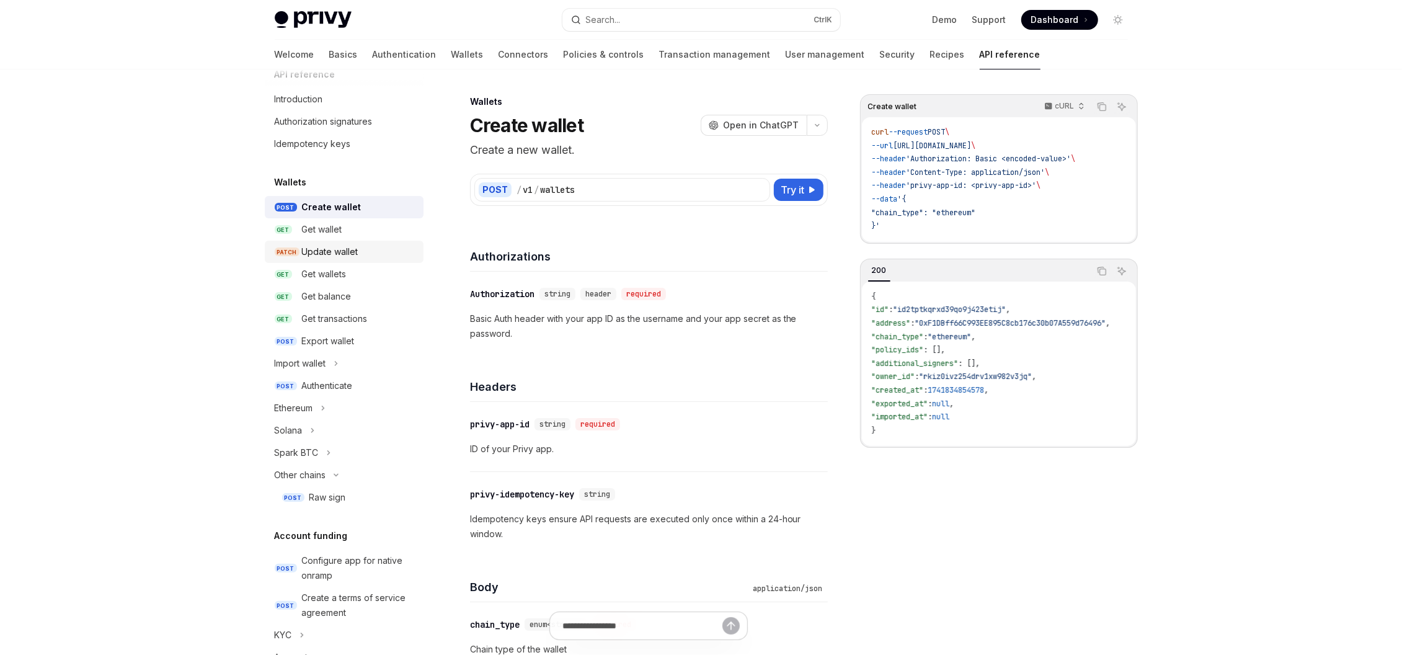
click at [361, 253] on div "Update wallet" at bounding box center [359, 251] width 114 height 15
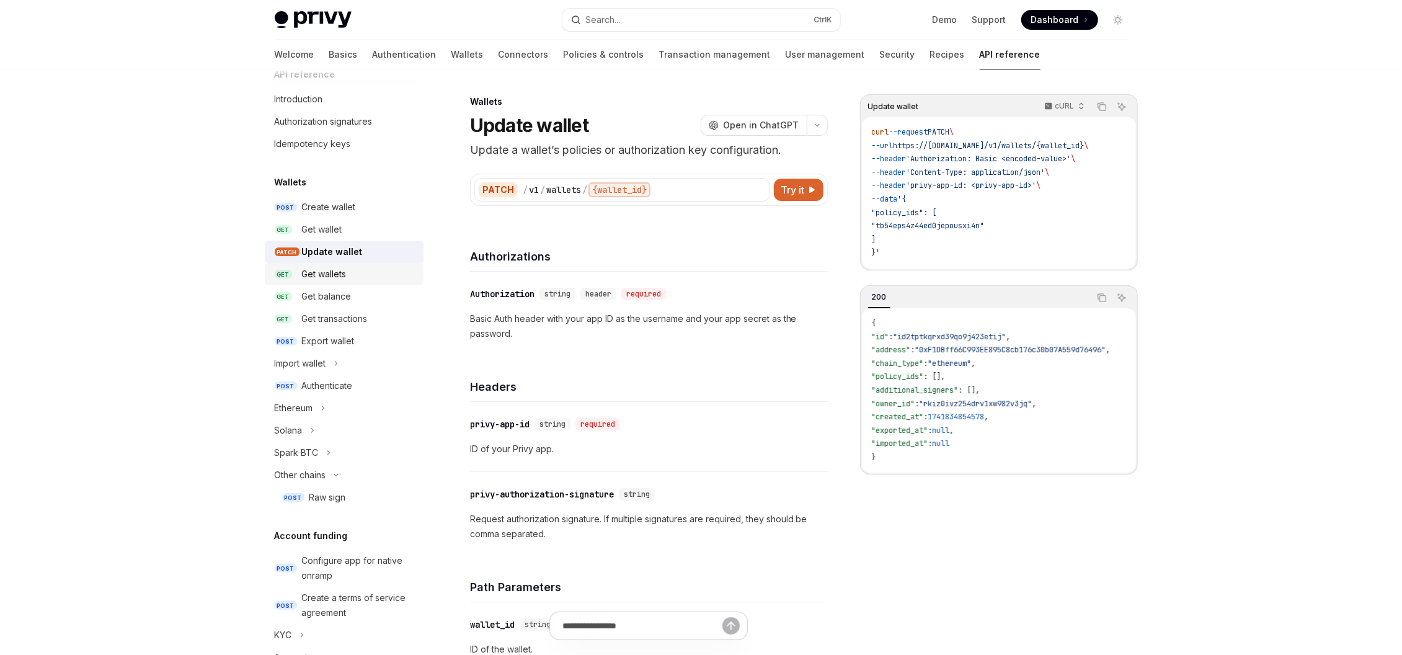
click at [358, 272] on div "Get wallets" at bounding box center [359, 274] width 114 height 15
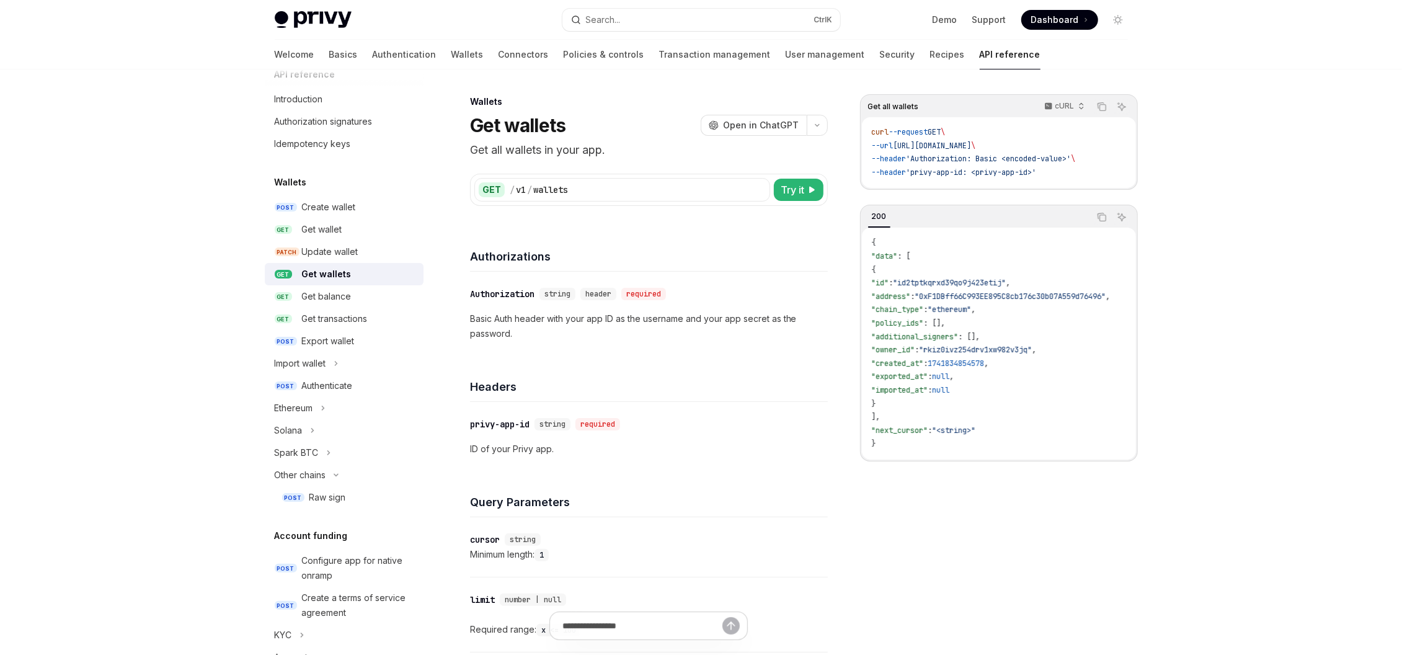
type textarea "*"
